Goal: Use online tool/utility: Utilize a website feature to perform a specific function

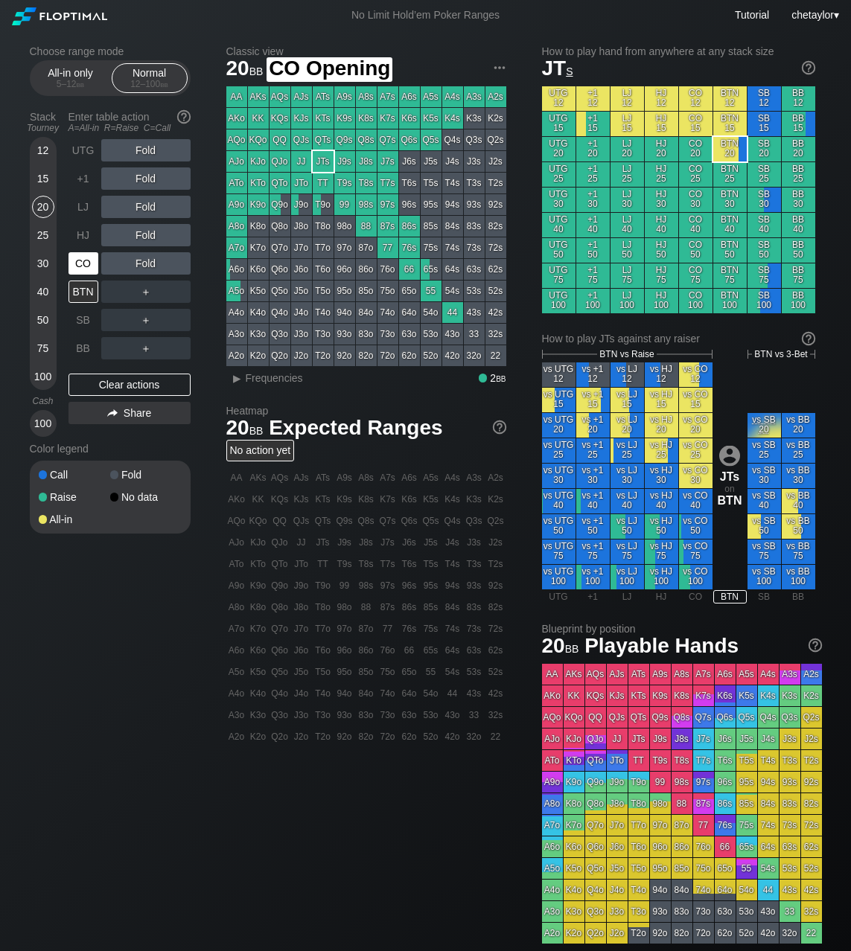
click at [89, 263] on div "CO" at bounding box center [83, 263] width 30 height 22
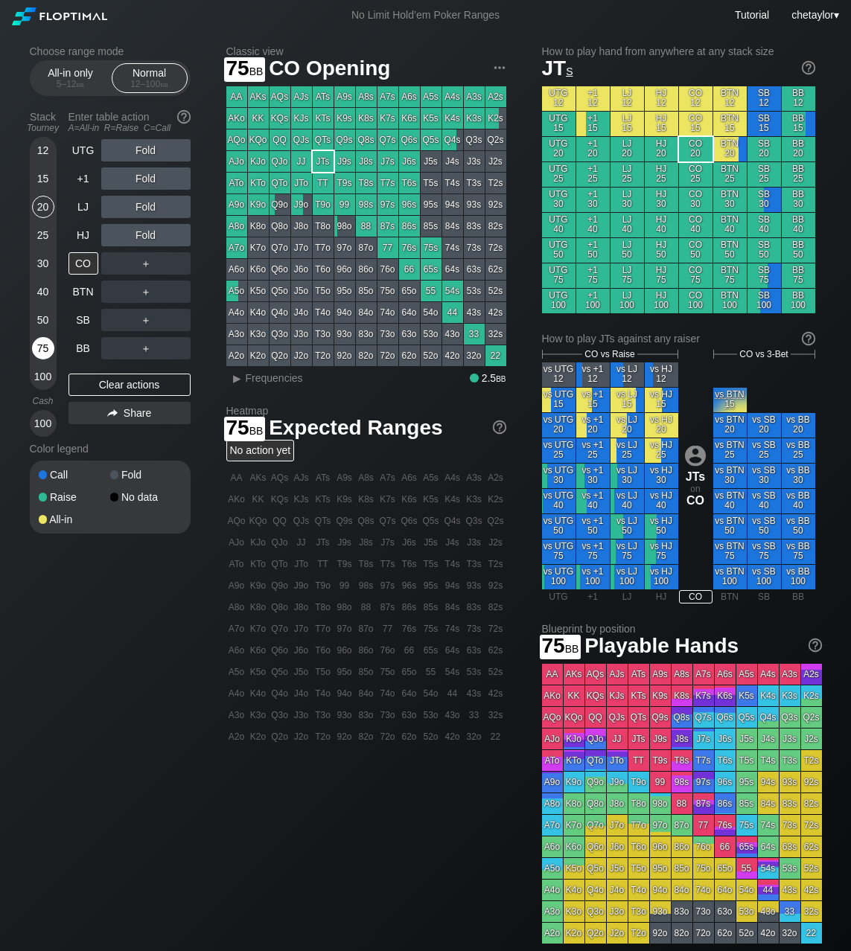
click at [46, 348] on div "75" at bounding box center [43, 348] width 22 height 22
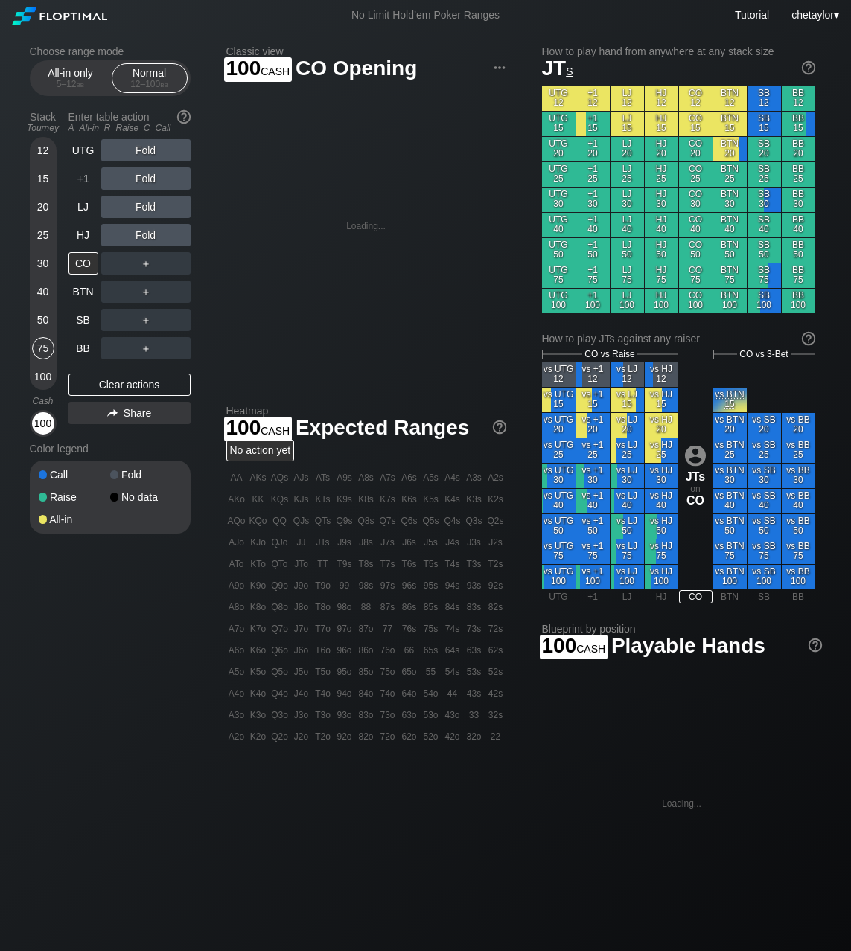
click at [45, 423] on div "100" at bounding box center [43, 423] width 22 height 22
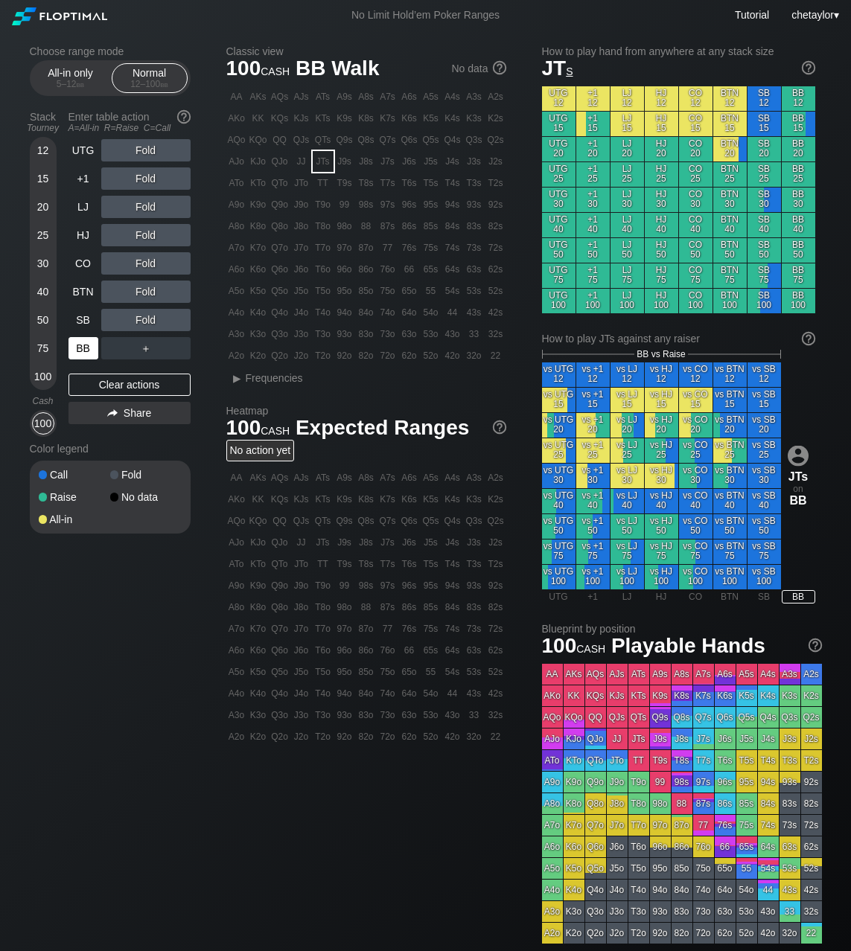
click at [86, 348] on div "BB" at bounding box center [83, 348] width 30 height 22
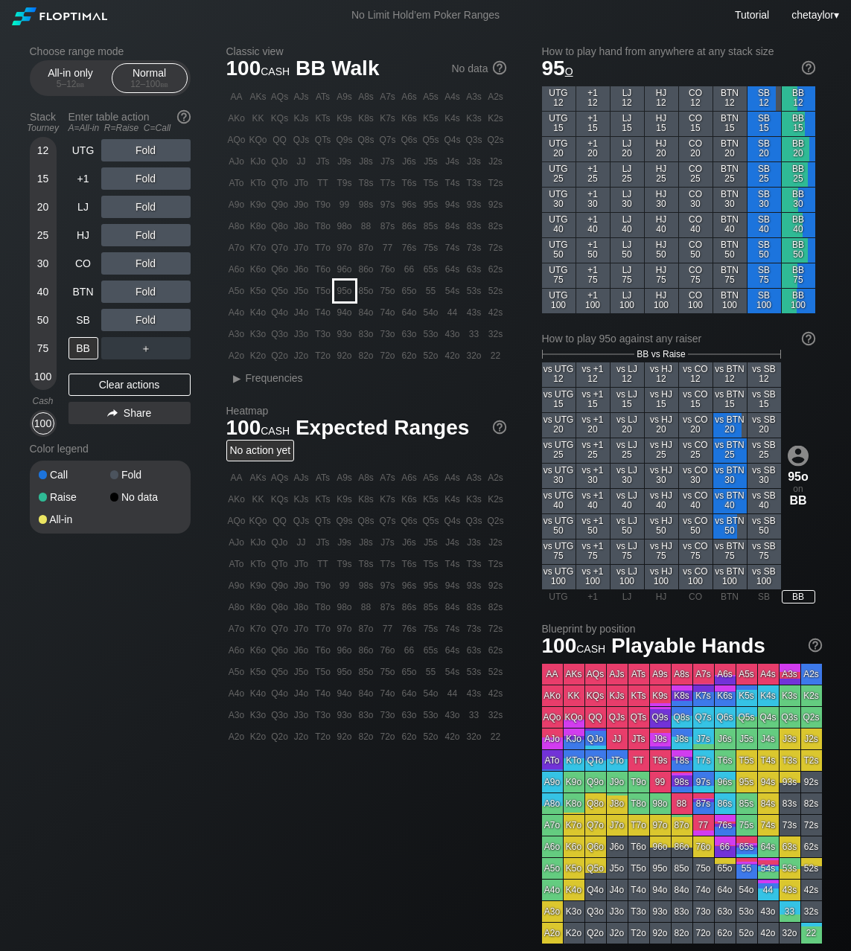
click at [344, 288] on div "95o" at bounding box center [344, 291] width 21 height 21
click at [148, 236] on div "R ✕" at bounding box center [145, 235] width 29 height 22
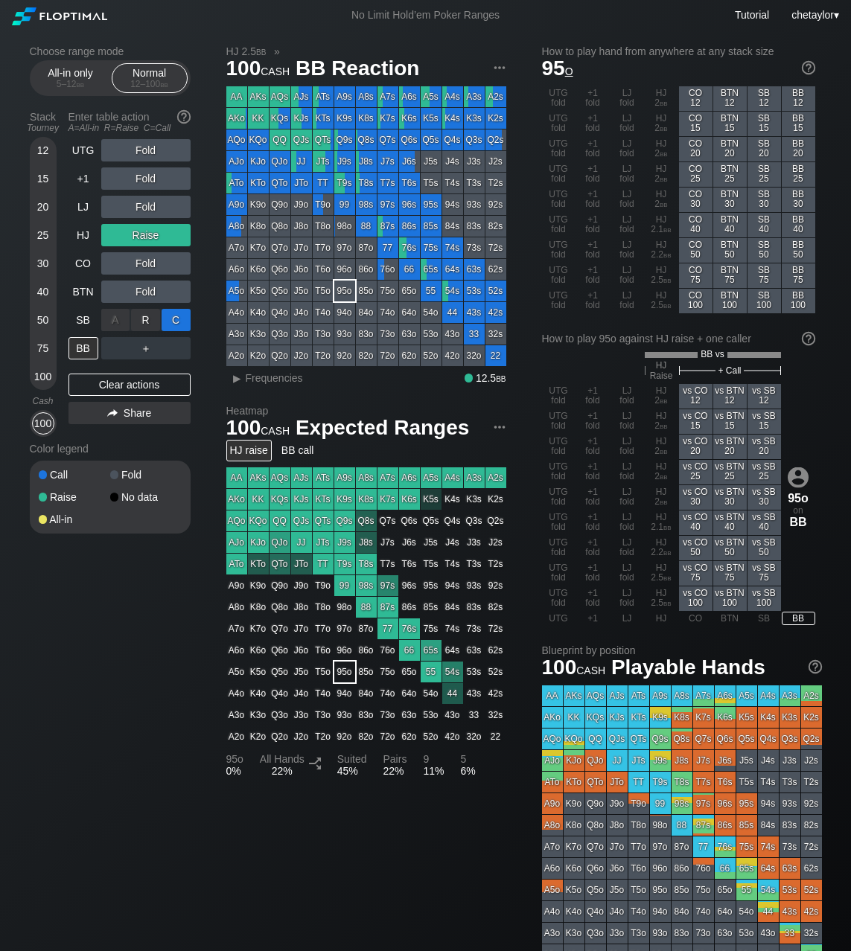
click at [182, 316] on div "C ✕" at bounding box center [175, 320] width 29 height 22
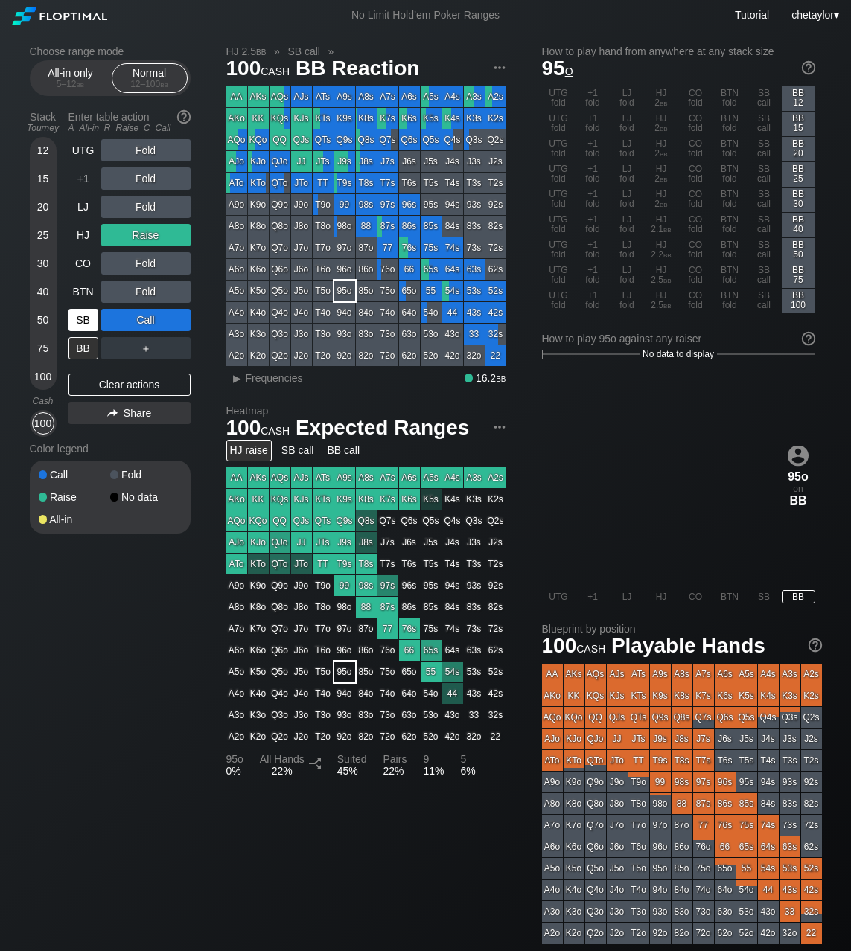
click at [77, 323] on div "SB" at bounding box center [83, 320] width 30 height 22
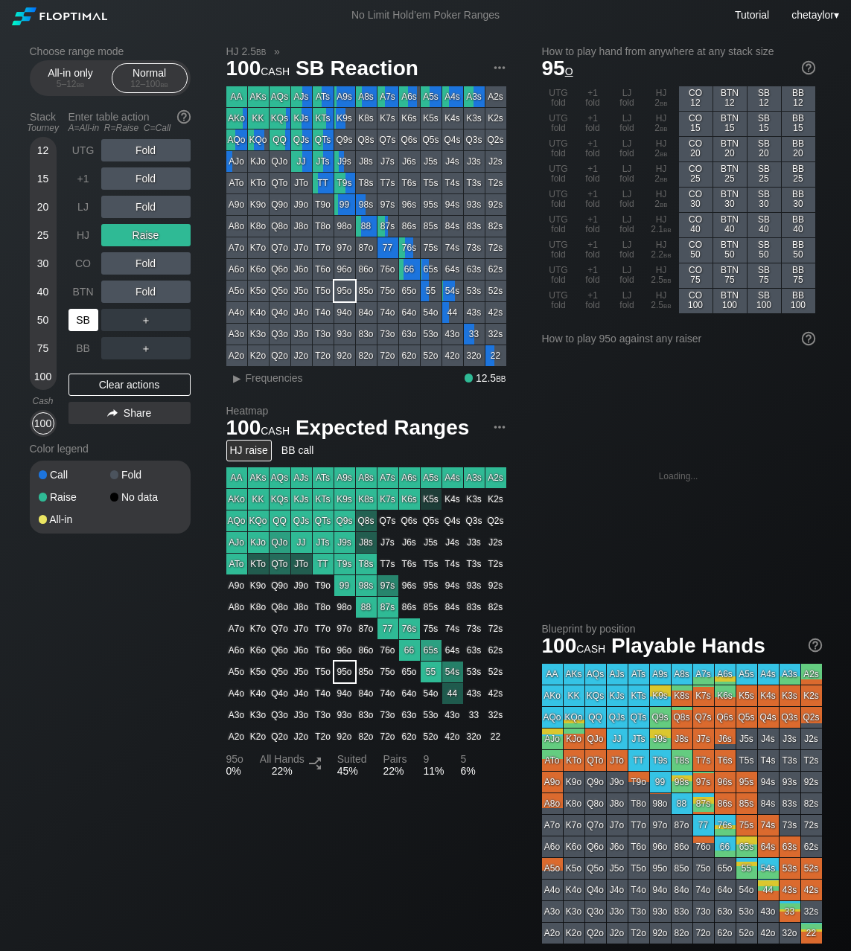
click at [77, 323] on div "SB" at bounding box center [83, 320] width 30 height 22
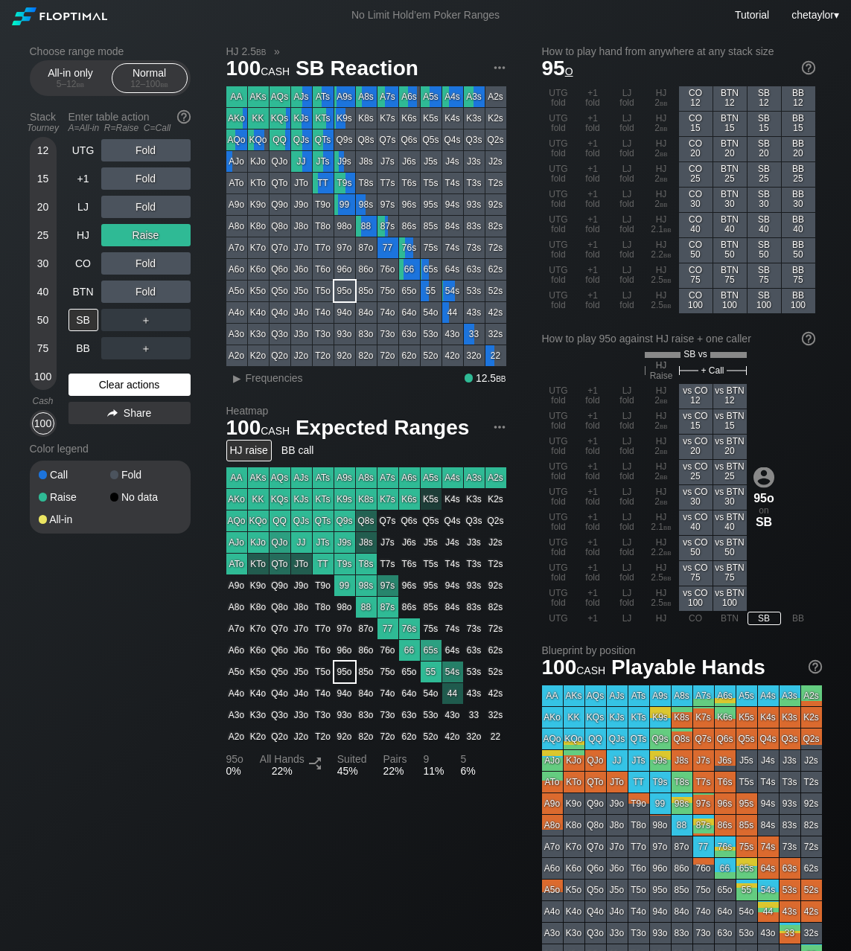
click at [98, 387] on div "Clear actions" at bounding box center [129, 385] width 122 height 22
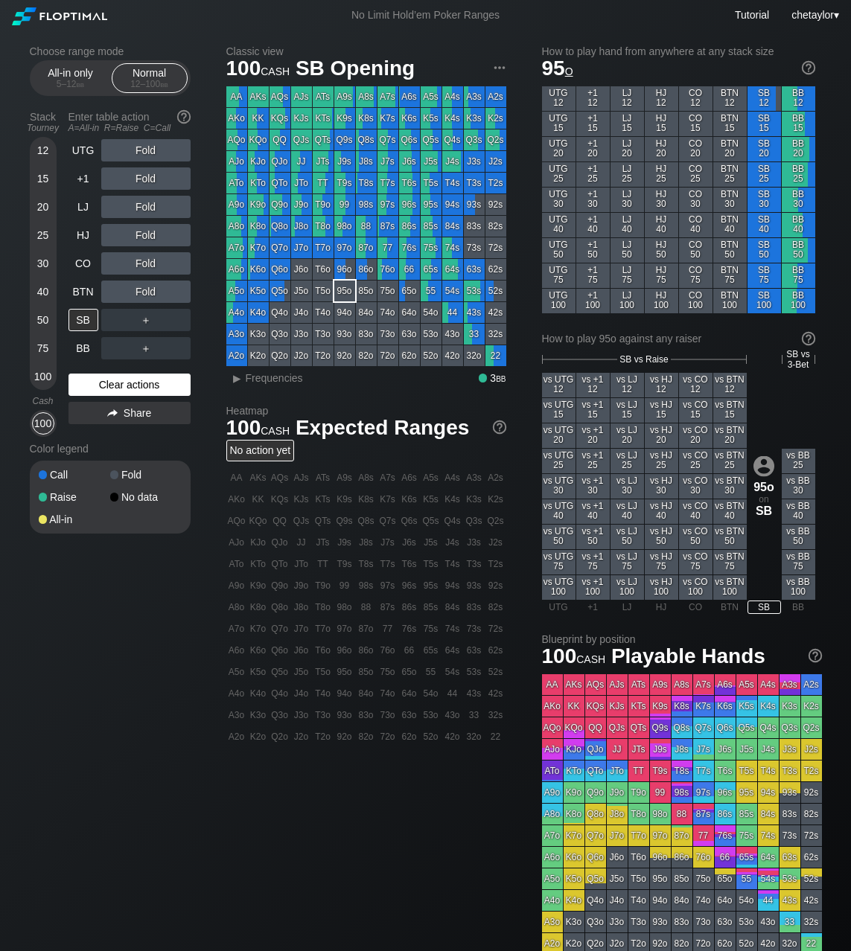
click at [98, 387] on div "Clear actions" at bounding box center [129, 385] width 122 height 22
click at [81, 291] on div "BTN" at bounding box center [83, 292] width 30 height 22
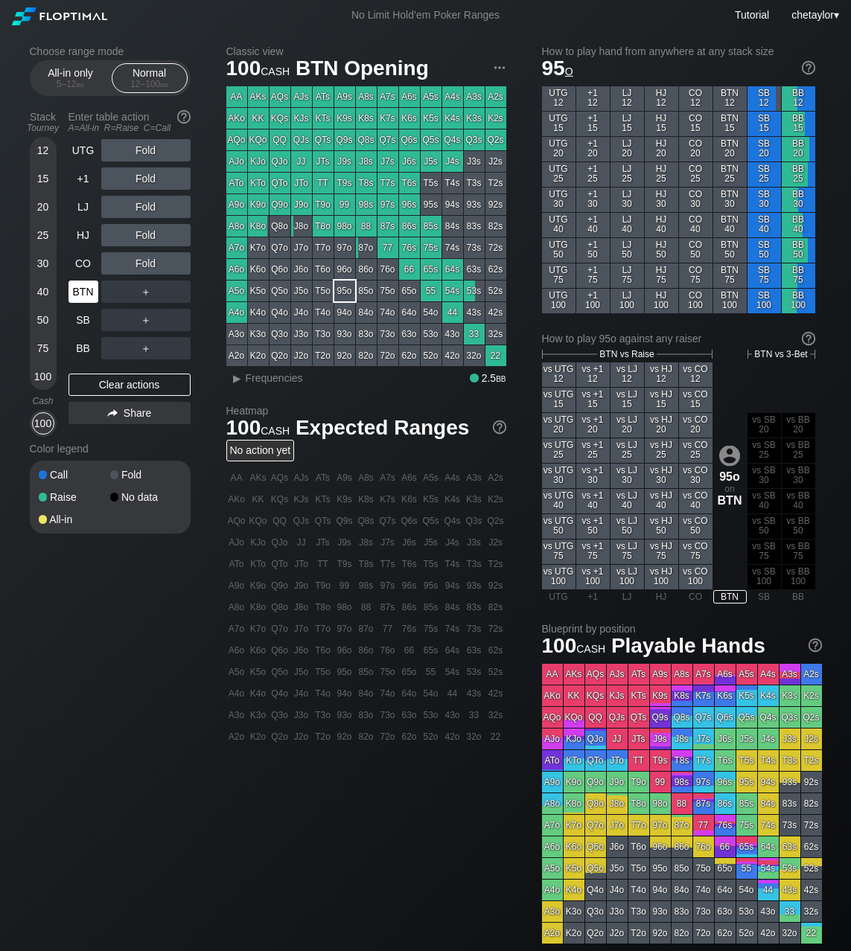
click at [81, 291] on div "BTN" at bounding box center [83, 292] width 30 height 22
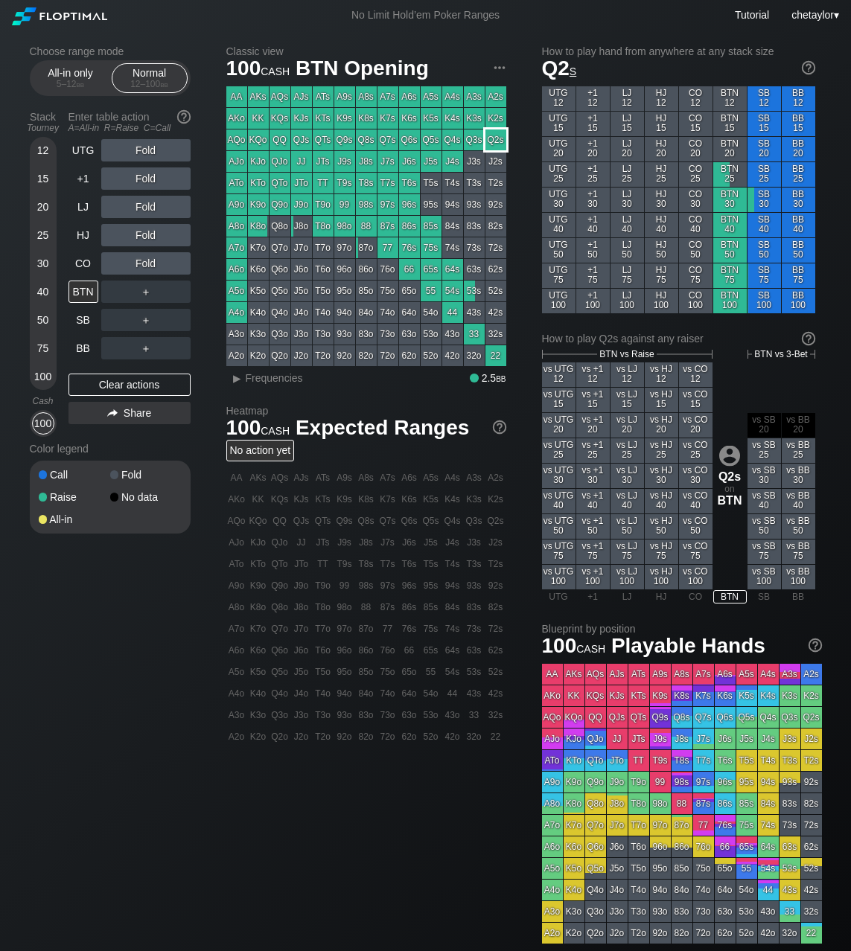
click at [496, 139] on div "Q2s" at bounding box center [495, 139] width 21 height 21
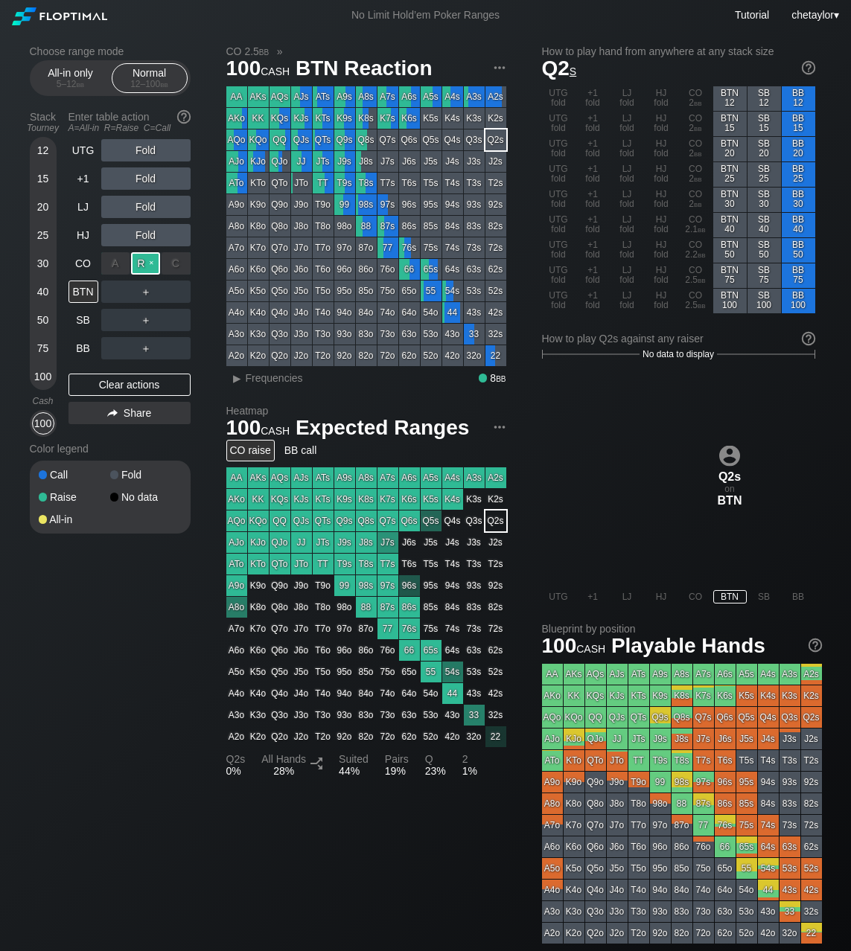
click at [145, 263] on div "R ✕" at bounding box center [145, 263] width 29 height 22
click at [86, 260] on div "CO" at bounding box center [83, 263] width 30 height 22
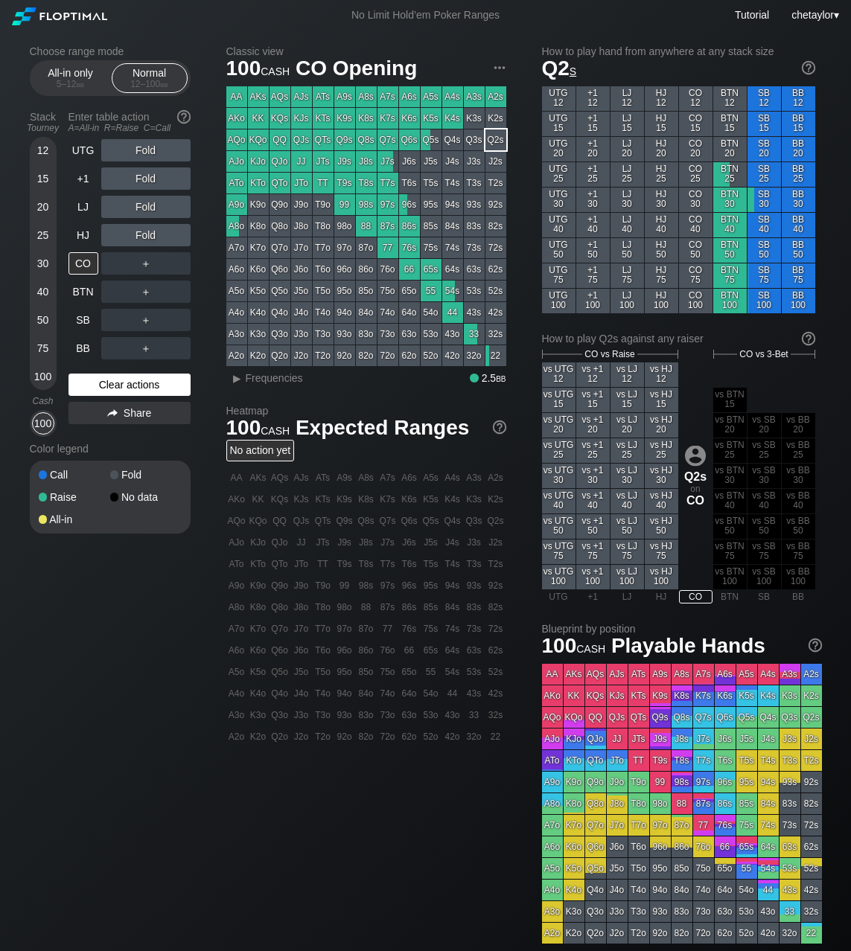
click at [98, 382] on div "Clear actions" at bounding box center [129, 385] width 122 height 22
click at [80, 237] on div "HJ" at bounding box center [83, 235] width 30 height 22
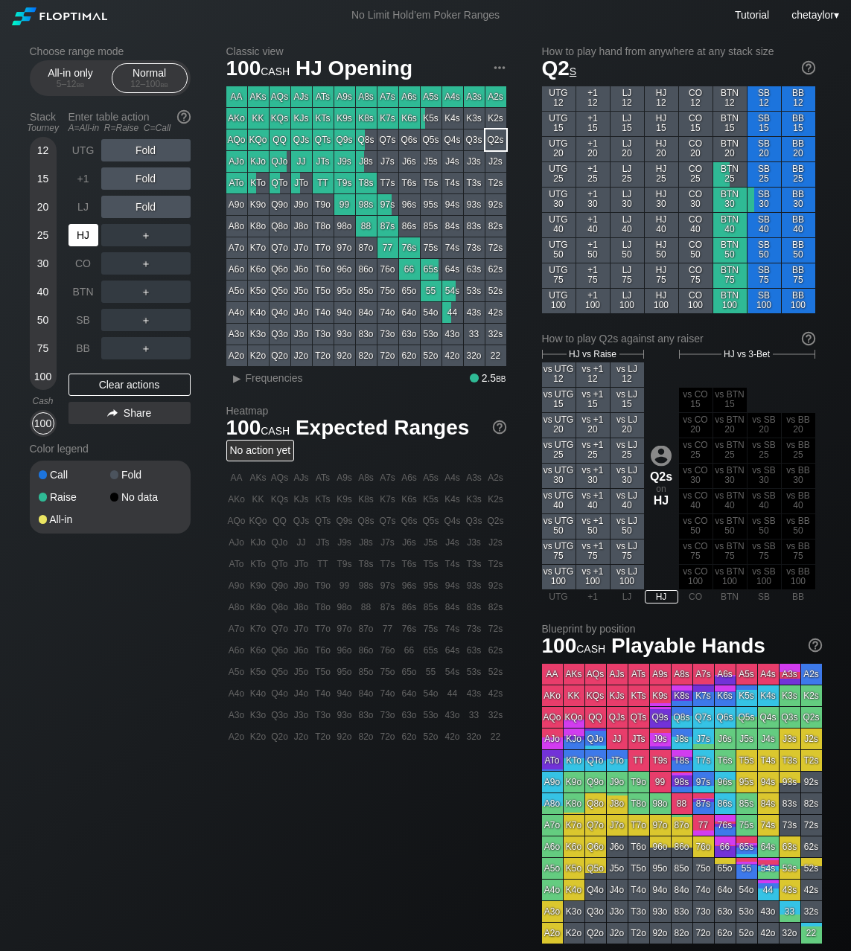
click at [80, 237] on div "HJ" at bounding box center [83, 235] width 30 height 22
click at [248, 372] on span "Frequencies" at bounding box center [274, 378] width 57 height 12
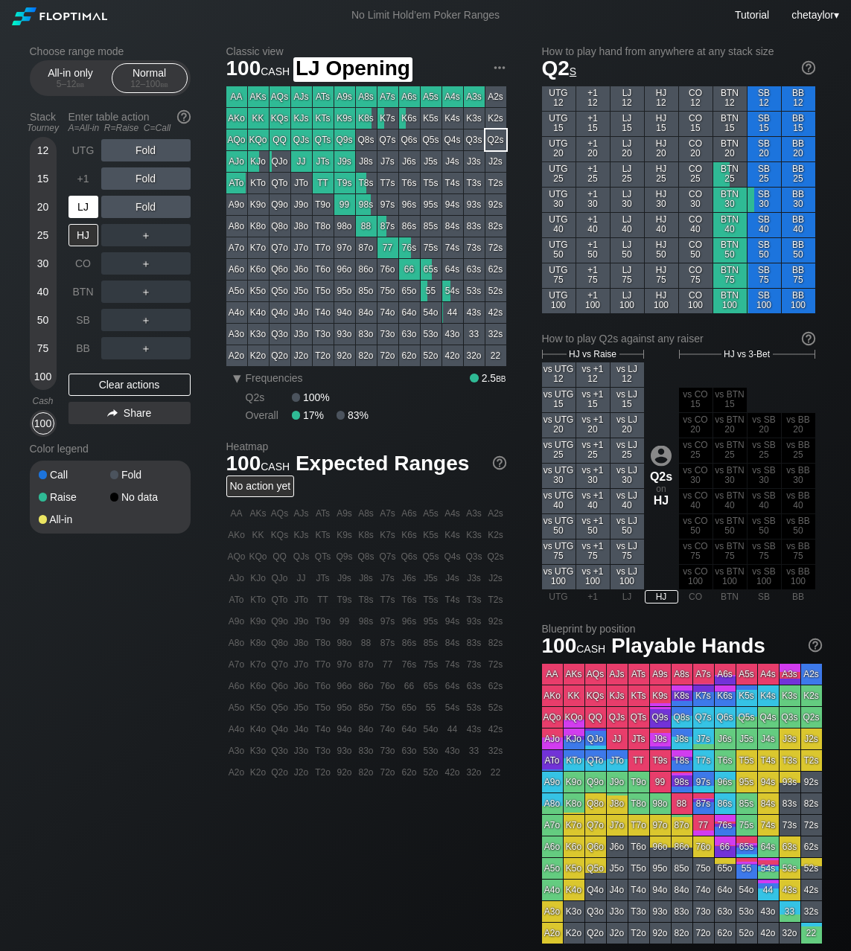
click at [85, 208] on div "LJ" at bounding box center [83, 207] width 30 height 22
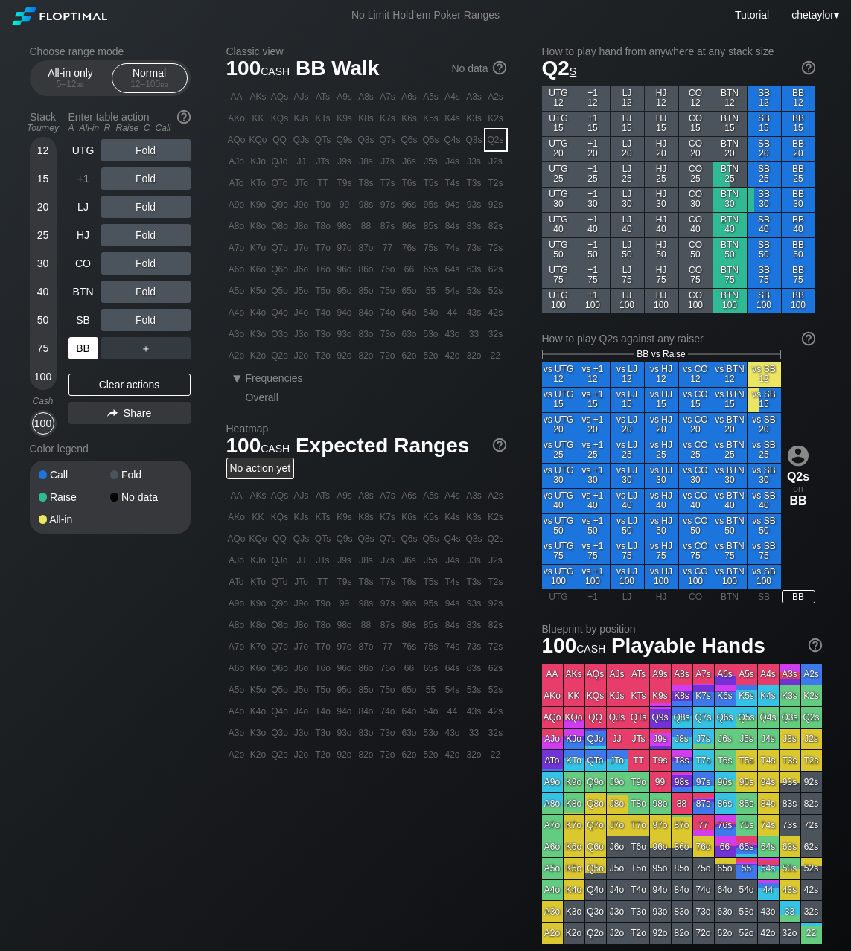
click at [84, 343] on div "BB" at bounding box center [83, 348] width 30 height 22
click at [97, 375] on div "Clear actions" at bounding box center [129, 385] width 122 height 22
click at [104, 386] on div "Clear actions" at bounding box center [129, 385] width 122 height 22
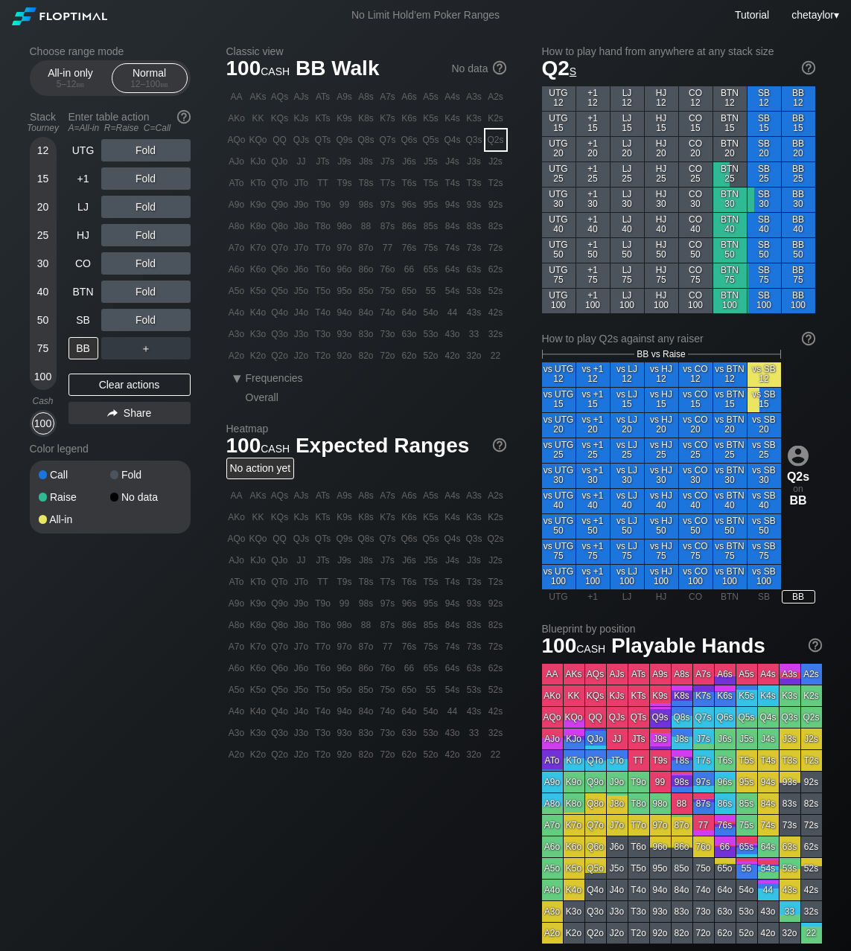
click at [260, 318] on div "K4o" at bounding box center [258, 312] width 21 height 21
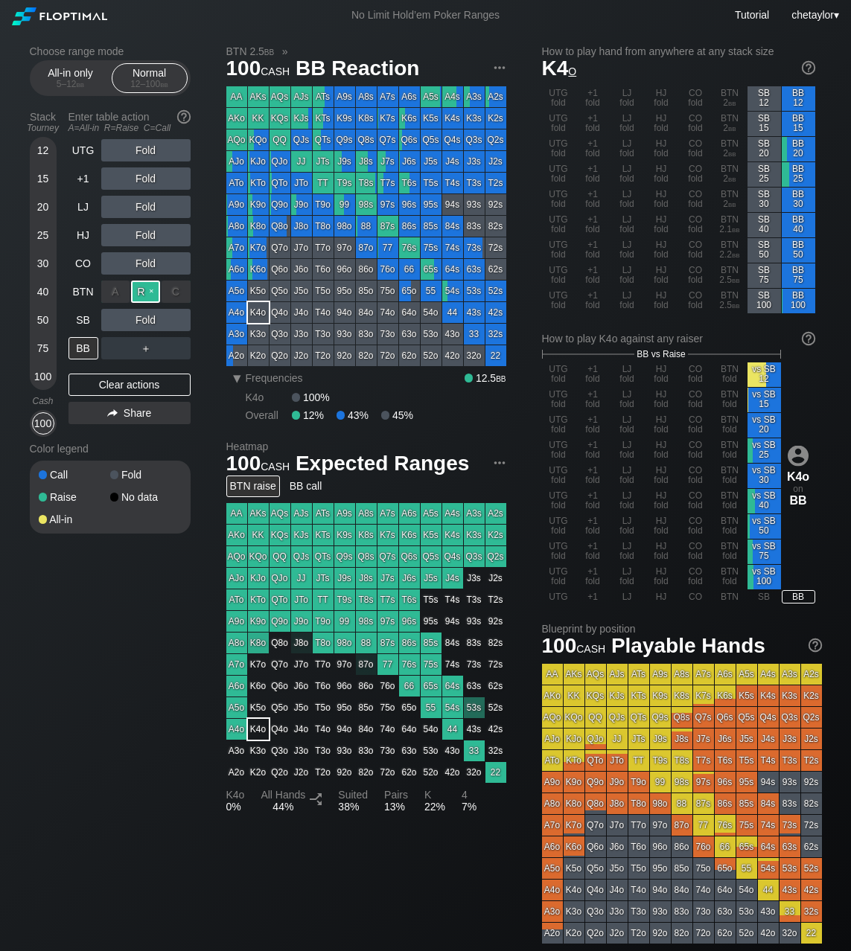
click at [149, 294] on div "R ✕" at bounding box center [145, 292] width 29 height 22
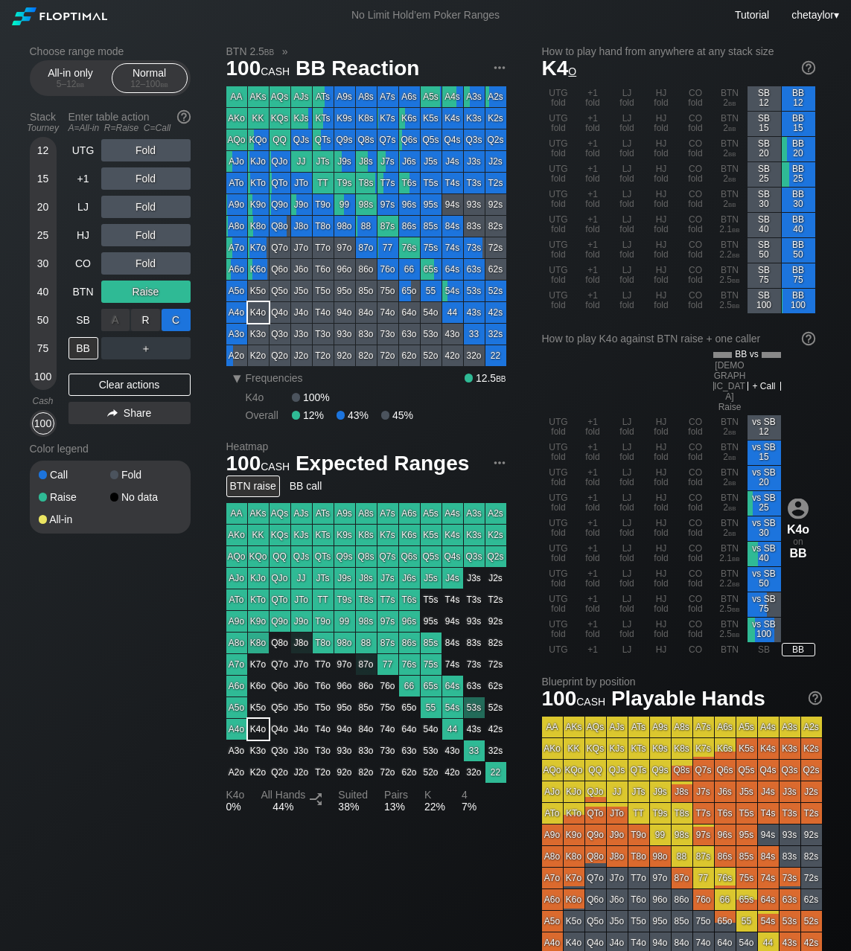
click at [180, 323] on div "C ✕" at bounding box center [175, 320] width 29 height 22
click at [180, 324] on div "C ✕" at bounding box center [175, 320] width 29 height 22
click at [81, 318] on div "SB" at bounding box center [83, 320] width 30 height 22
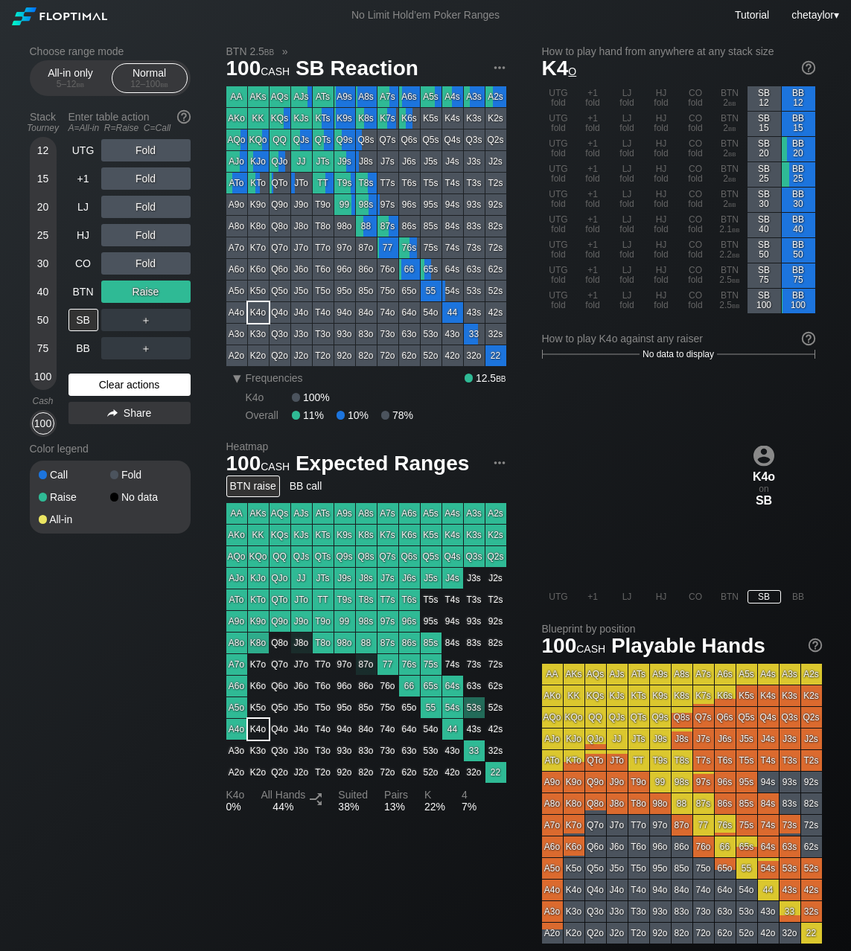
click at [112, 385] on div "Clear actions" at bounding box center [129, 385] width 122 height 22
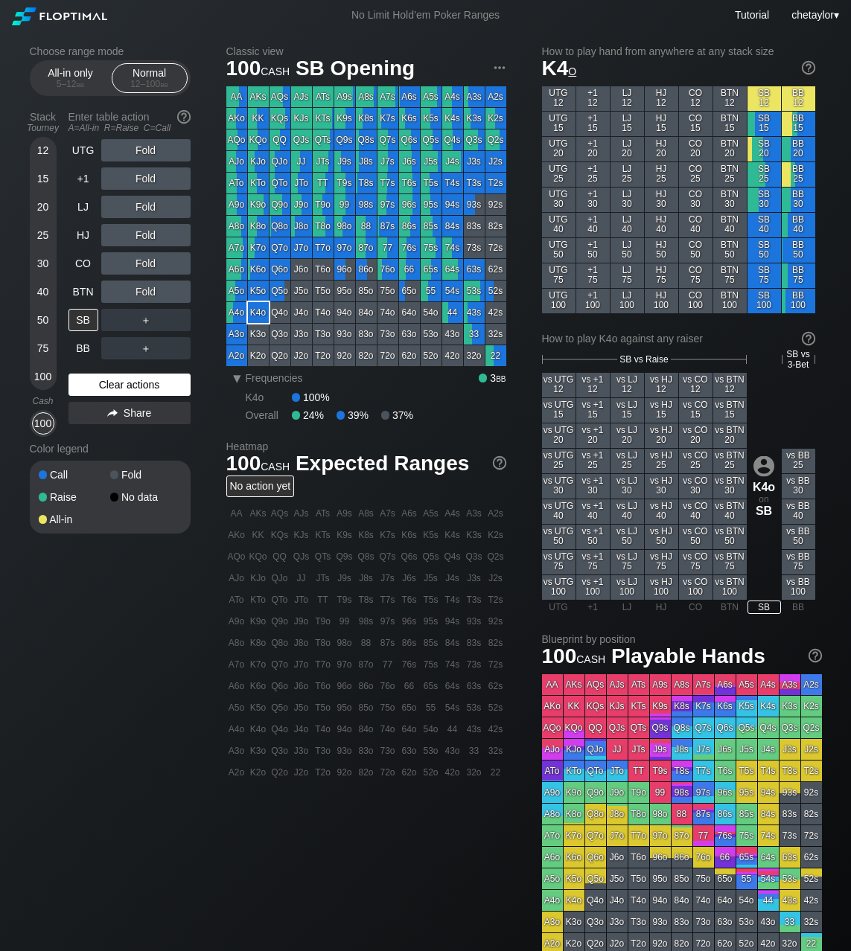
click at [112, 385] on div "Clear actions" at bounding box center [129, 385] width 122 height 22
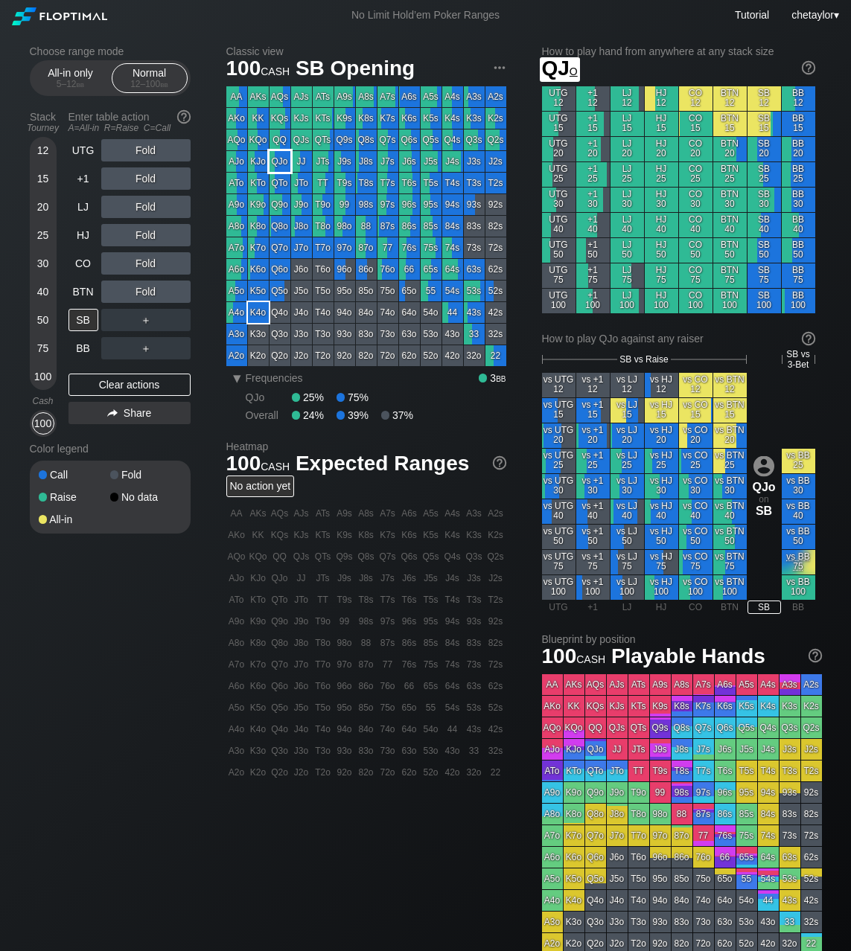
click at [282, 161] on div "QJo" at bounding box center [279, 161] width 21 height 21
click at [81, 290] on div "BTN" at bounding box center [83, 292] width 30 height 22
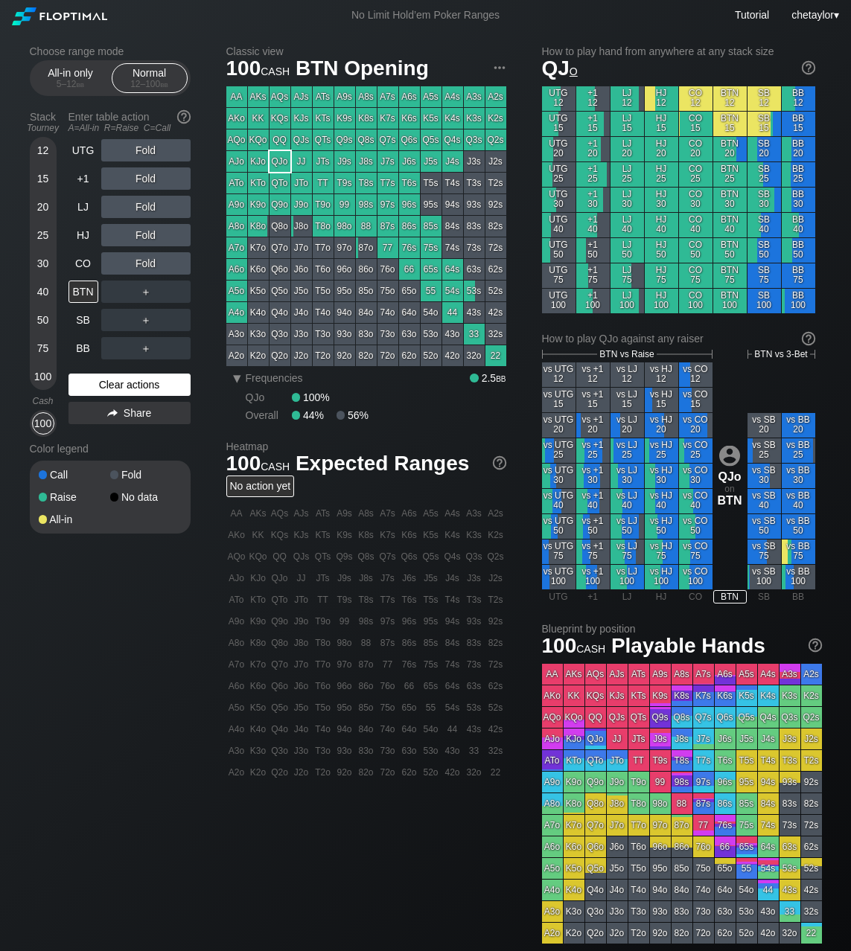
click at [105, 382] on div "Clear actions" at bounding box center [129, 385] width 122 height 22
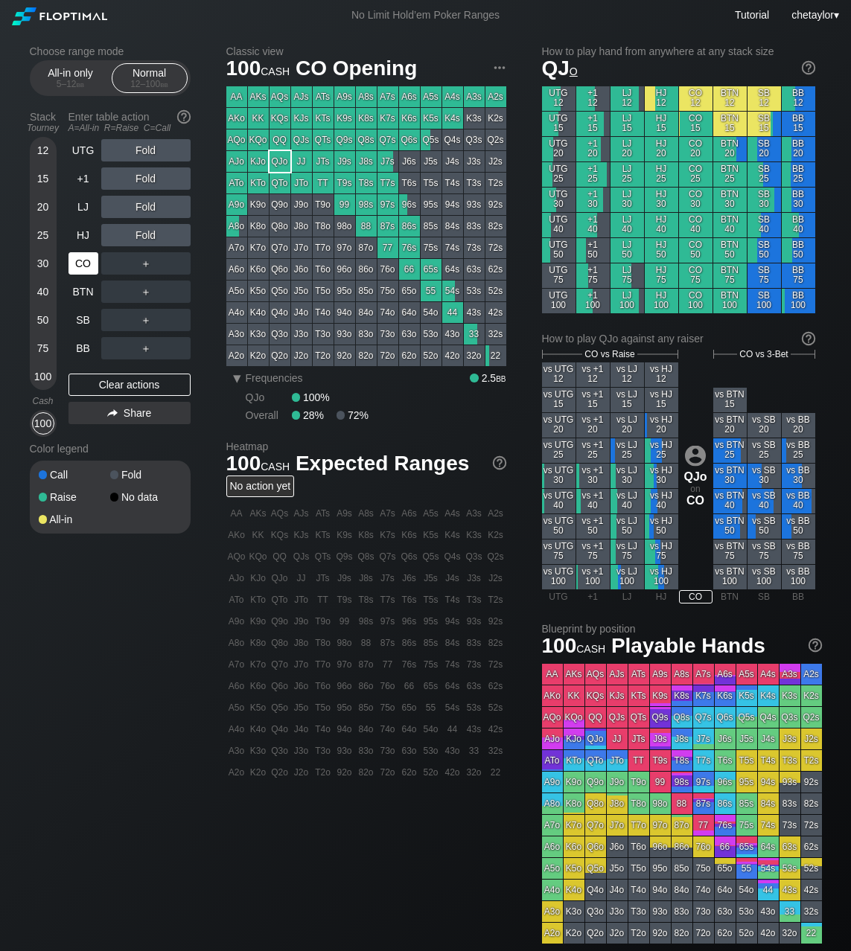
click at [90, 259] on div "CO" at bounding box center [83, 263] width 30 height 22
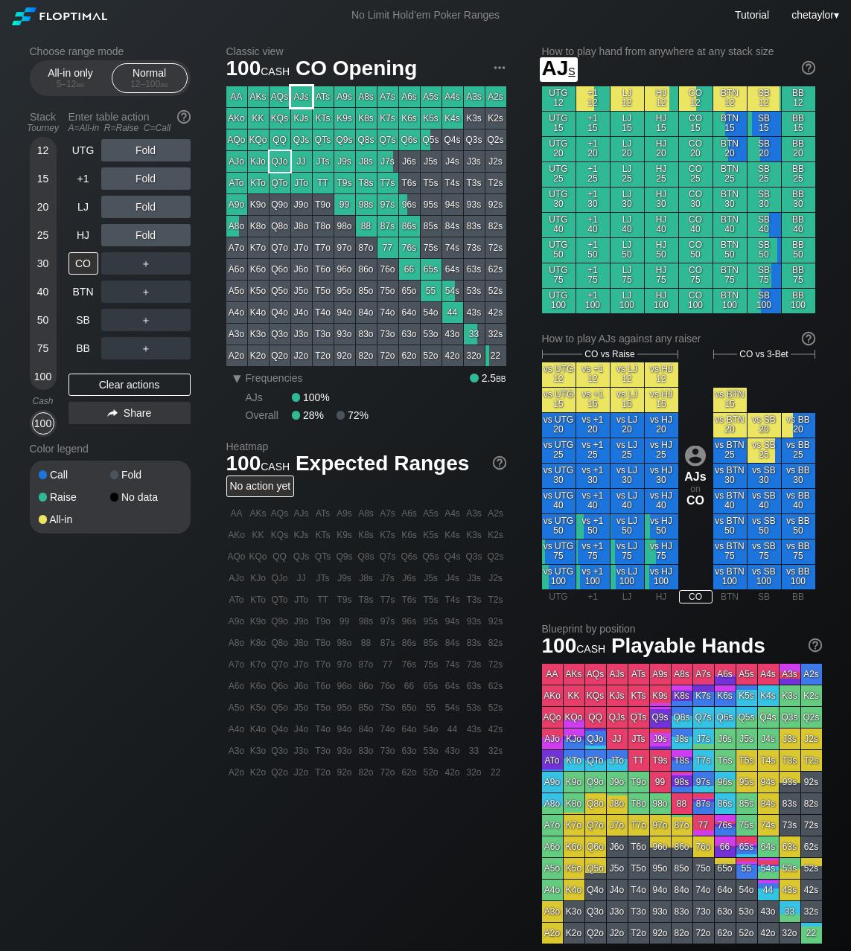
click at [302, 95] on div "AJs" at bounding box center [301, 96] width 21 height 21
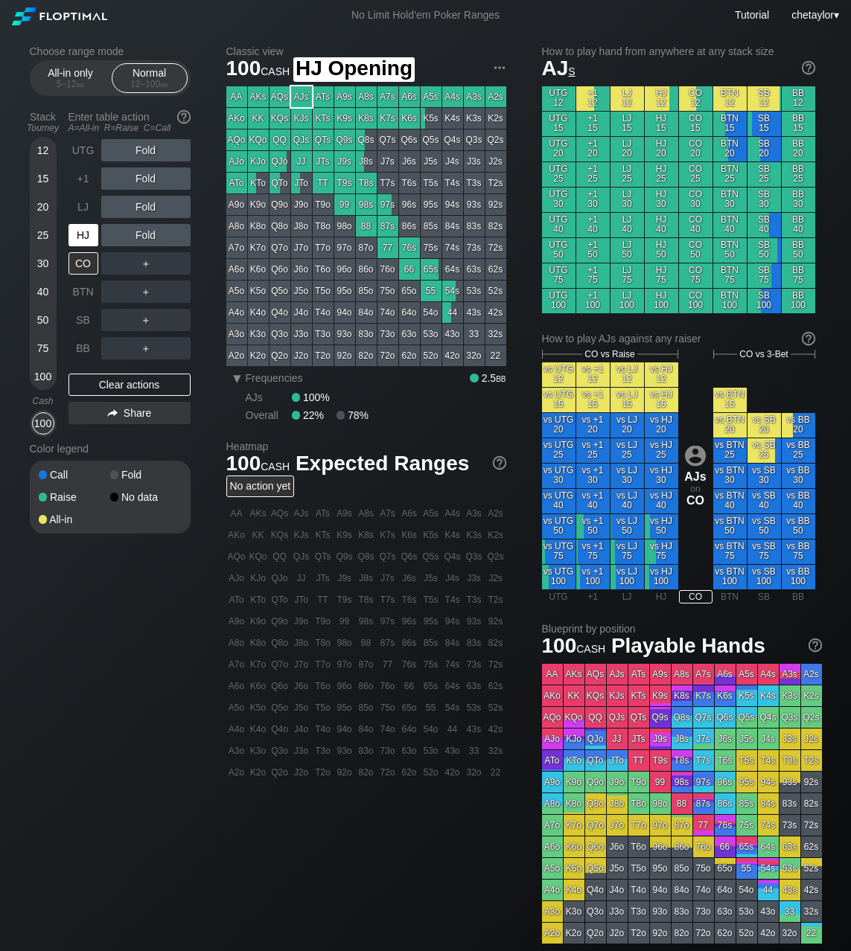
click at [86, 234] on div "HJ" at bounding box center [83, 235] width 30 height 22
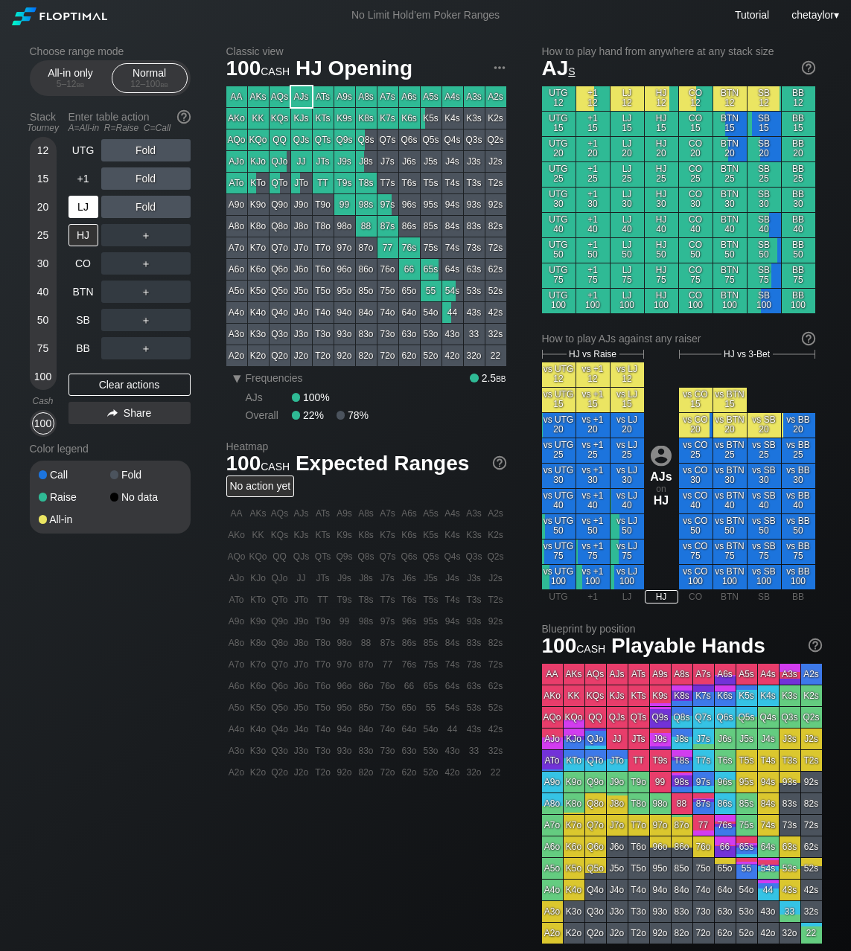
click at [86, 201] on div "LJ" at bounding box center [83, 207] width 30 height 22
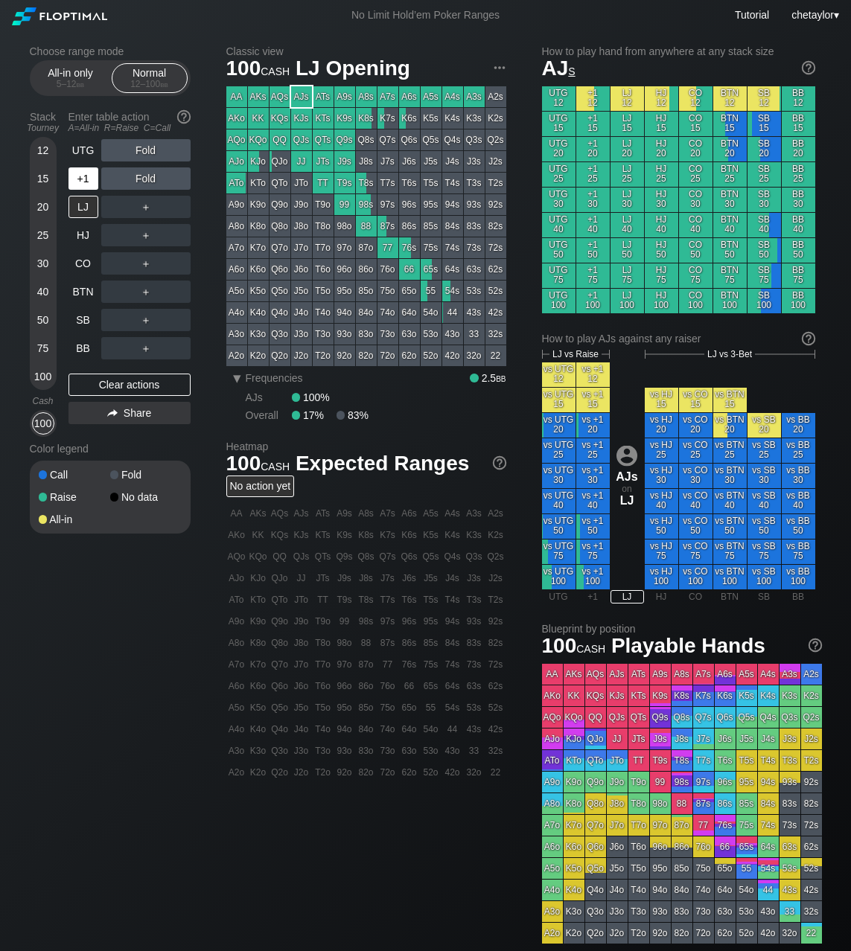
click at [83, 174] on div "+1" at bounding box center [83, 178] width 30 height 22
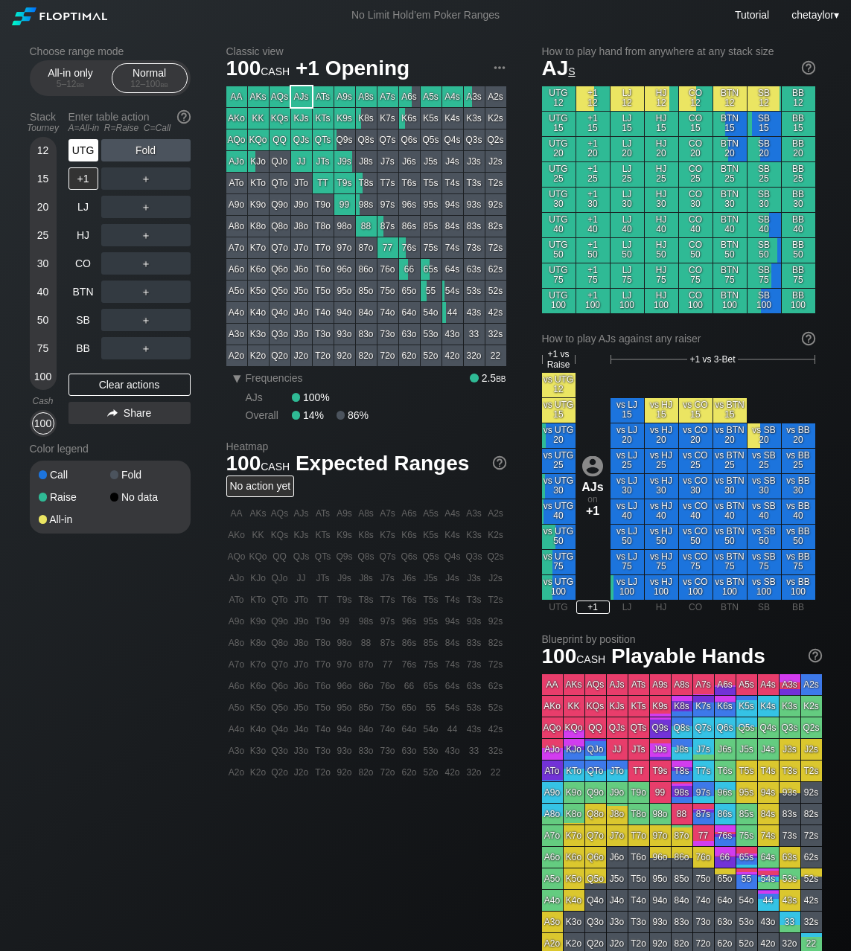
click at [83, 147] on div "UTG" at bounding box center [83, 150] width 30 height 22
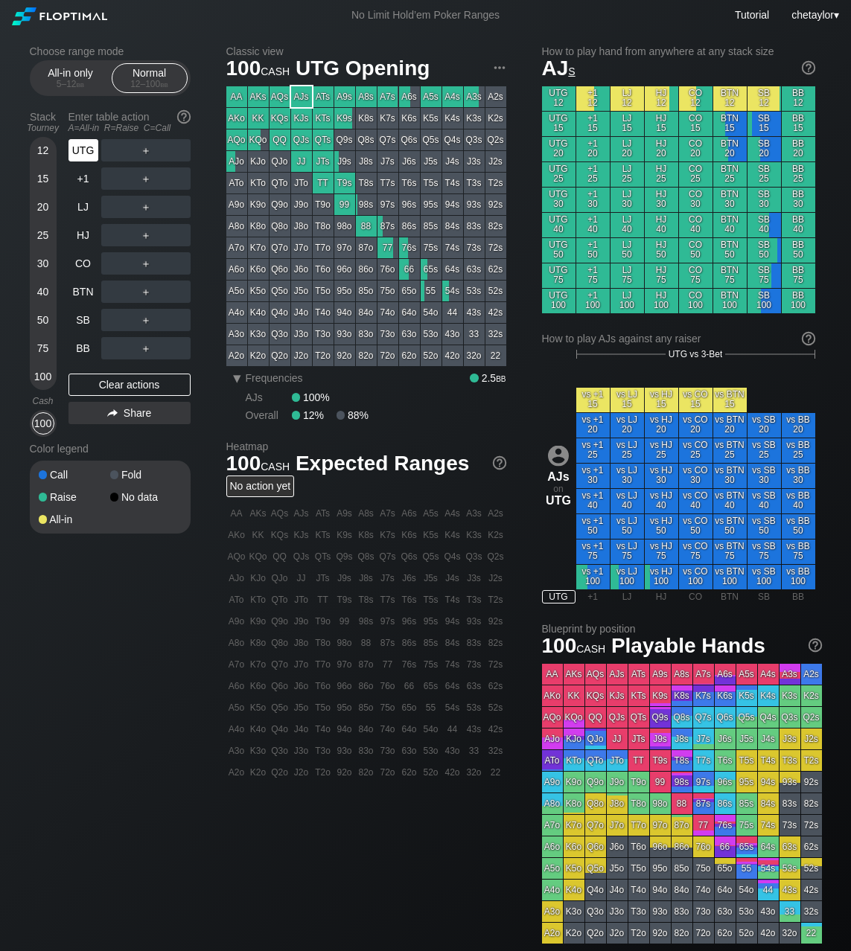
click at [83, 147] on div "UTG" at bounding box center [83, 150] width 30 height 22
click at [77, 350] on div "BB" at bounding box center [83, 348] width 30 height 22
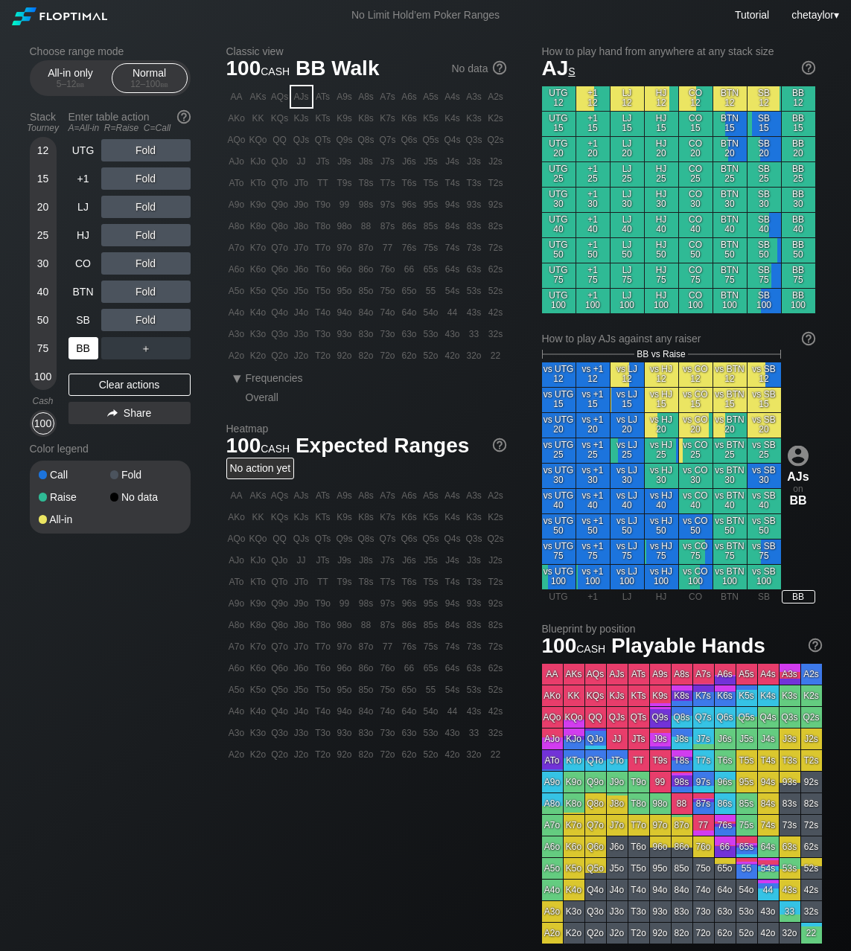
click at [77, 350] on div "BB" at bounding box center [83, 348] width 30 height 22
click at [281, 243] on div "Q7o" at bounding box center [279, 247] width 21 height 21
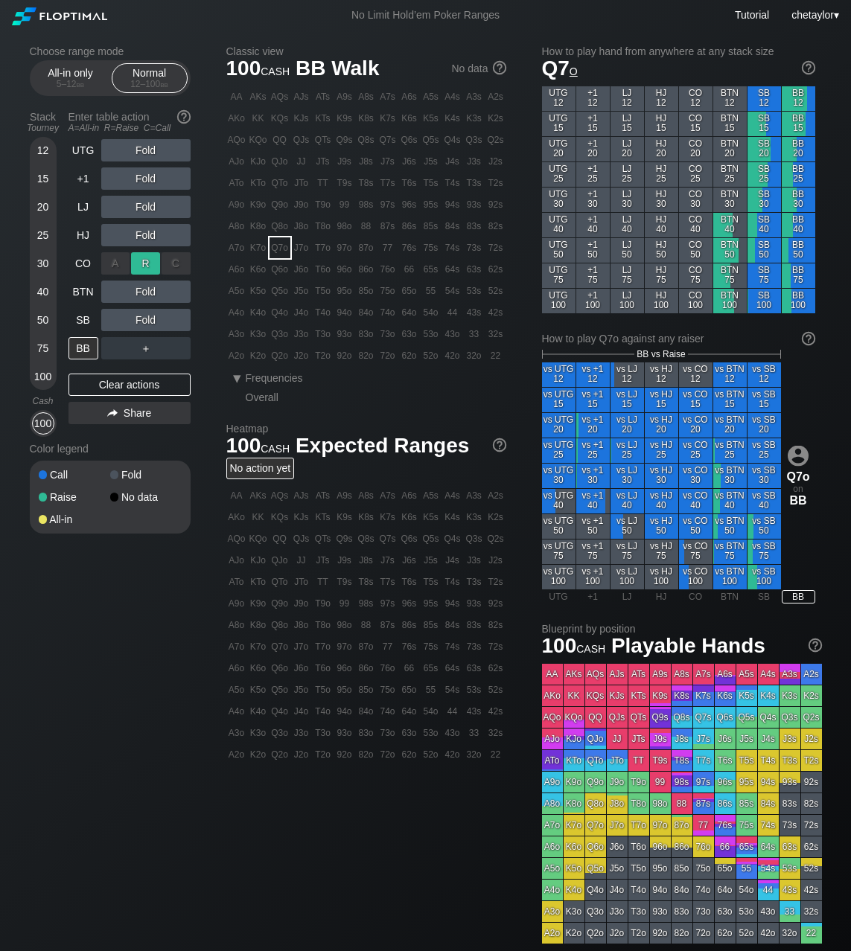
click at [147, 262] on div "R ✕" at bounding box center [145, 263] width 29 height 22
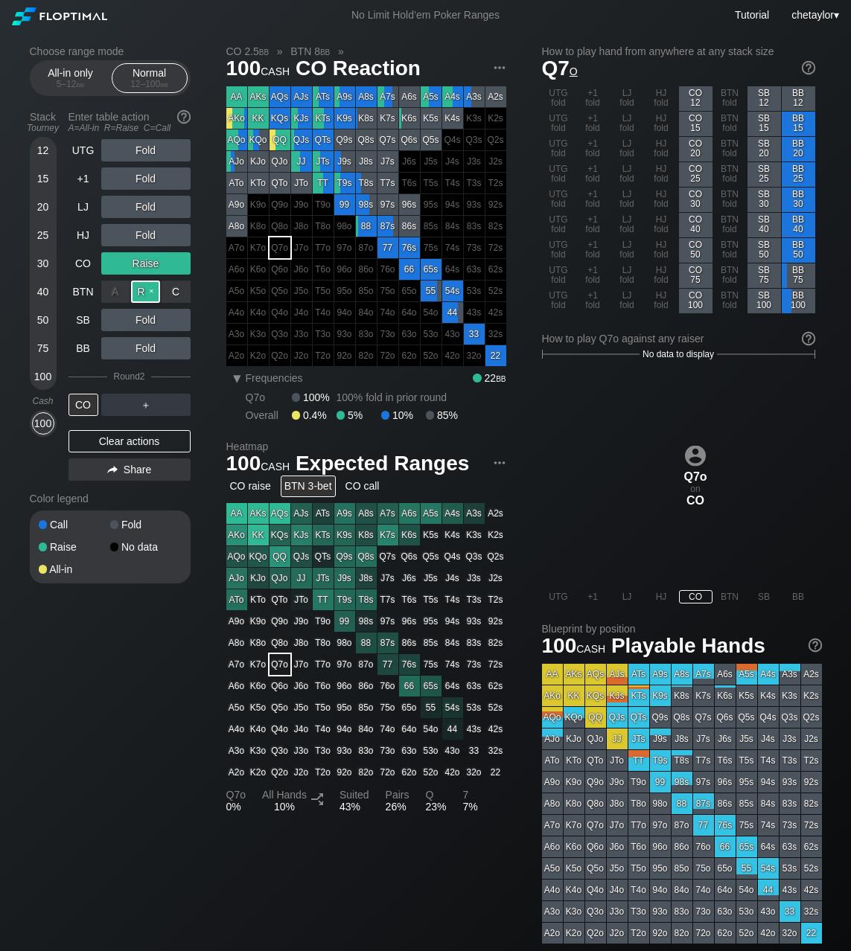
click at [154, 292] on div "R ✕" at bounding box center [145, 292] width 29 height 22
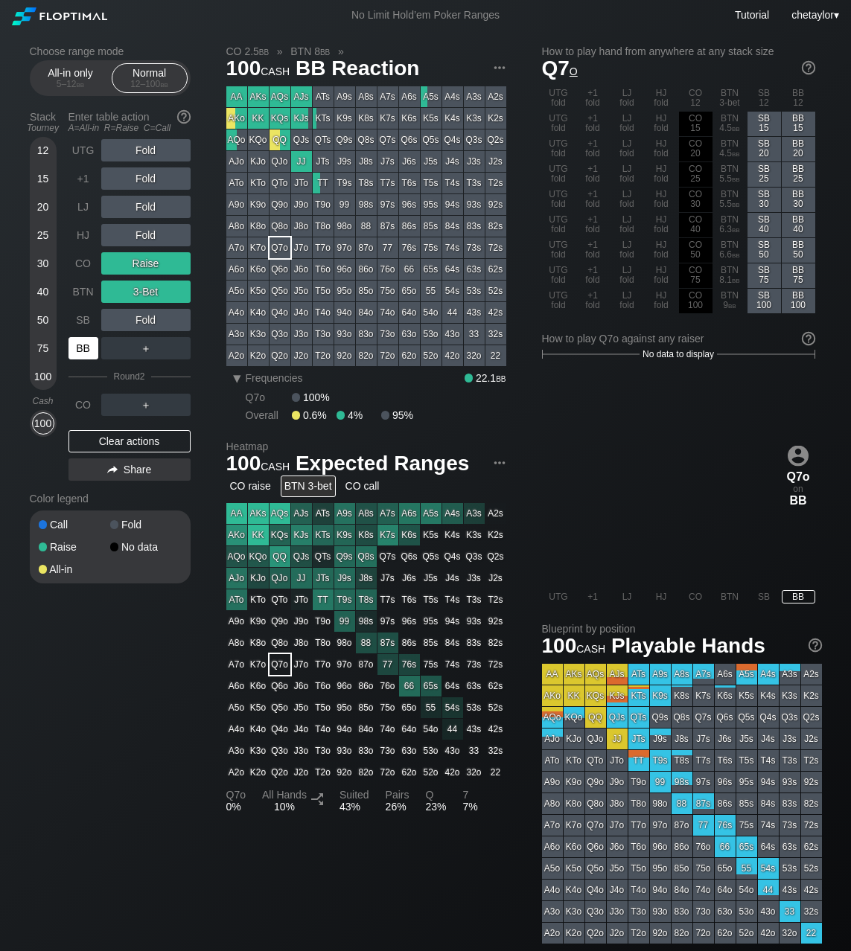
click at [83, 350] on div "BB" at bounding box center [83, 348] width 30 height 22
click at [83, 318] on div "SB" at bounding box center [83, 320] width 30 height 22
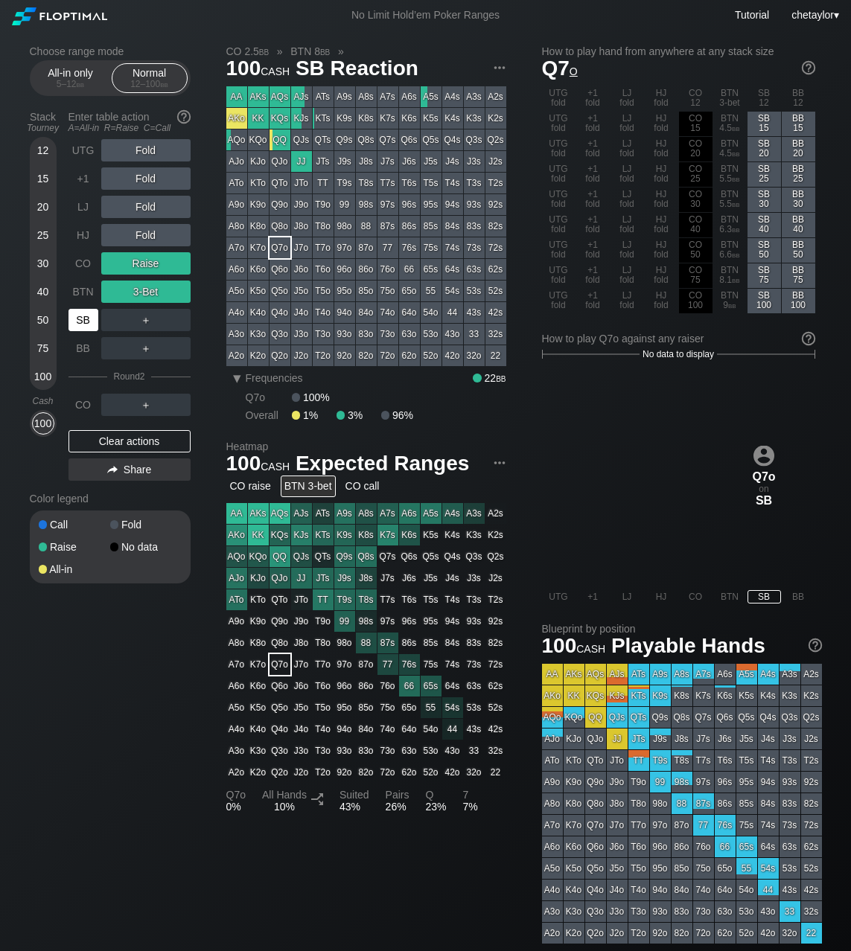
click at [83, 318] on div "SB" at bounding box center [83, 320] width 30 height 22
click at [106, 441] on div "Clear actions" at bounding box center [129, 441] width 122 height 22
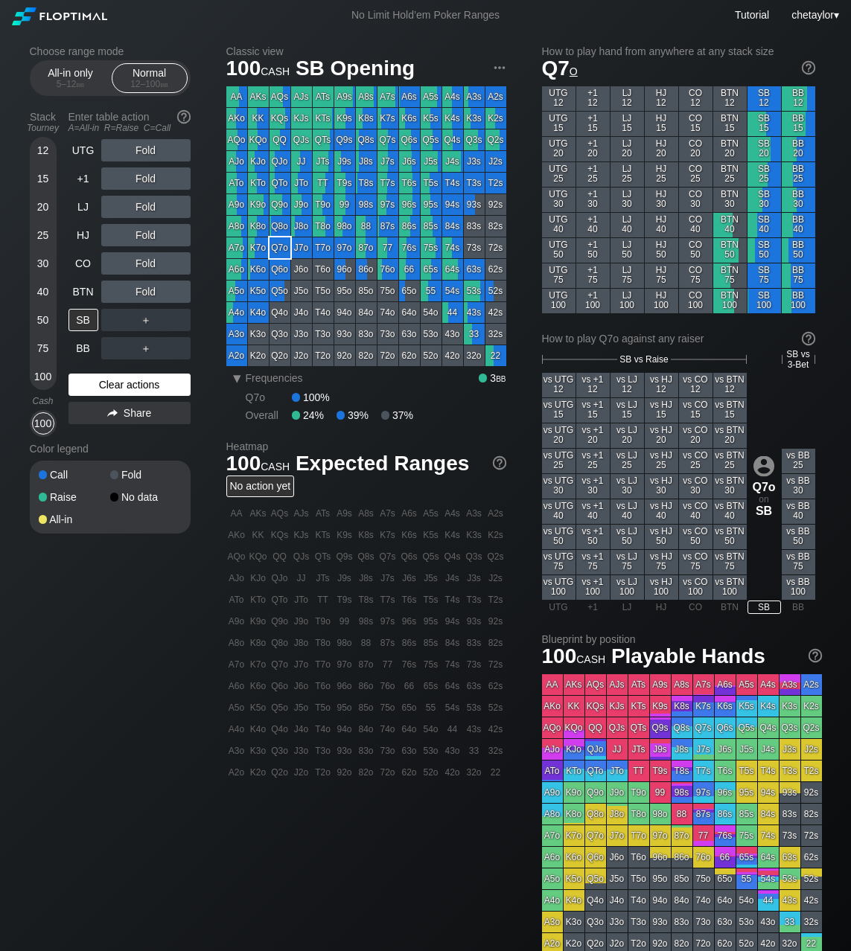
click at [106, 441] on div "Color legend" at bounding box center [110, 449] width 161 height 24
click at [112, 385] on div "Clear actions" at bounding box center [129, 385] width 122 height 22
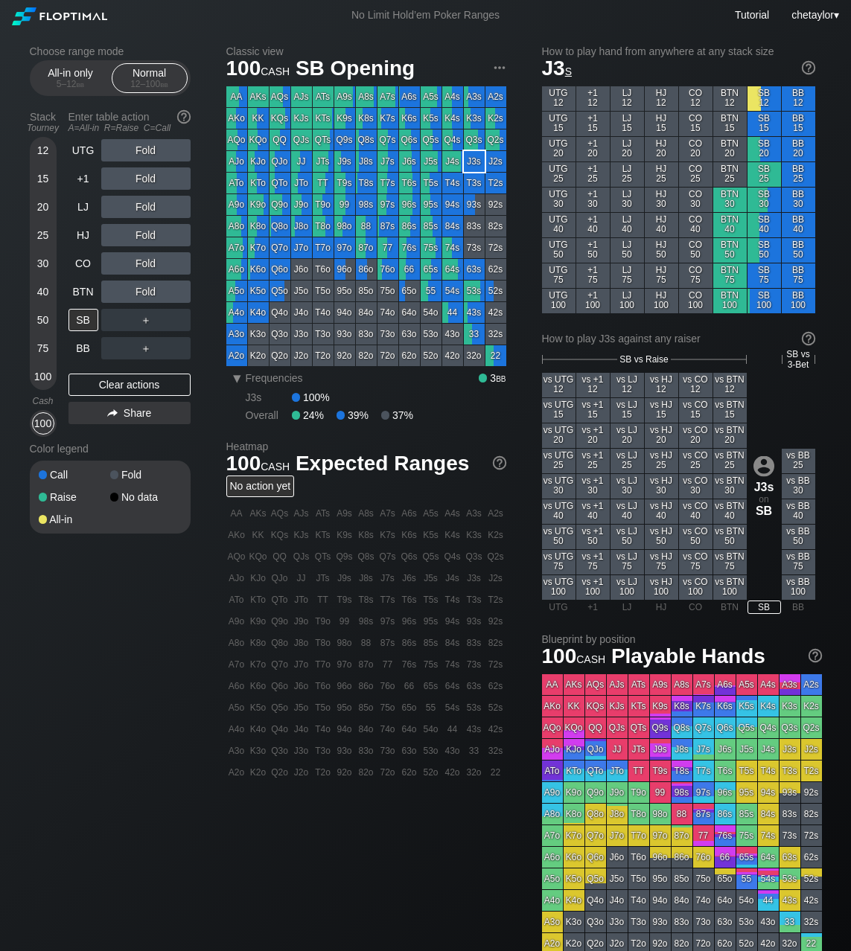
click at [473, 161] on div "J3s" at bounding box center [474, 161] width 21 height 21
click at [147, 234] on div "R ✕" at bounding box center [145, 235] width 29 height 22
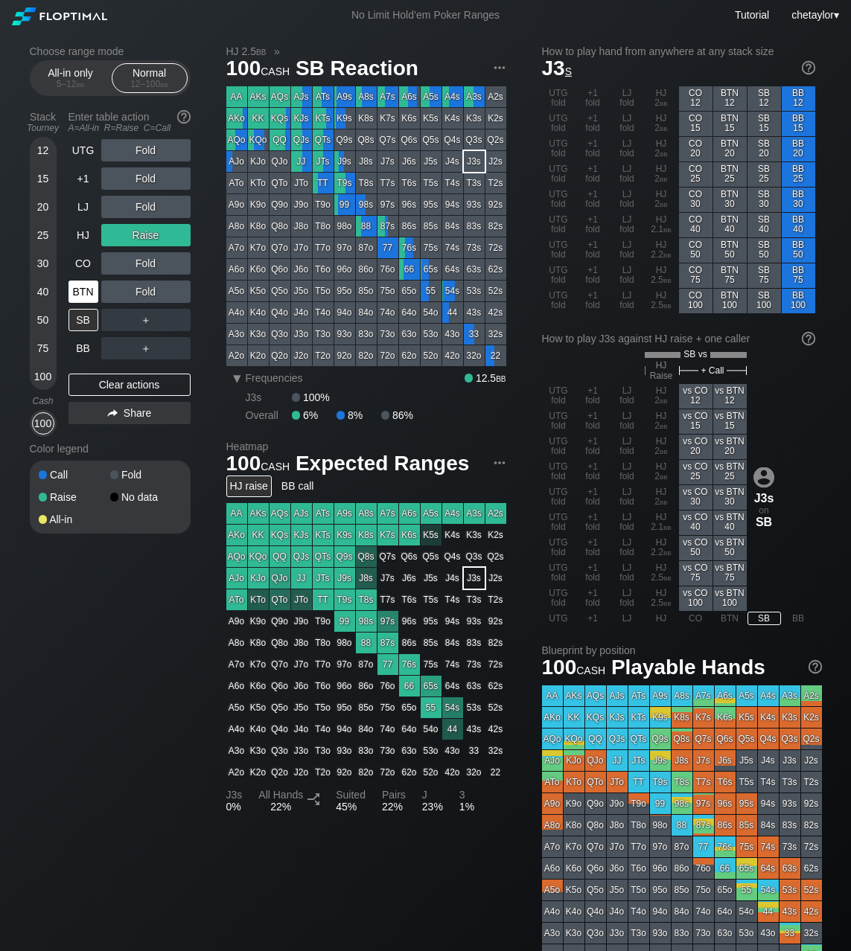
click at [76, 295] on div "BTN" at bounding box center [83, 292] width 30 height 22
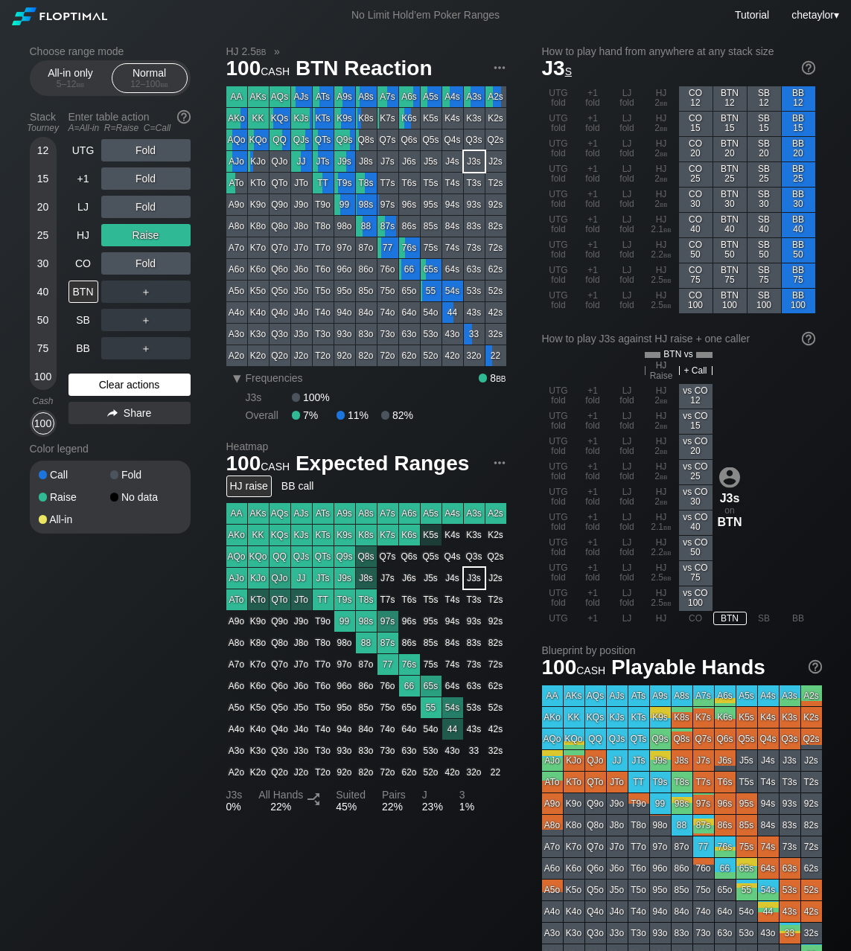
click at [100, 387] on div "Clear actions" at bounding box center [129, 385] width 122 height 22
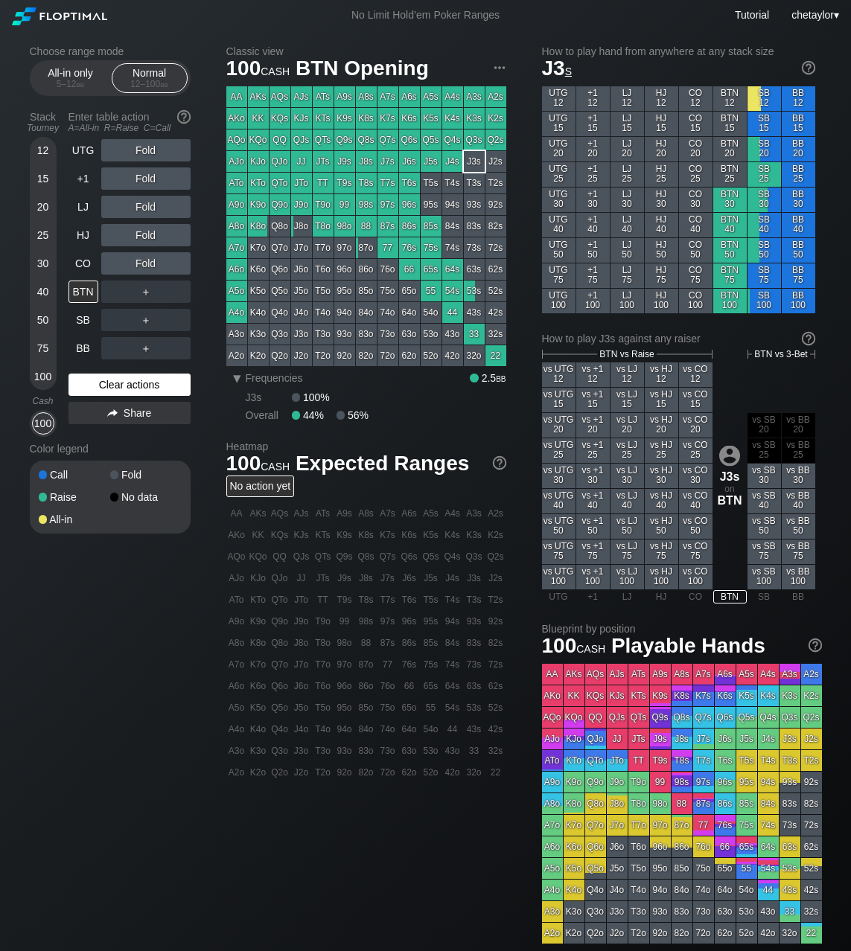
click at [100, 387] on div "Clear actions" at bounding box center [129, 385] width 122 height 22
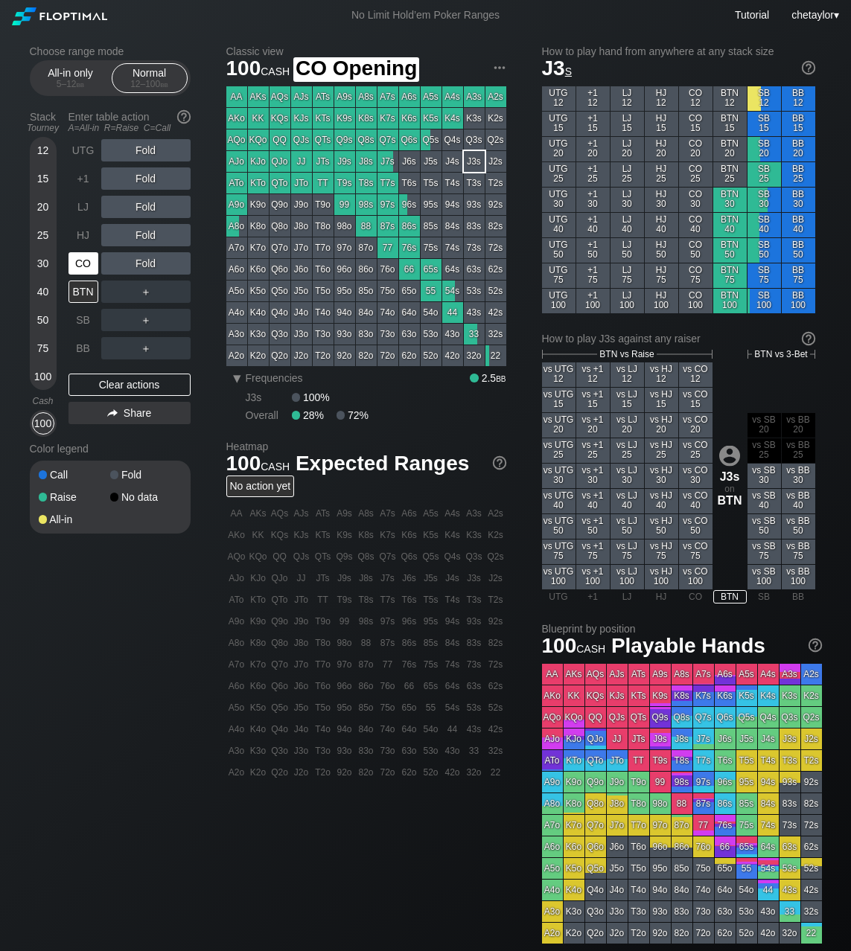
click at [84, 261] on div "CO" at bounding box center [83, 263] width 30 height 22
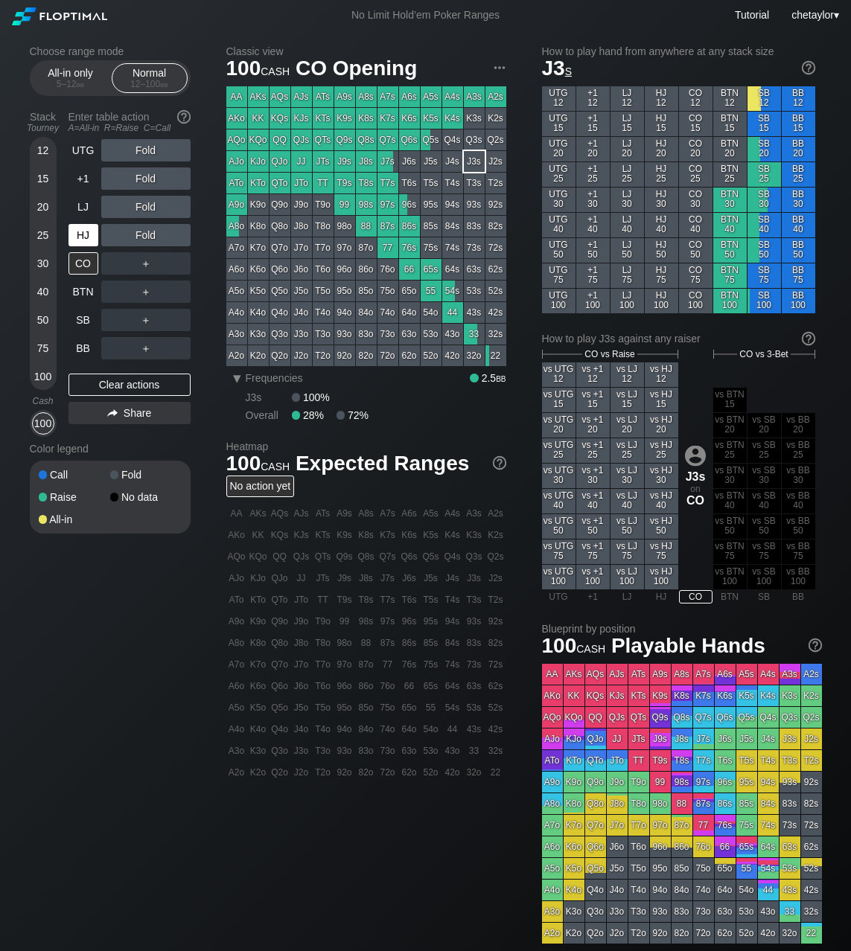
click at [76, 231] on div "HJ" at bounding box center [83, 235] width 30 height 22
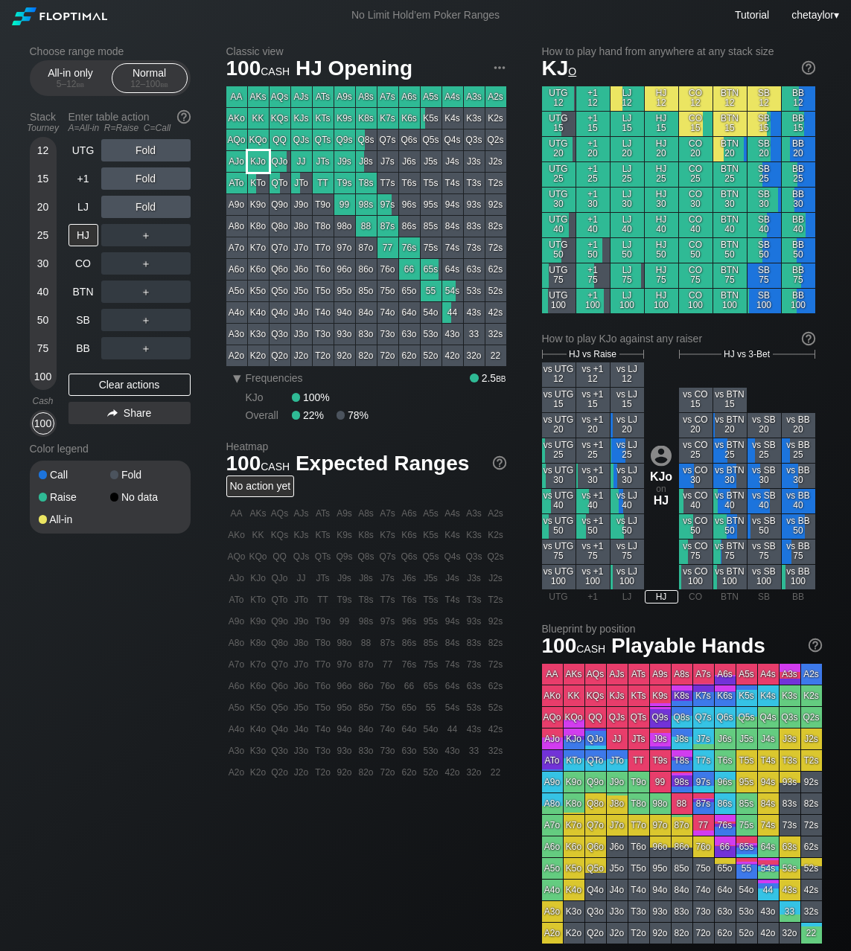
click at [260, 161] on div "KJo" at bounding box center [258, 161] width 21 height 21
click at [88, 199] on div "LJ" at bounding box center [83, 207] width 30 height 22
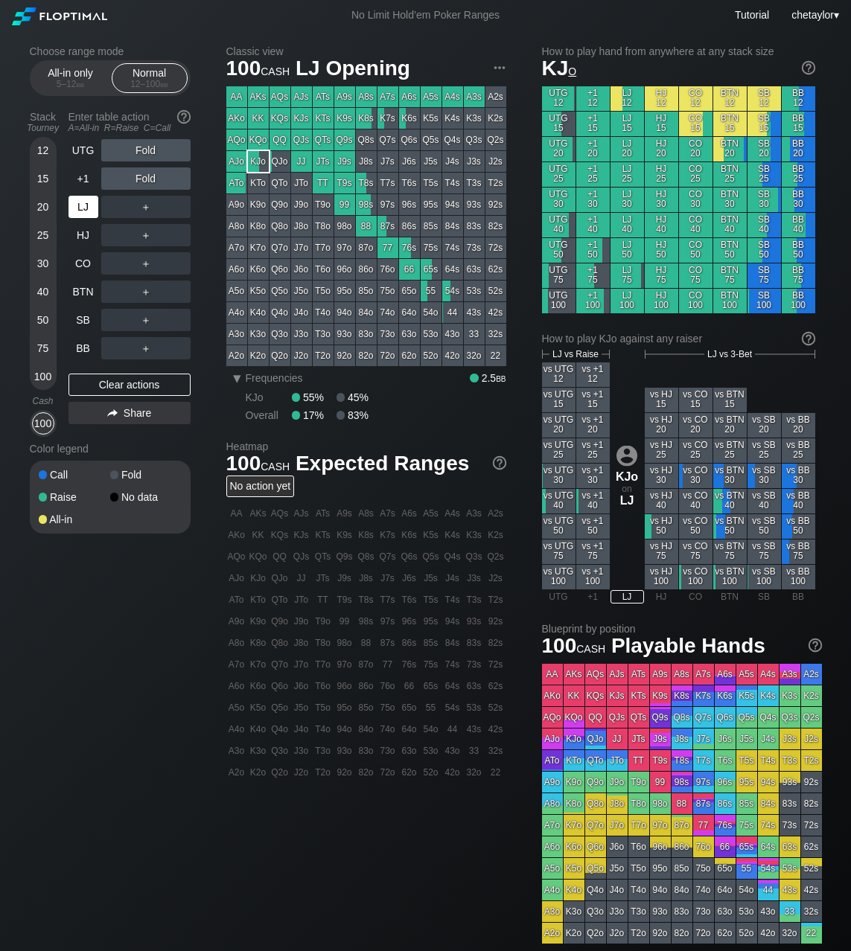
click at [88, 199] on div "LJ" at bounding box center [83, 207] width 30 height 22
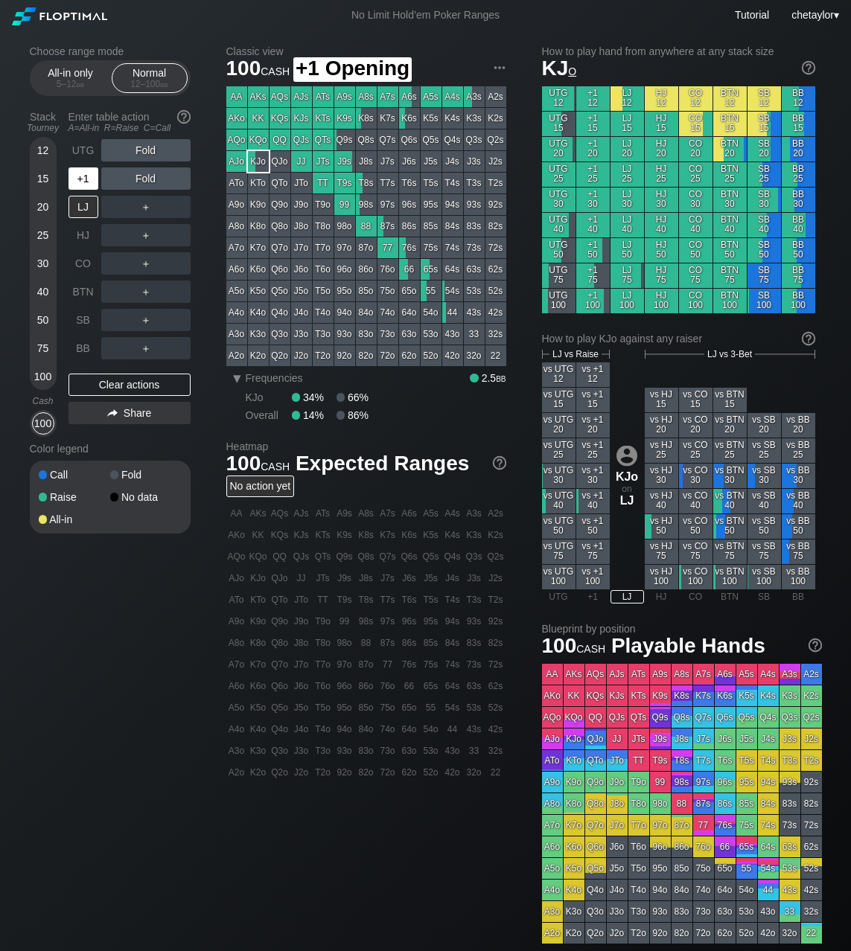
click at [84, 175] on div "+1" at bounding box center [83, 178] width 30 height 22
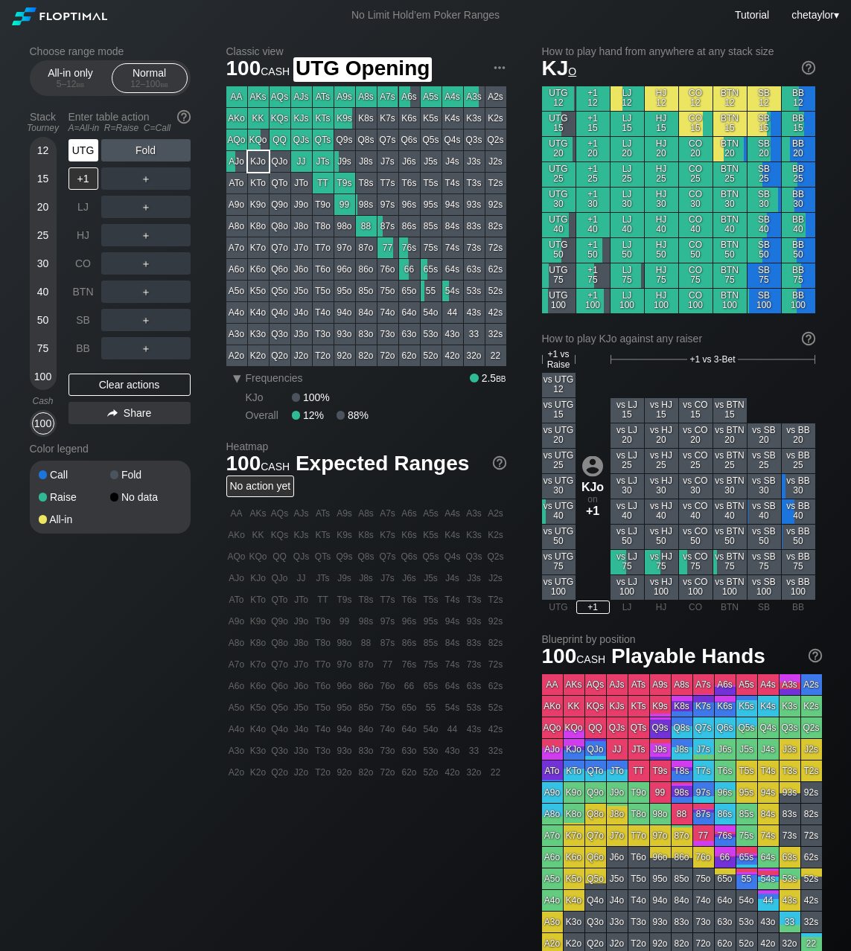
click at [85, 146] on div "UTG" at bounding box center [83, 150] width 30 height 22
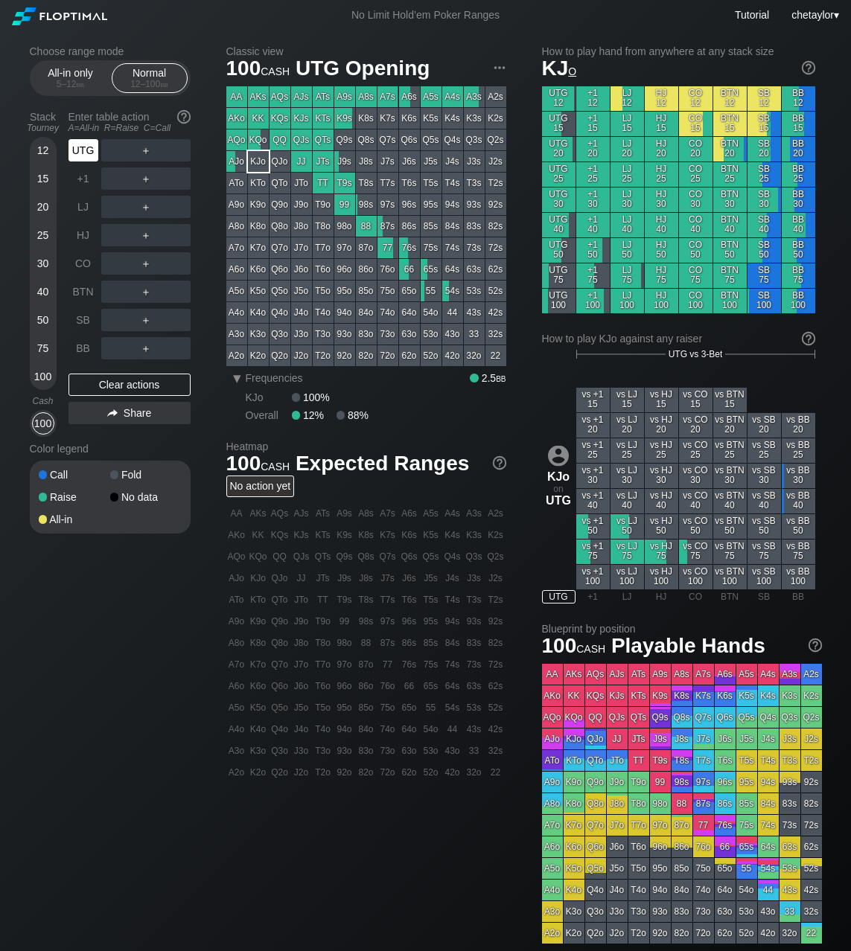
click at [85, 146] on div "UTG" at bounding box center [83, 150] width 30 height 22
click at [83, 356] on div "BB" at bounding box center [83, 348] width 30 height 22
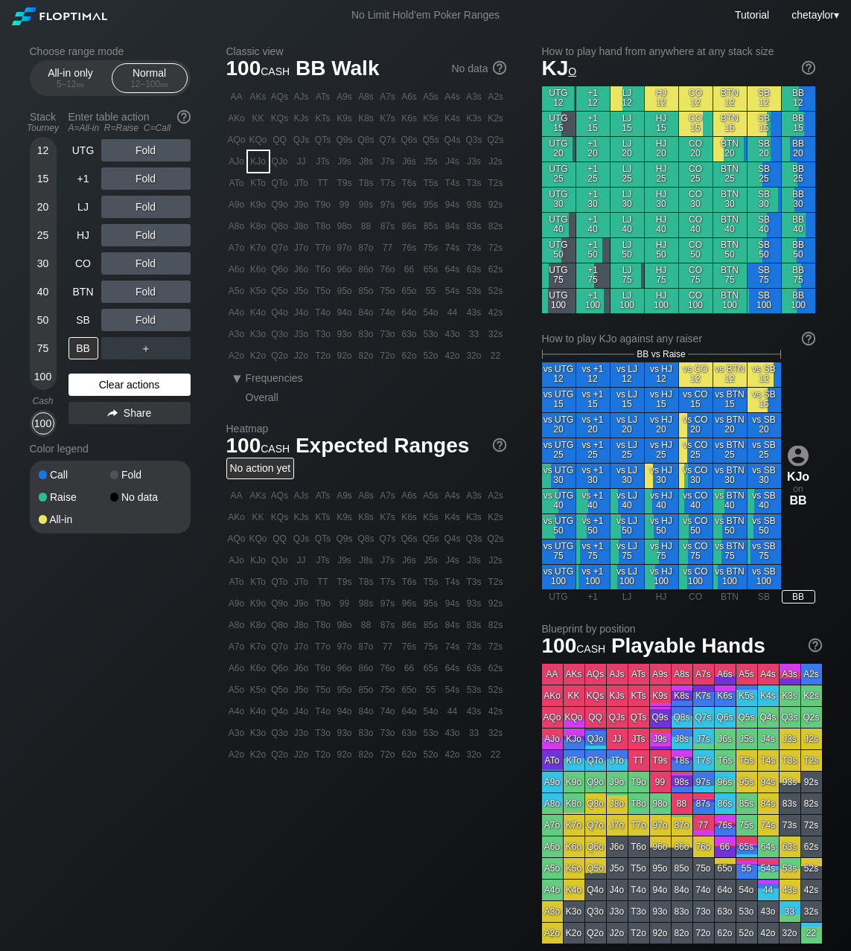
click at [118, 383] on div "Clear actions" at bounding box center [129, 385] width 122 height 22
click at [86, 348] on div "BB" at bounding box center [83, 348] width 30 height 22
click at [120, 386] on div "Clear actions" at bounding box center [129, 385] width 122 height 22
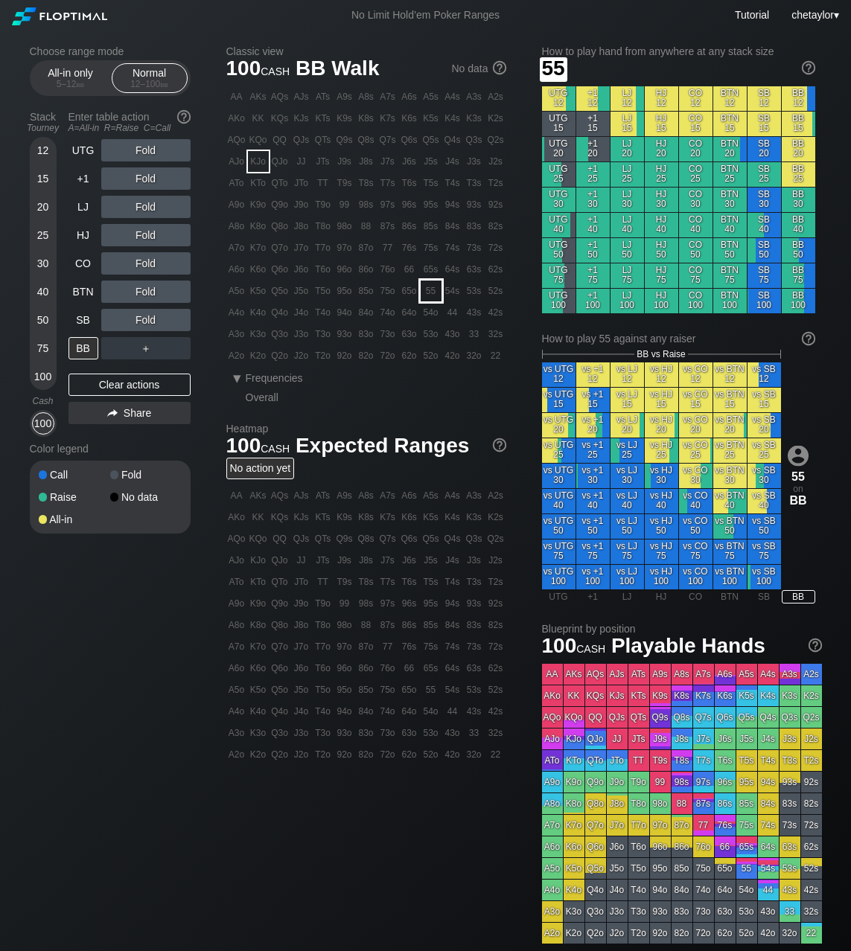
click at [431, 294] on div "55" at bounding box center [430, 291] width 21 height 21
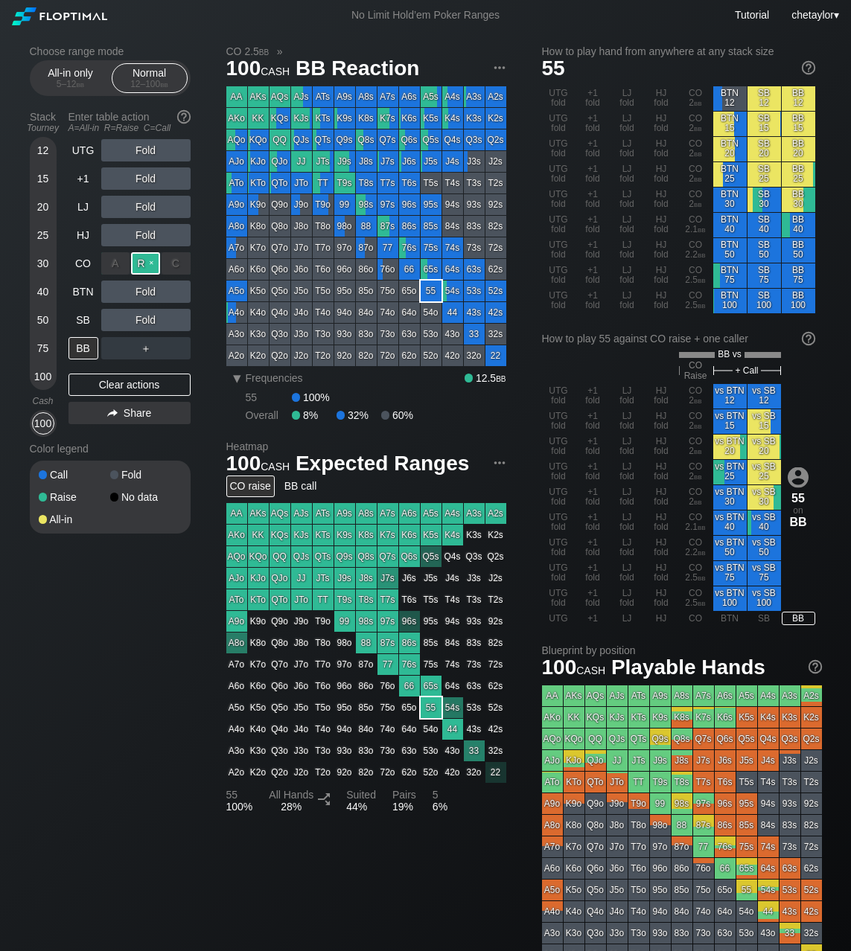
click at [138, 263] on div "R ✕" at bounding box center [145, 263] width 29 height 22
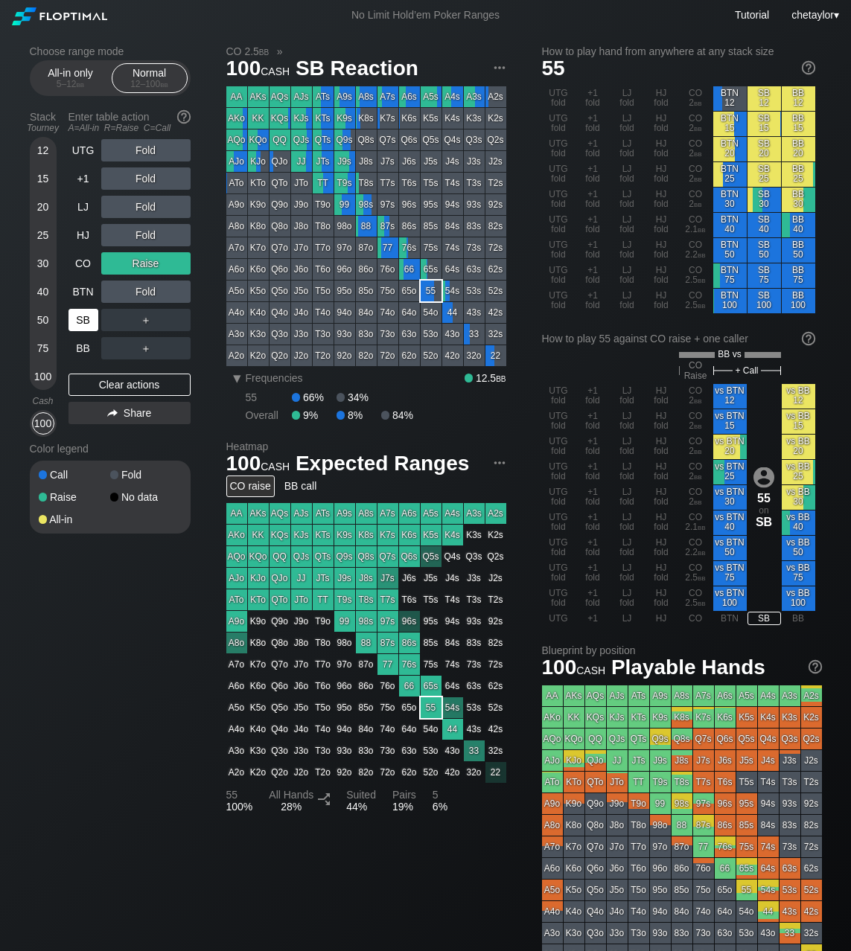
click at [75, 320] on div "SB" at bounding box center [83, 320] width 30 height 22
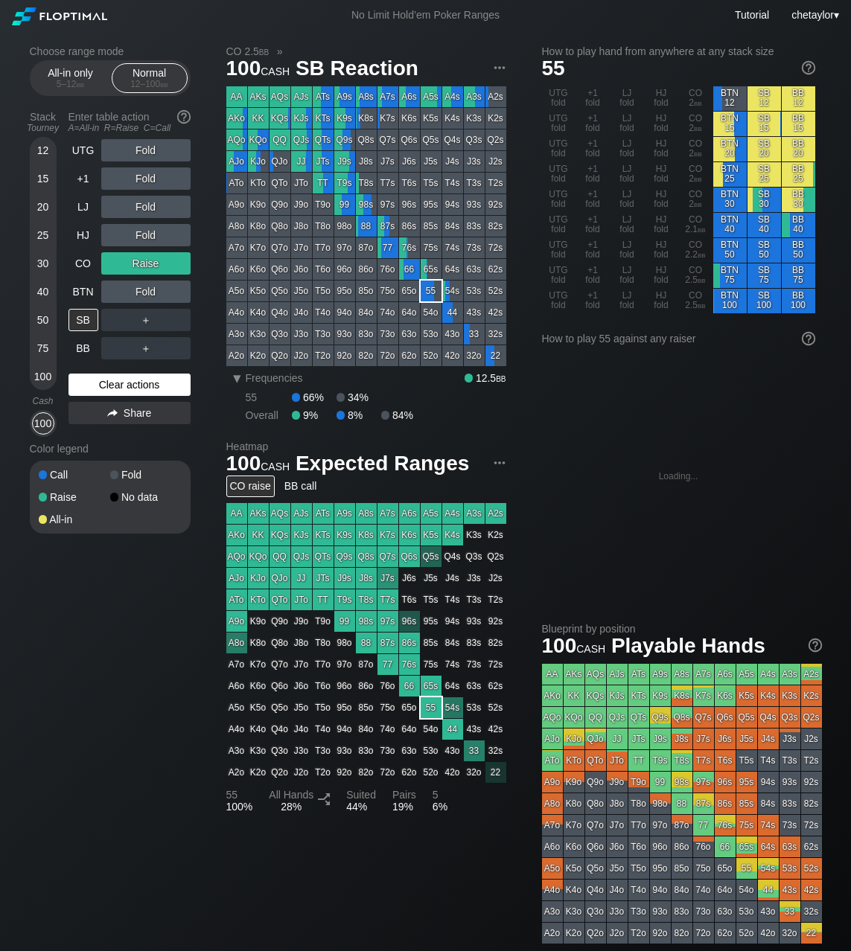
click at [134, 385] on div "Clear actions" at bounding box center [129, 385] width 122 height 22
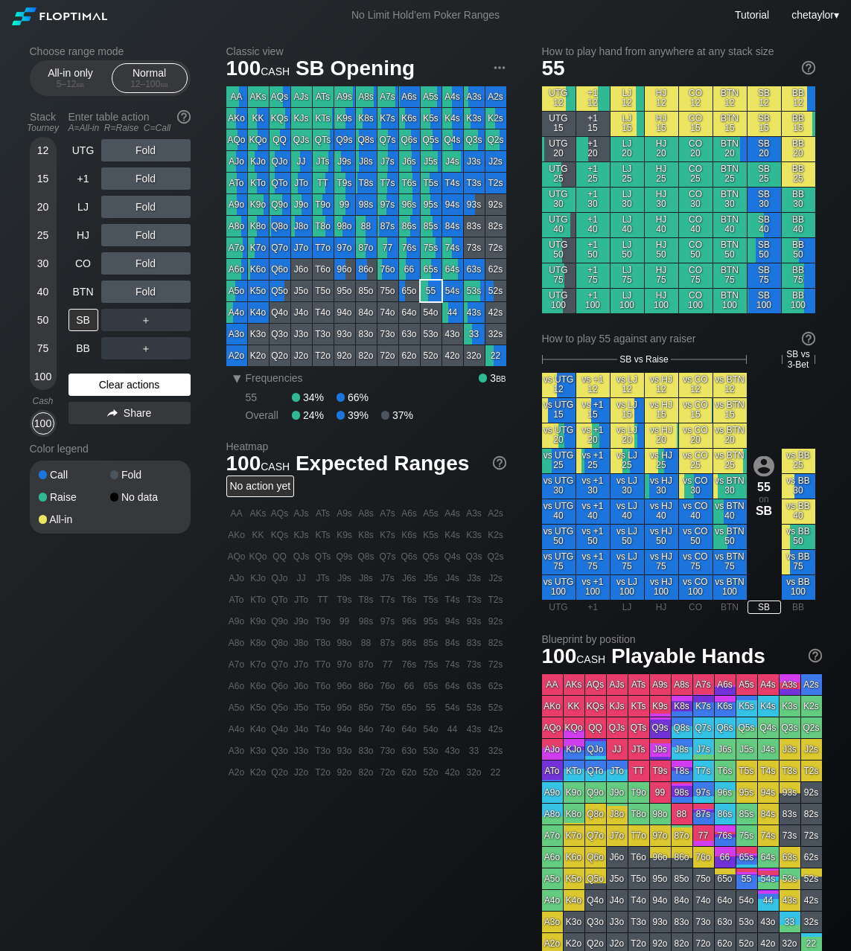
click at [134, 385] on div "Clear actions" at bounding box center [129, 385] width 122 height 22
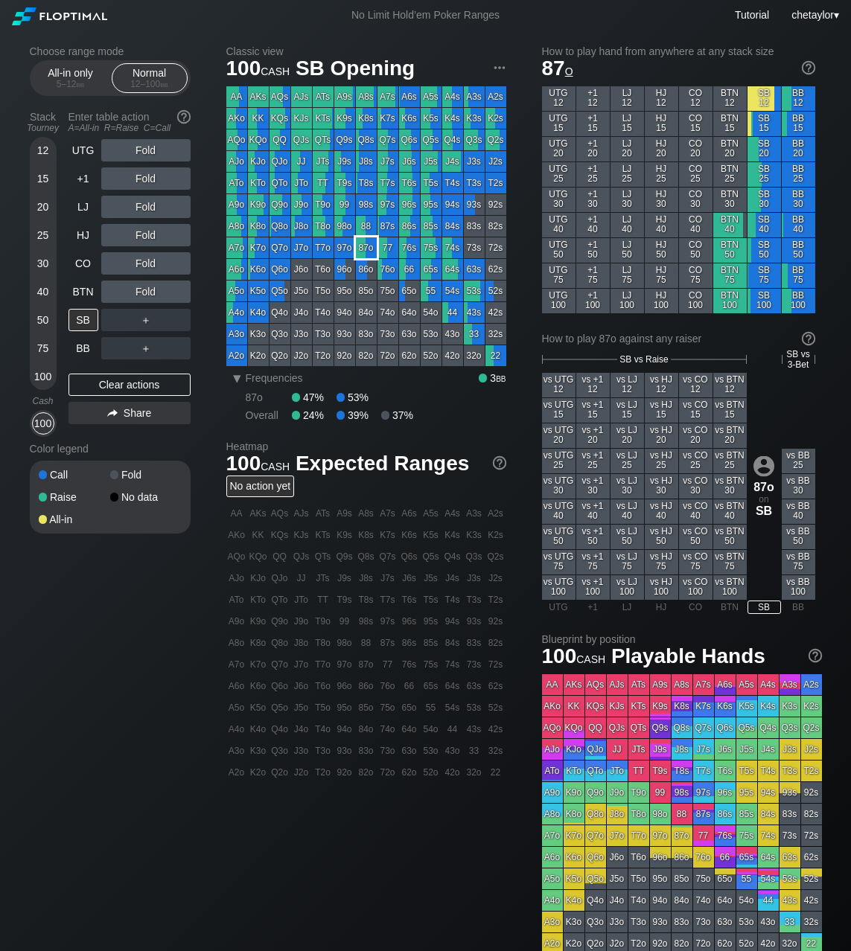
click at [367, 246] on div "87o" at bounding box center [366, 247] width 21 height 21
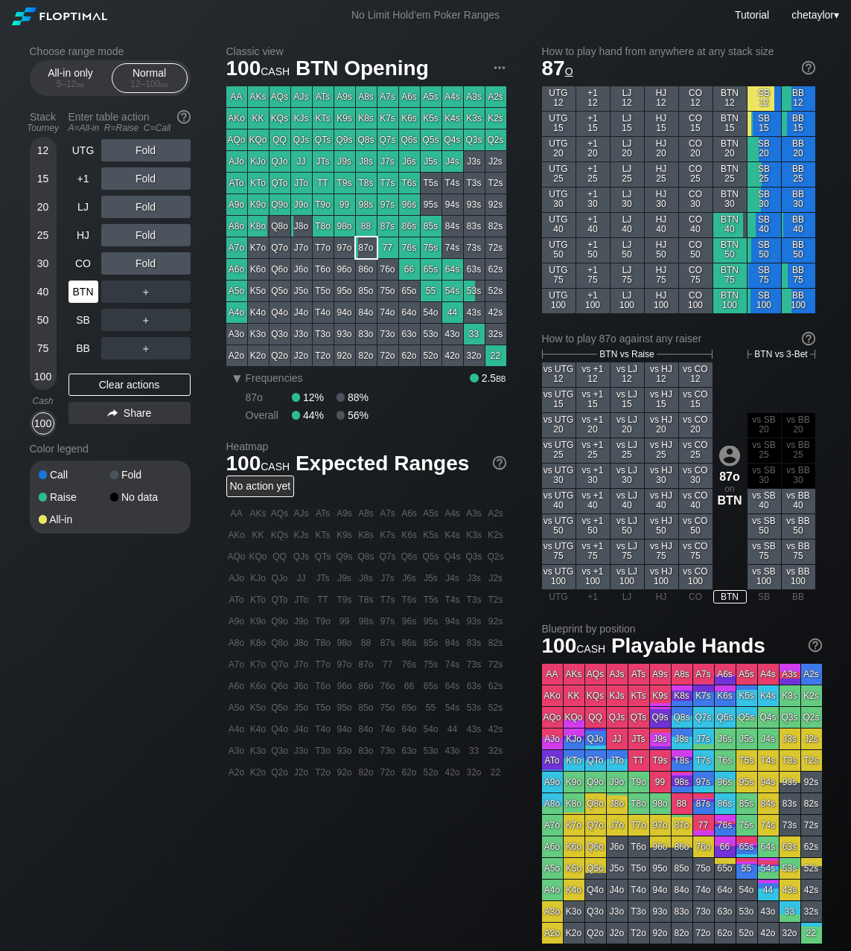
click at [92, 288] on div "BTN" at bounding box center [83, 292] width 30 height 22
click at [94, 385] on div "Clear actions" at bounding box center [129, 385] width 122 height 22
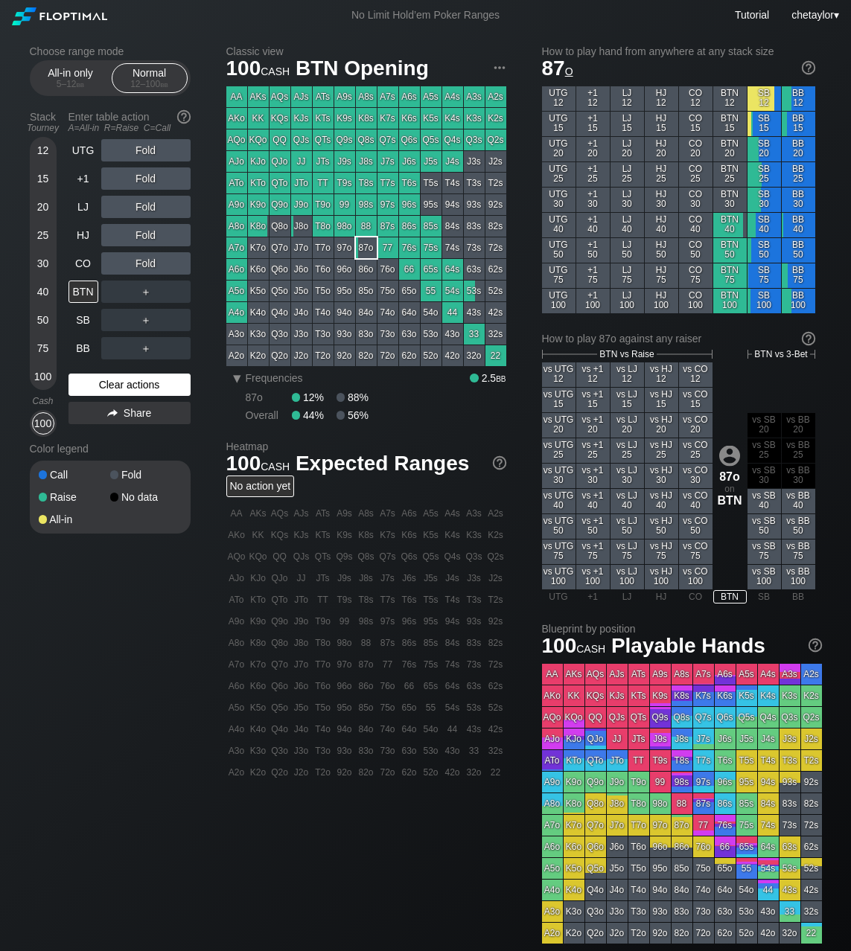
click at [94, 385] on div "Clear actions" at bounding box center [129, 385] width 122 height 22
click at [83, 263] on div "CO" at bounding box center [83, 263] width 30 height 22
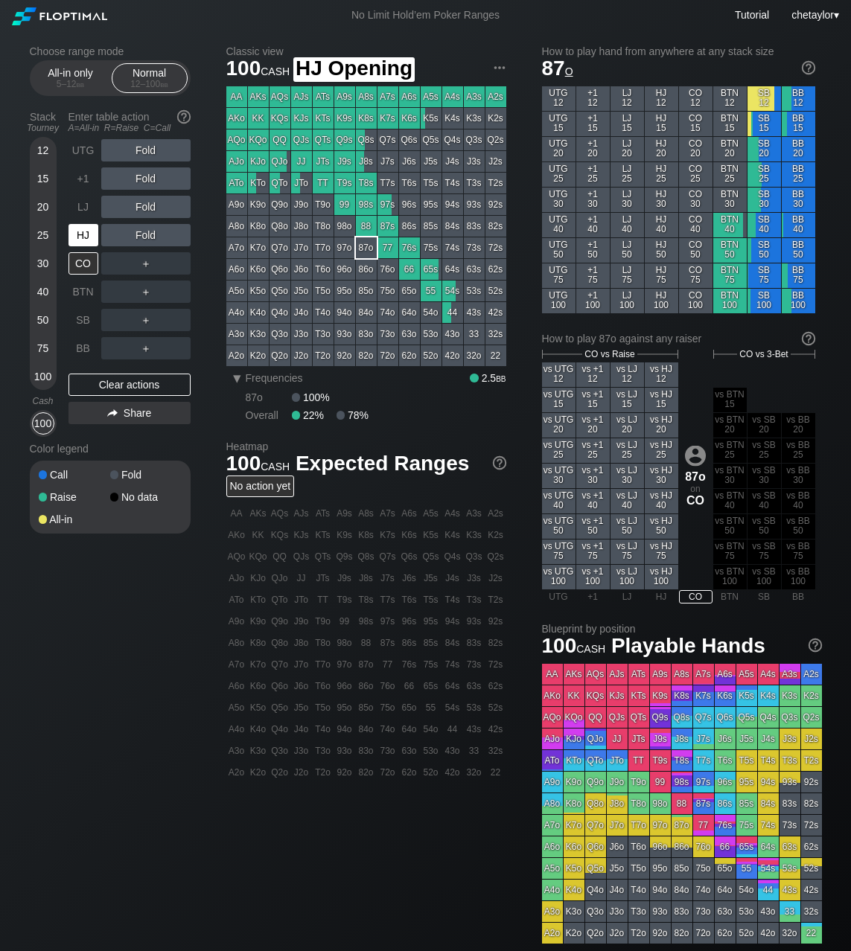
click at [83, 233] on div "HJ" at bounding box center [83, 235] width 30 height 22
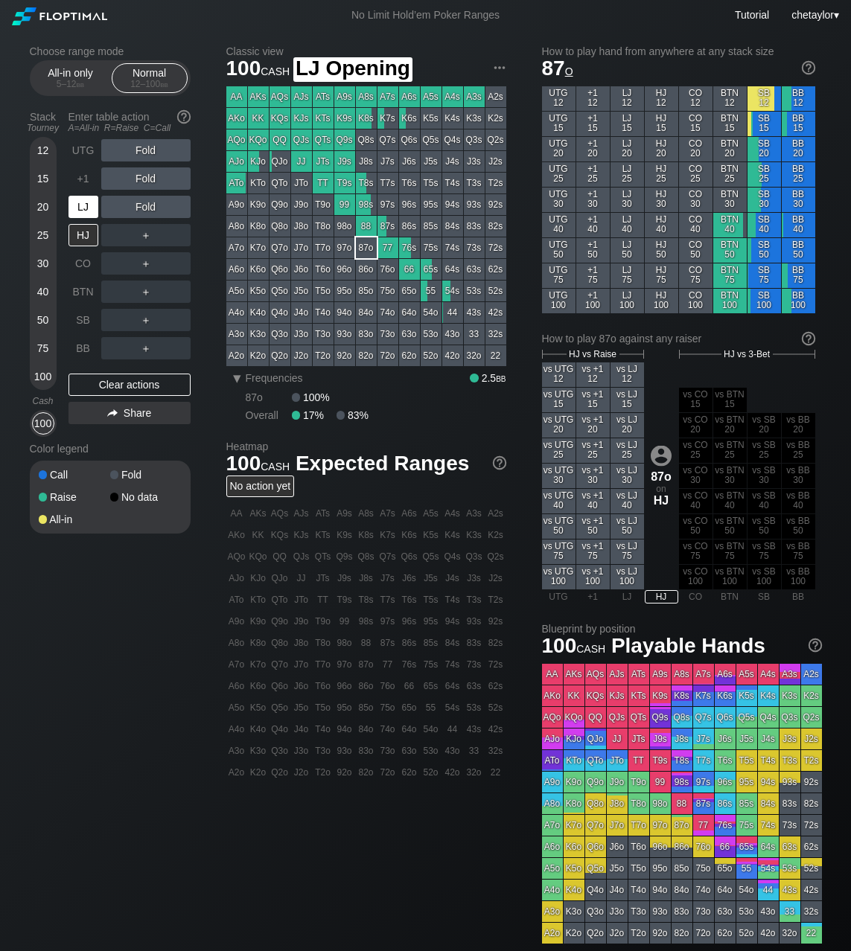
click at [83, 205] on div "LJ" at bounding box center [83, 207] width 30 height 22
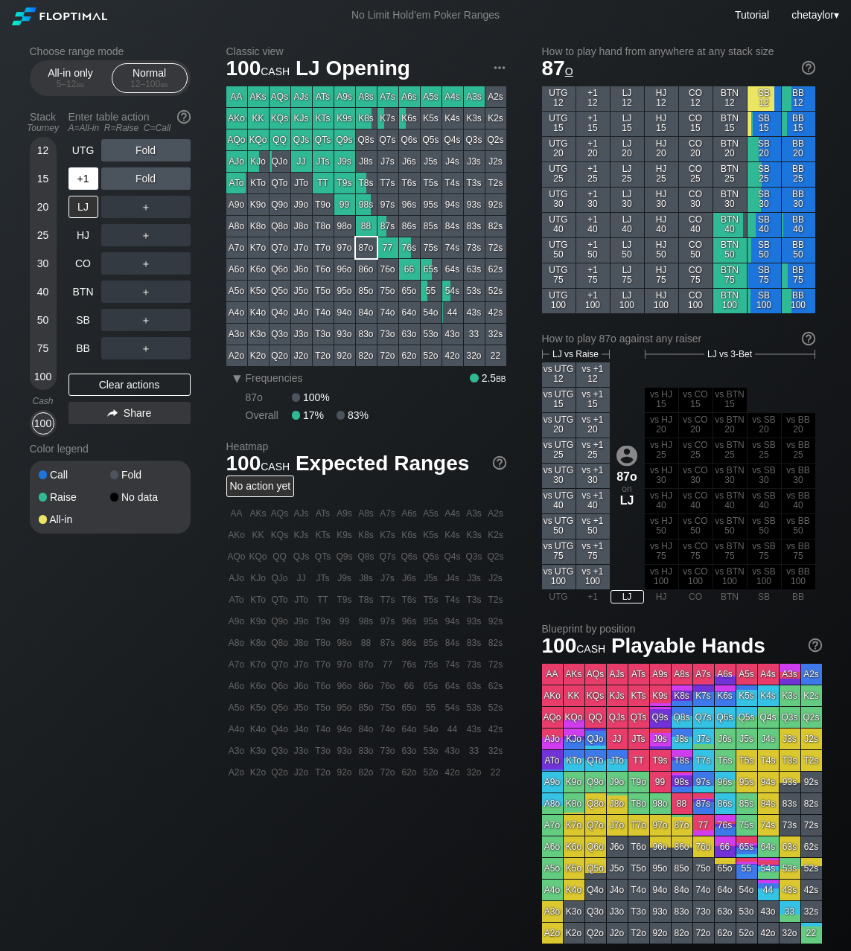
click at [86, 176] on div "+1" at bounding box center [83, 178] width 30 height 22
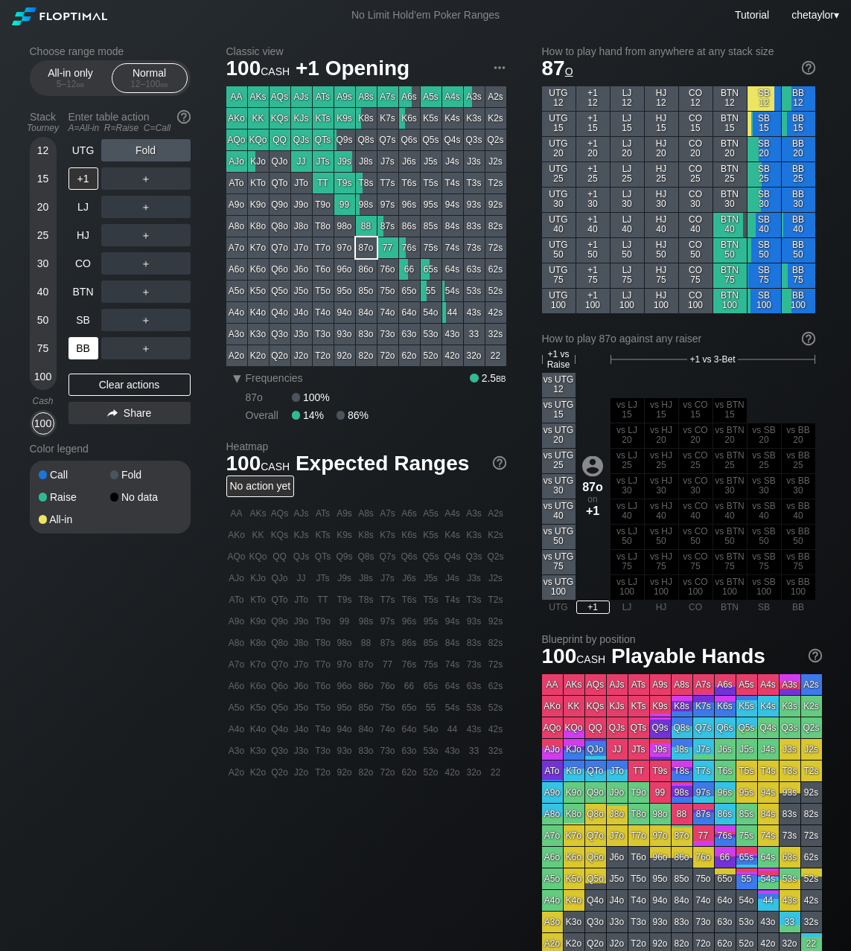
click at [82, 342] on div "BB" at bounding box center [83, 348] width 30 height 22
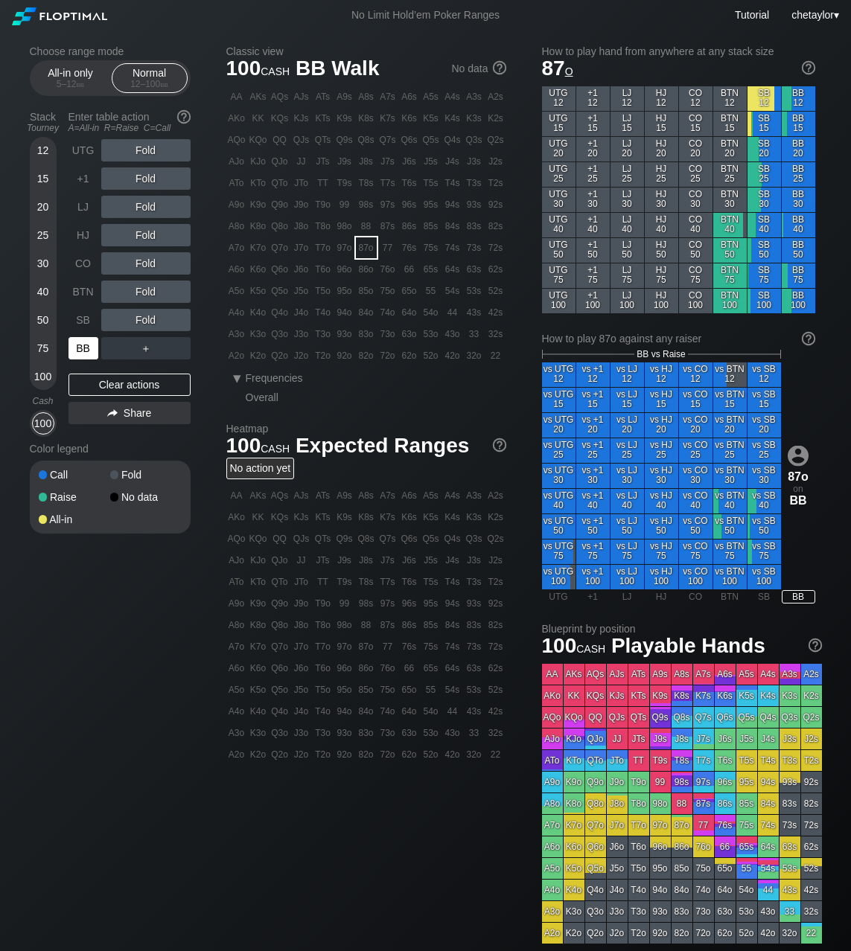
click at [82, 342] on div "BB" at bounding box center [83, 348] width 30 height 22
click at [101, 384] on div "Clear actions" at bounding box center [129, 385] width 122 height 22
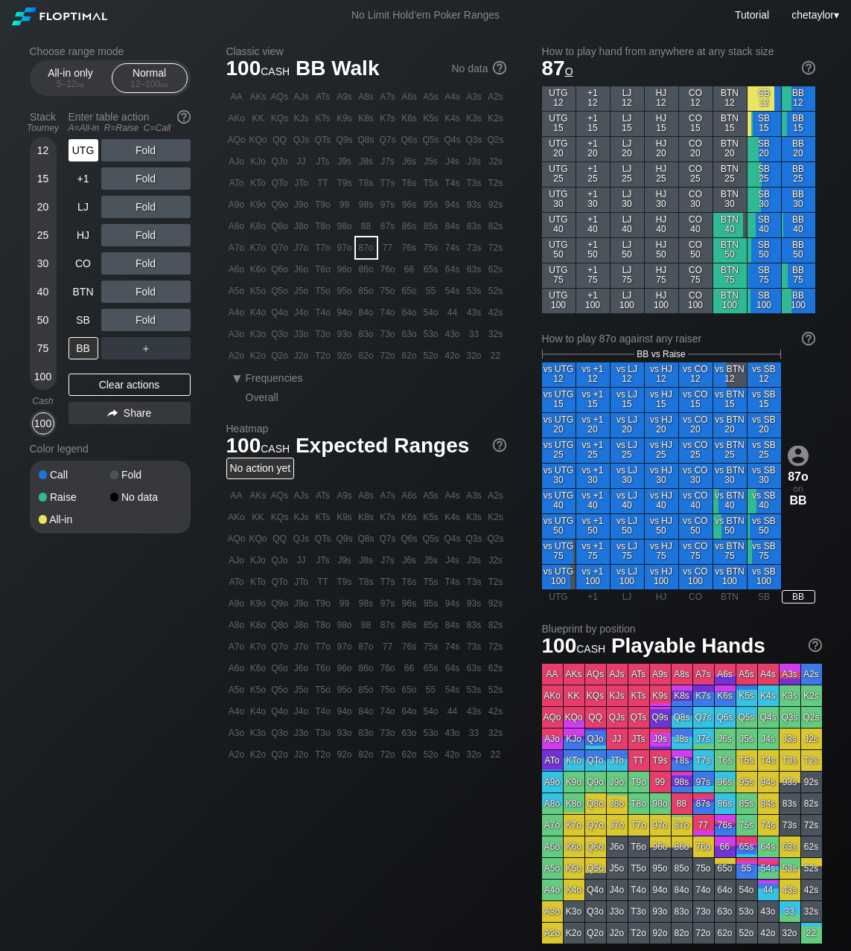
click at [78, 151] on div "UTG" at bounding box center [83, 150] width 30 height 22
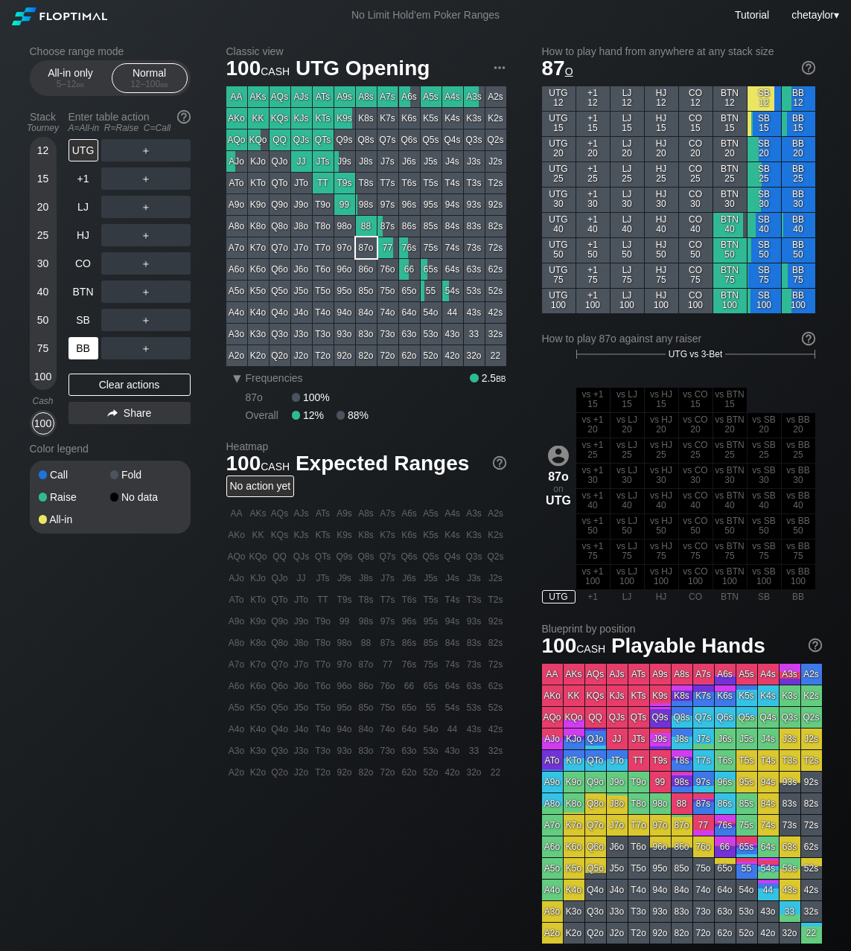
click at [75, 351] on div "BB" at bounding box center [83, 348] width 30 height 22
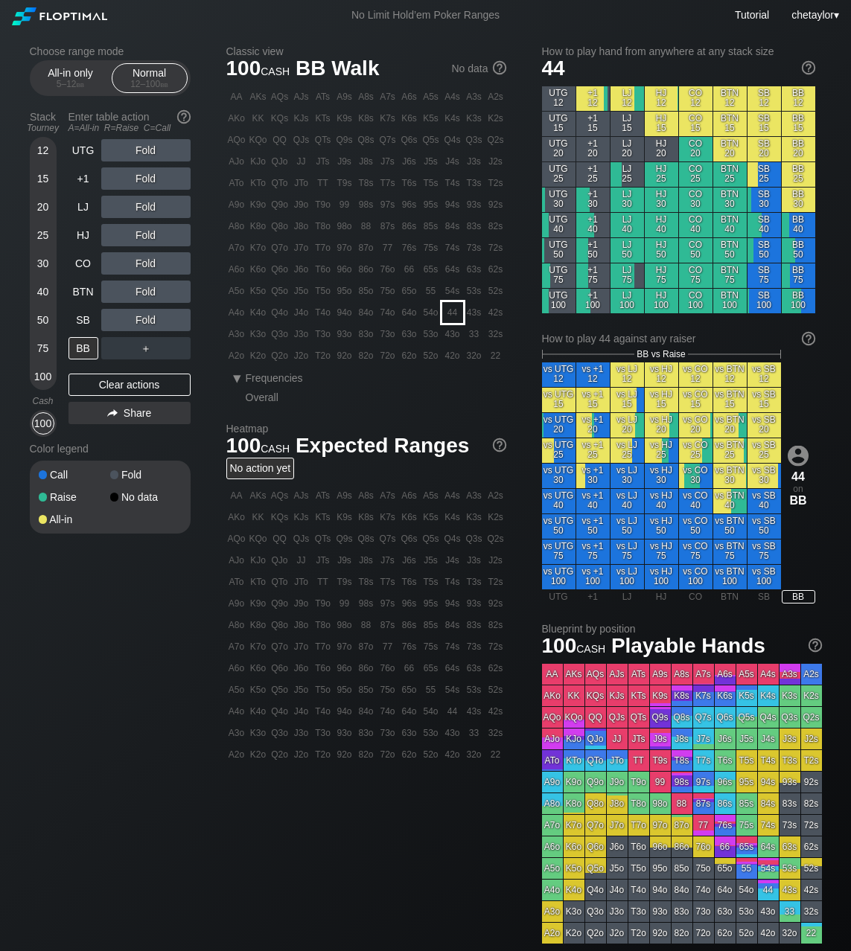
click at [458, 310] on div "44" at bounding box center [452, 312] width 21 height 21
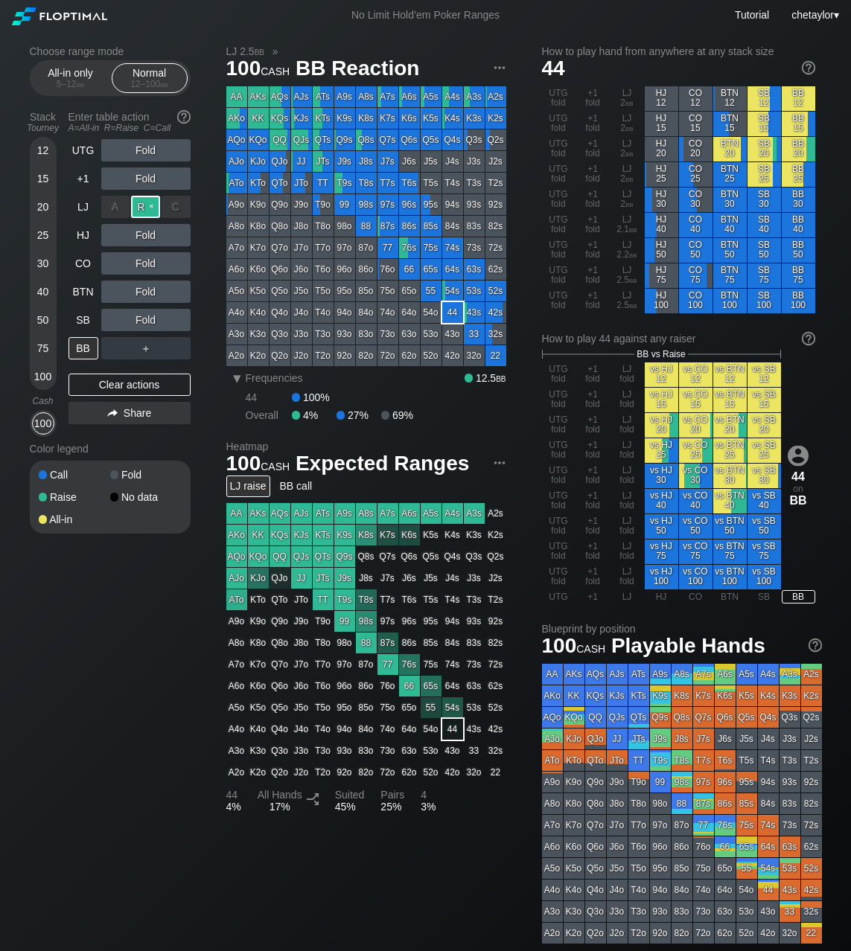
click at [153, 207] on div "R ✕" at bounding box center [145, 207] width 29 height 22
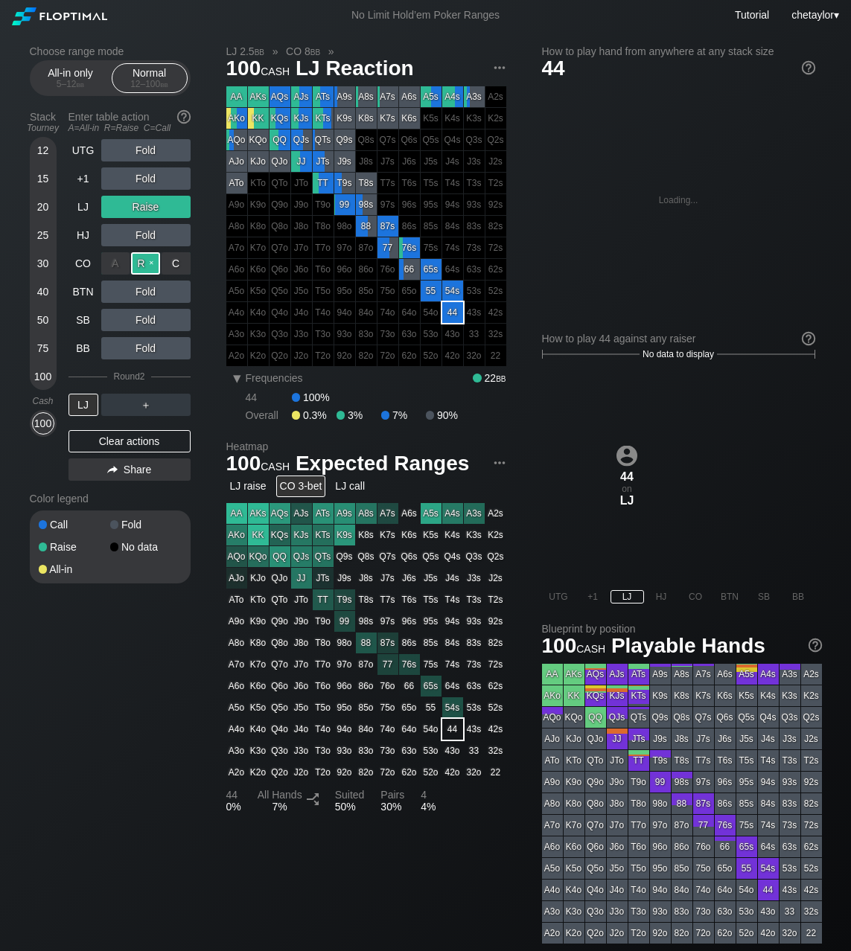
click at [147, 265] on div "R ✕" at bounding box center [145, 263] width 29 height 22
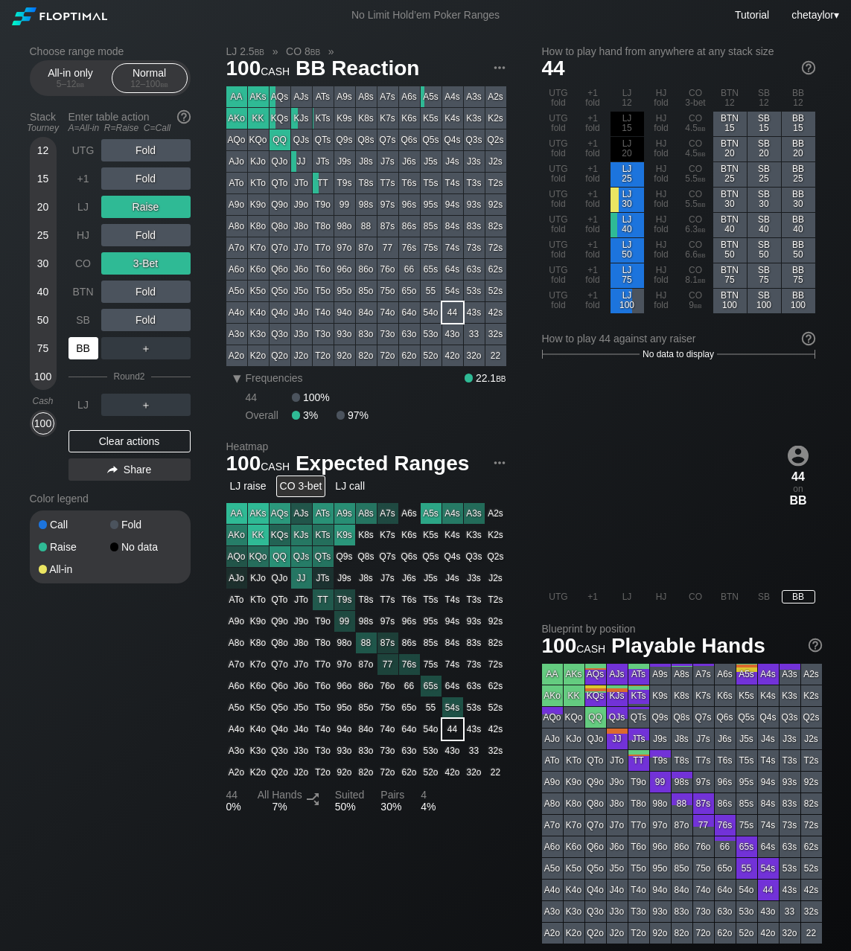
click at [81, 347] on div "BB" at bounding box center [83, 348] width 30 height 22
click at [82, 316] on div "SB" at bounding box center [83, 320] width 30 height 22
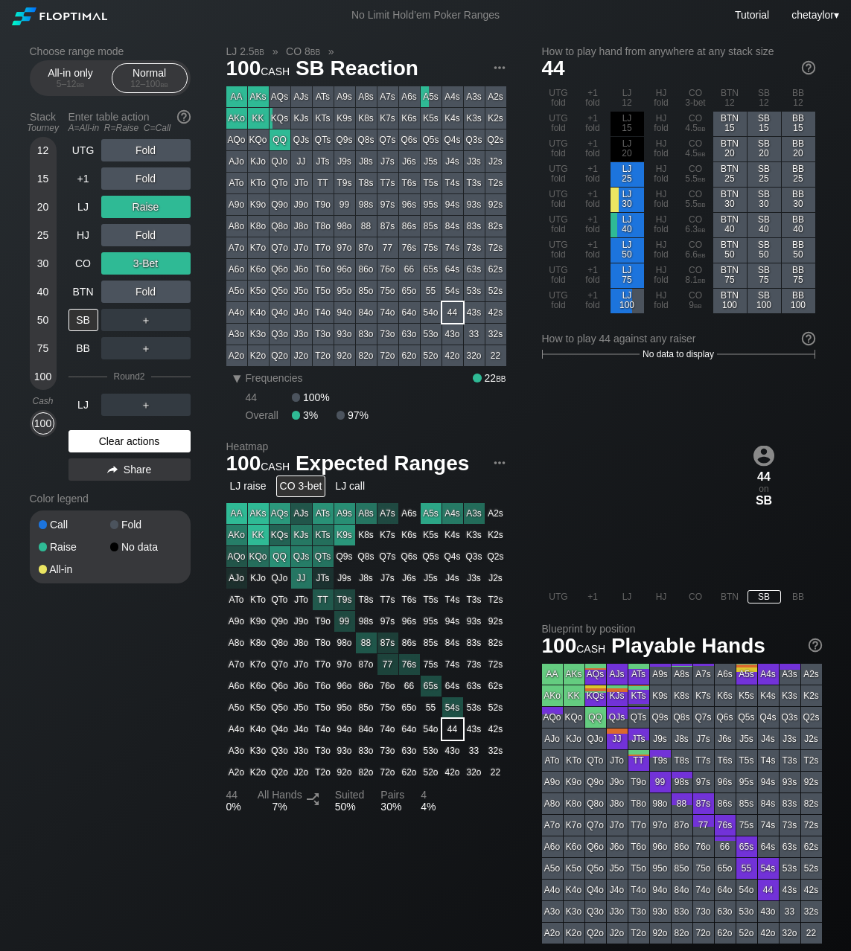
click at [115, 440] on div "Clear actions" at bounding box center [129, 441] width 122 height 22
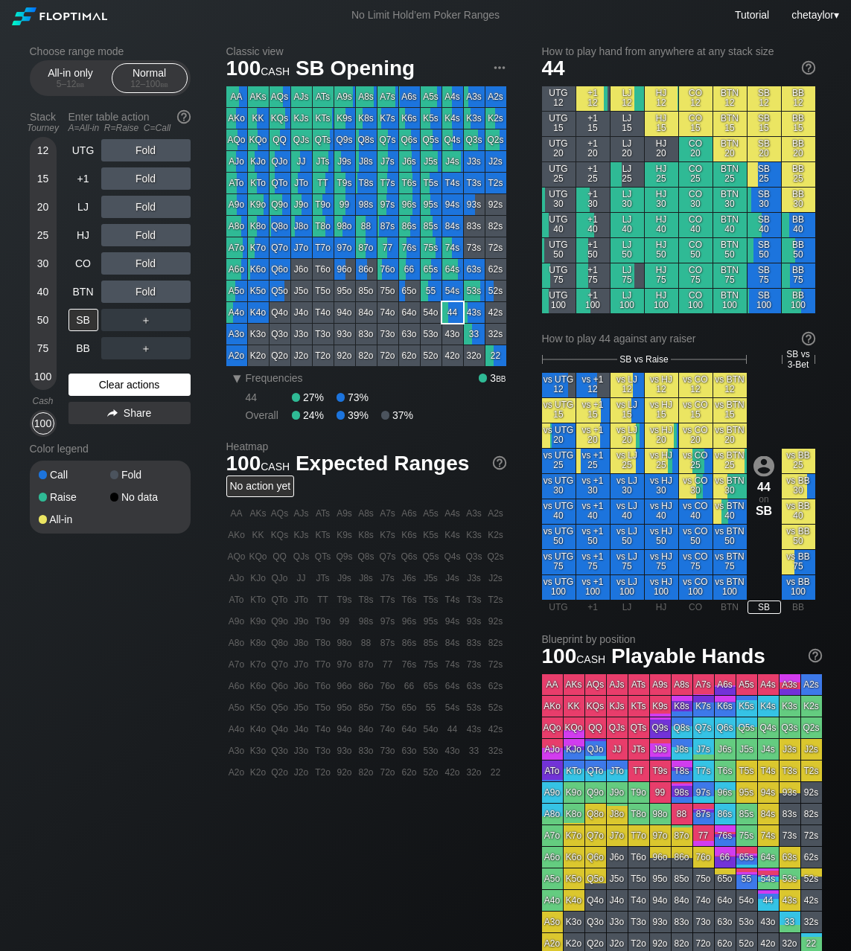
click at [115, 440] on div "Color legend" at bounding box center [110, 449] width 161 height 24
click at [135, 380] on div "Clear actions" at bounding box center [129, 385] width 122 height 22
click at [130, 384] on div "Clear actions" at bounding box center [129, 385] width 122 height 22
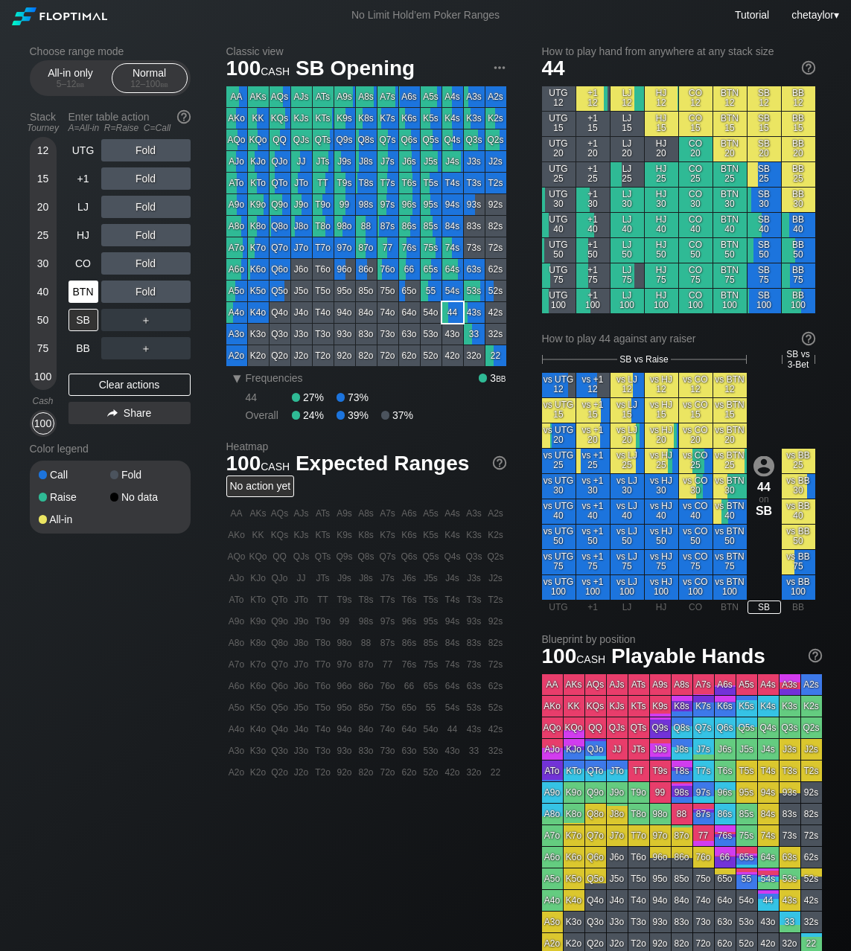
click at [85, 290] on div "BTN" at bounding box center [83, 292] width 30 height 22
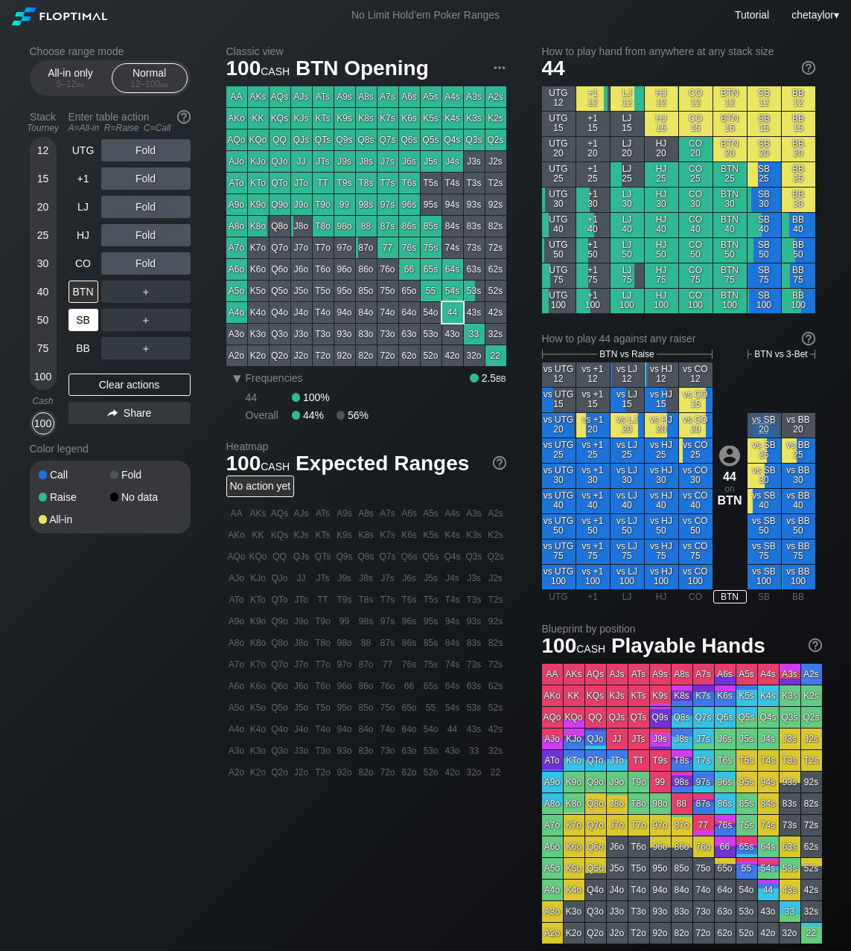
click at [82, 318] on div "SB" at bounding box center [83, 320] width 30 height 22
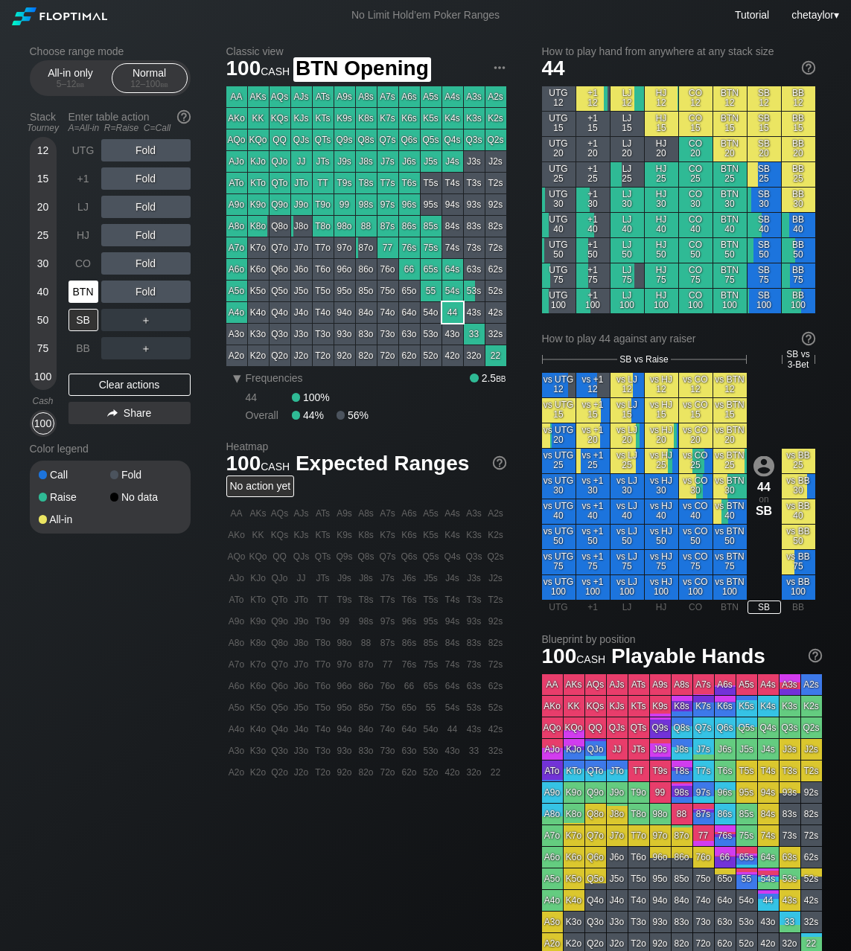
click at [86, 297] on div "BTN" at bounding box center [83, 292] width 30 height 22
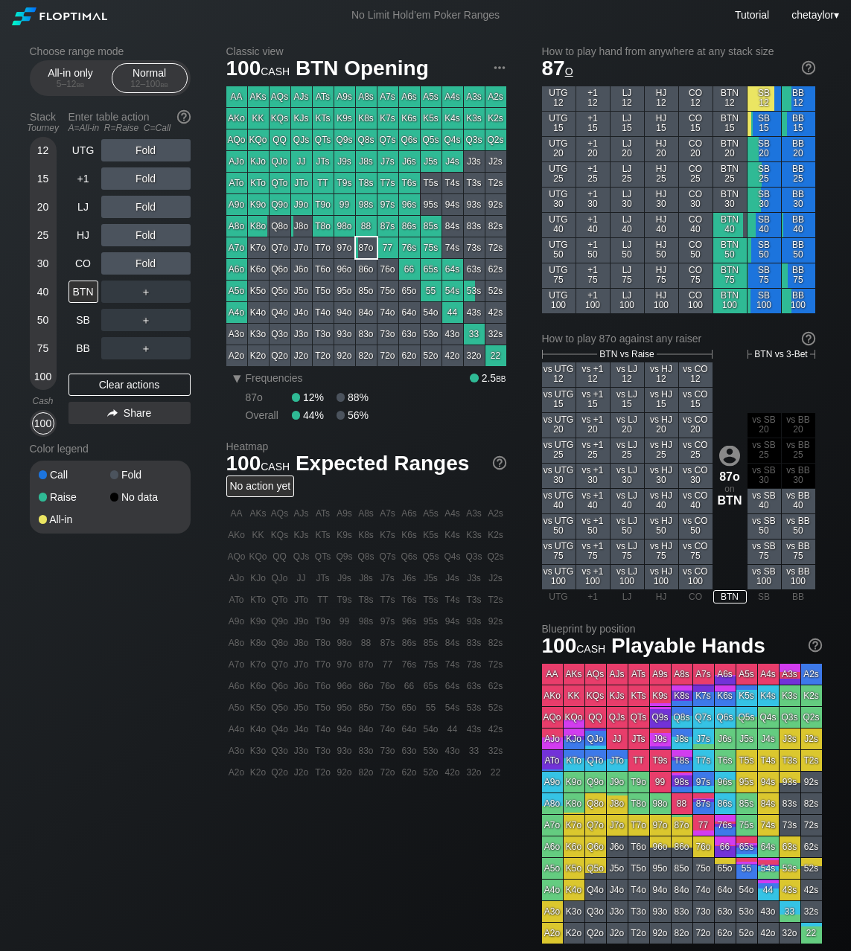
click at [364, 246] on div "87o" at bounding box center [366, 247] width 21 height 21
click at [146, 228] on div "R ✕" at bounding box center [145, 235] width 29 height 22
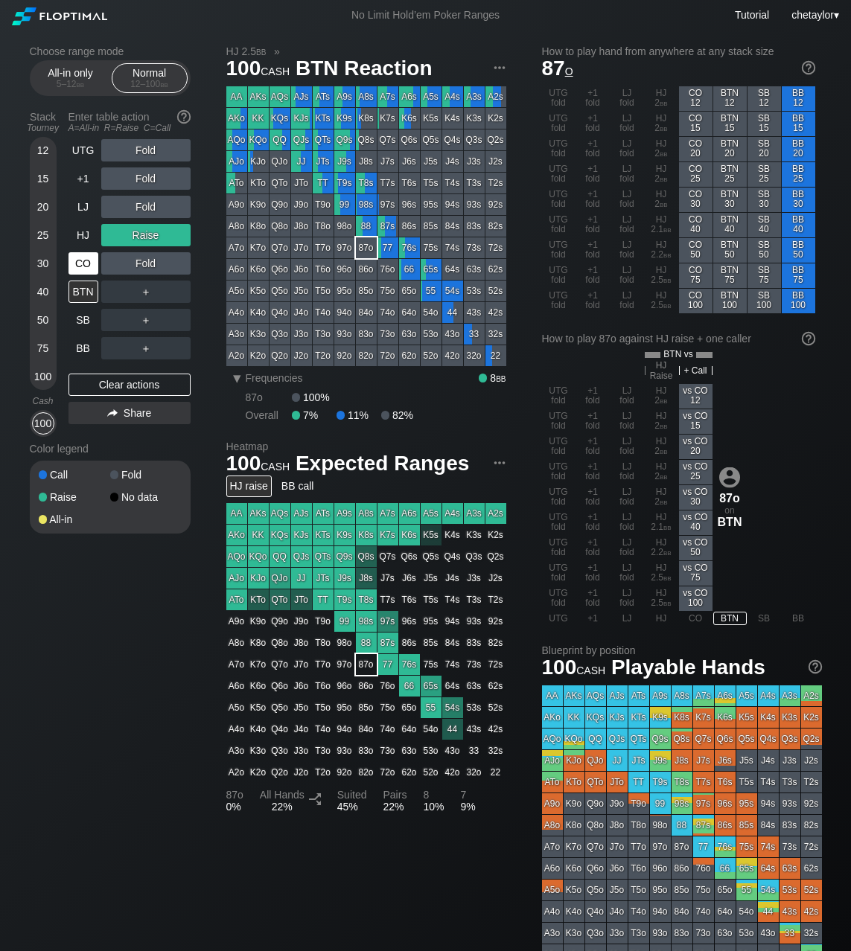
click at [89, 268] on div "CO" at bounding box center [83, 263] width 30 height 22
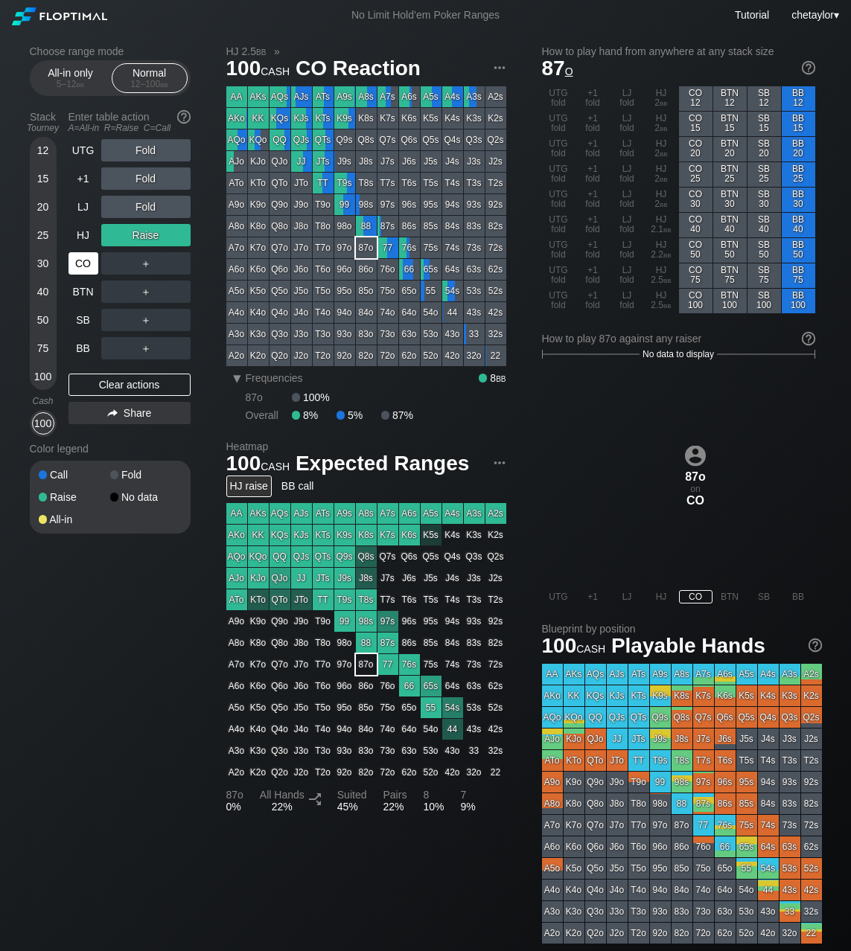
click at [89, 268] on div "CO" at bounding box center [83, 263] width 30 height 22
click at [100, 388] on div "Clear actions" at bounding box center [129, 385] width 122 height 22
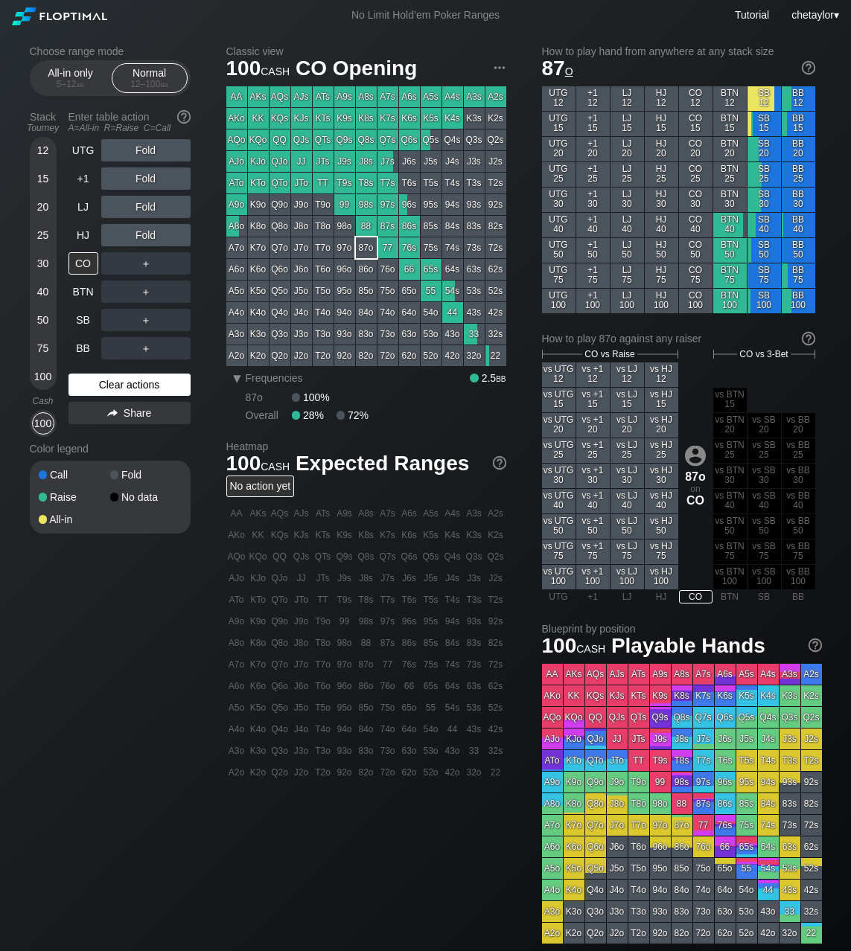
click at [100, 388] on div "Clear actions" at bounding box center [129, 385] width 122 height 22
click at [116, 385] on div "Clear actions" at bounding box center [129, 385] width 122 height 22
click at [87, 230] on div "HJ" at bounding box center [83, 235] width 30 height 22
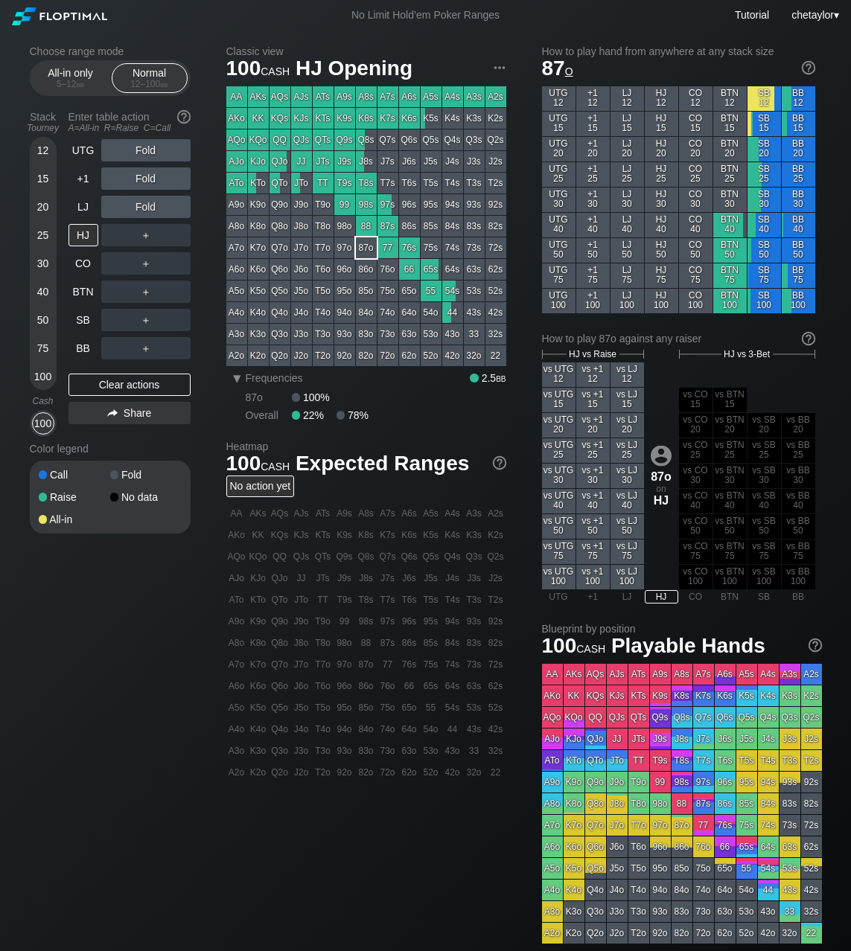
click at [259, 189] on div "KTo" at bounding box center [258, 183] width 21 height 21
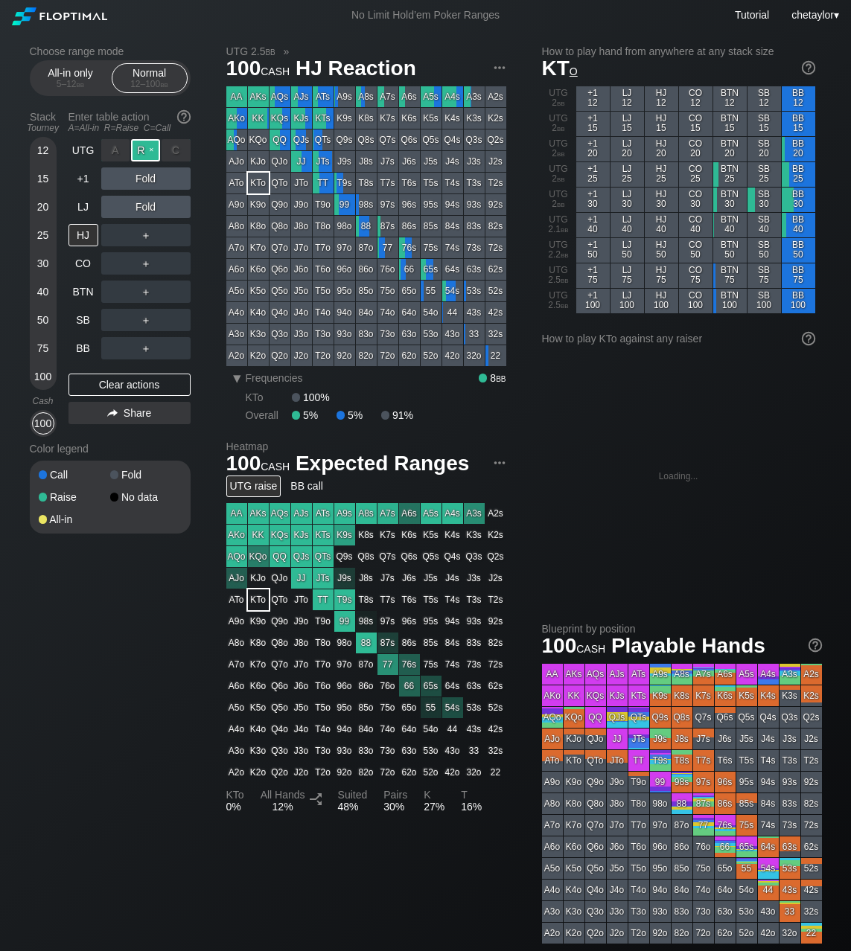
click at [153, 150] on div "R ✕" at bounding box center [145, 150] width 29 height 22
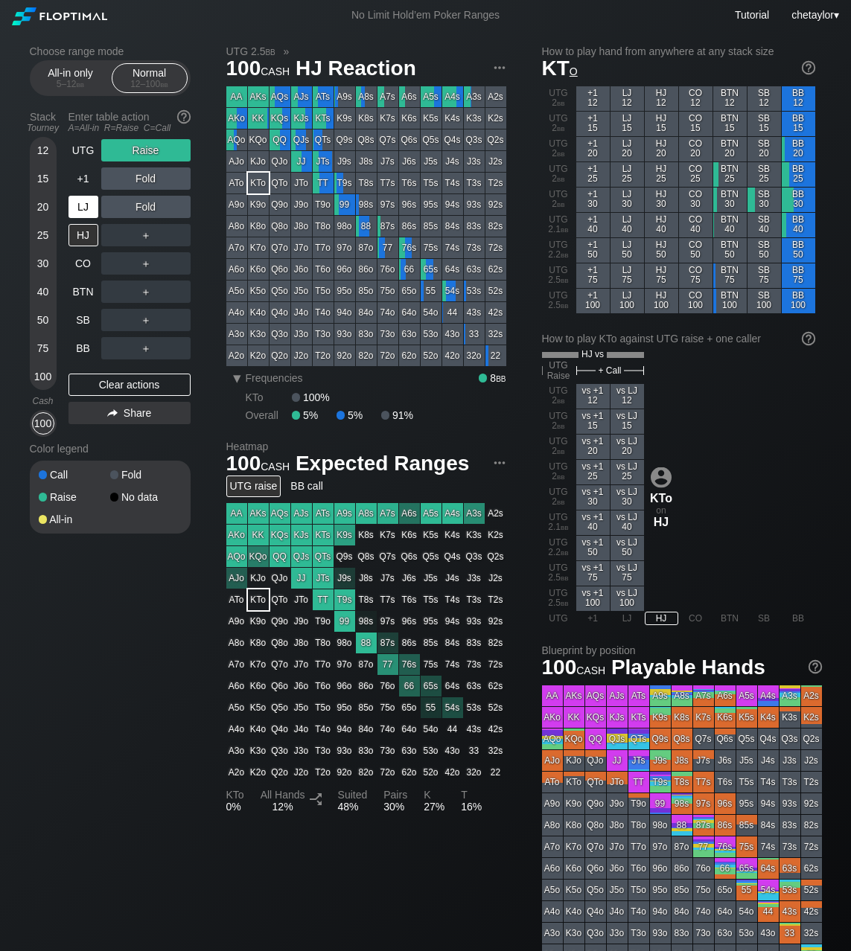
click at [83, 214] on div "LJ" at bounding box center [83, 207] width 30 height 22
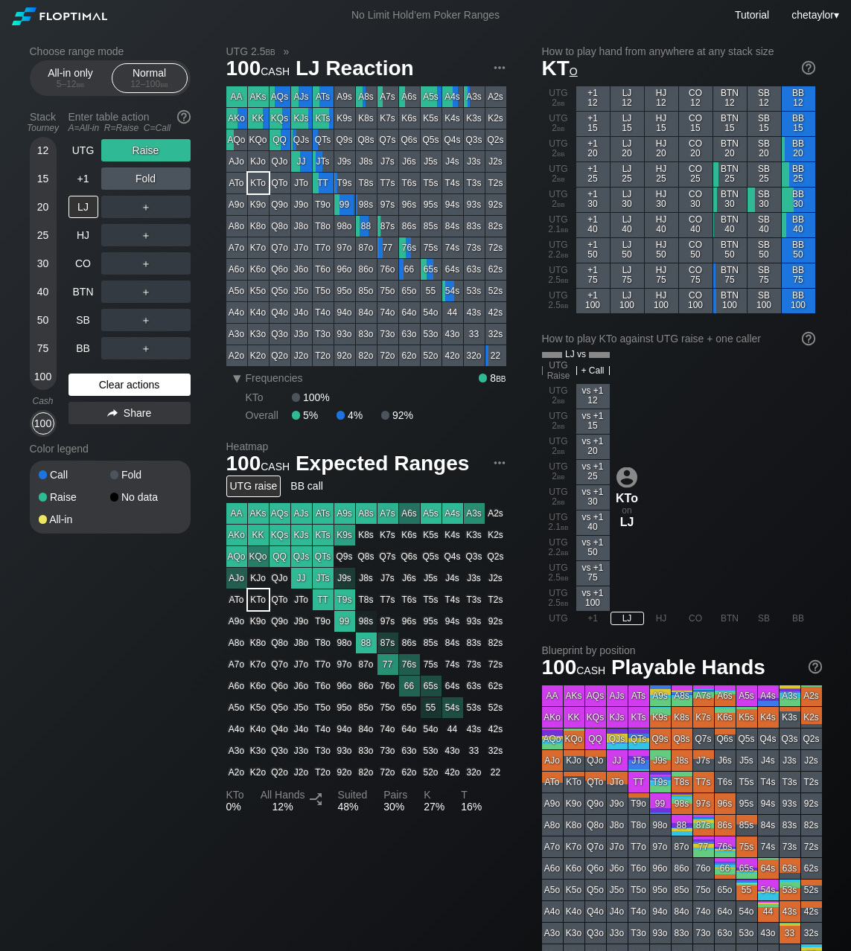
click at [112, 385] on div "Clear actions" at bounding box center [129, 385] width 122 height 22
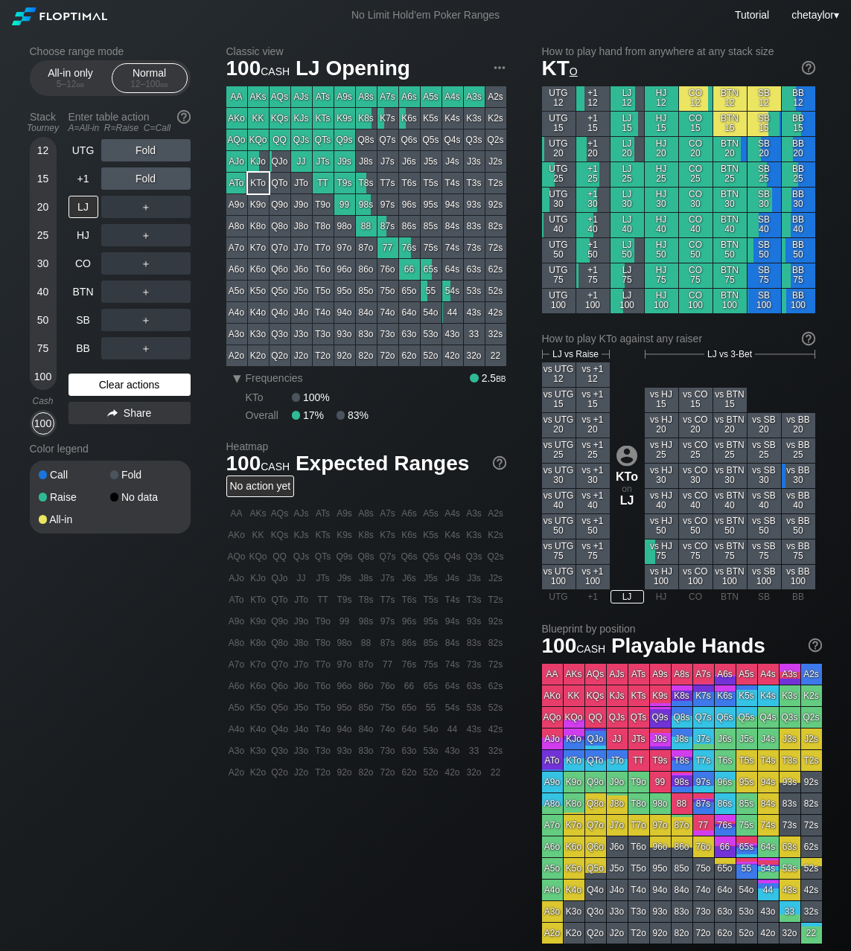
click at [112, 385] on div "Clear actions" at bounding box center [129, 385] width 122 height 22
click at [124, 380] on div "Clear actions" at bounding box center [129, 385] width 122 height 22
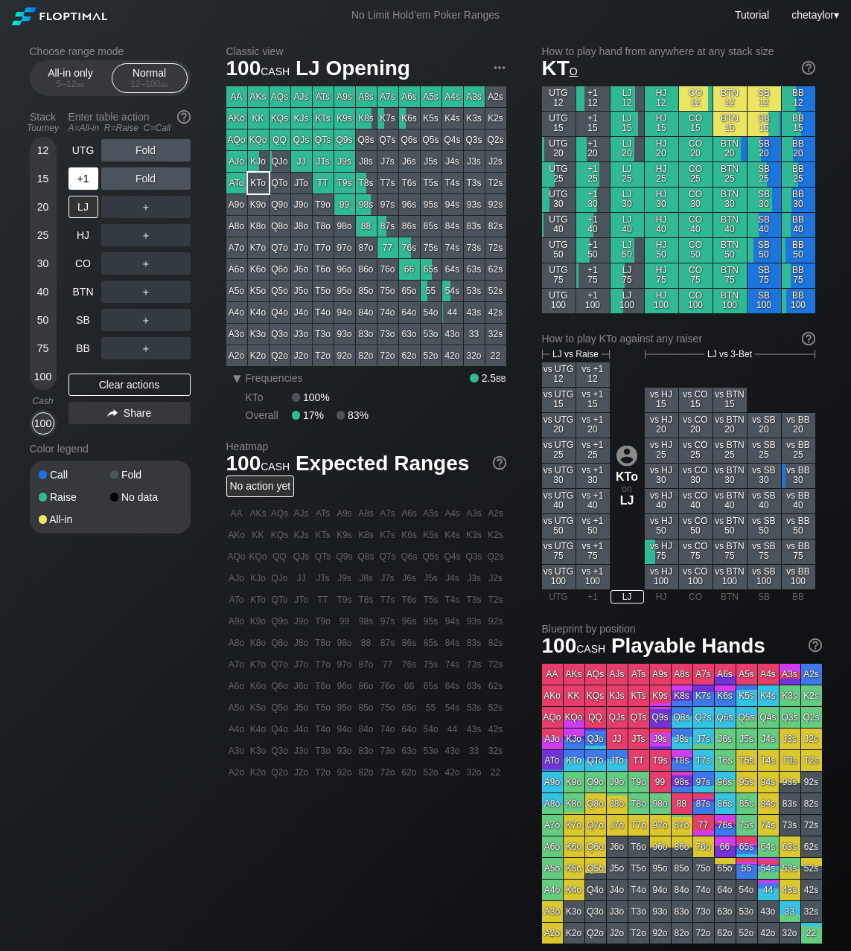
click at [82, 174] on div "+1" at bounding box center [83, 178] width 30 height 22
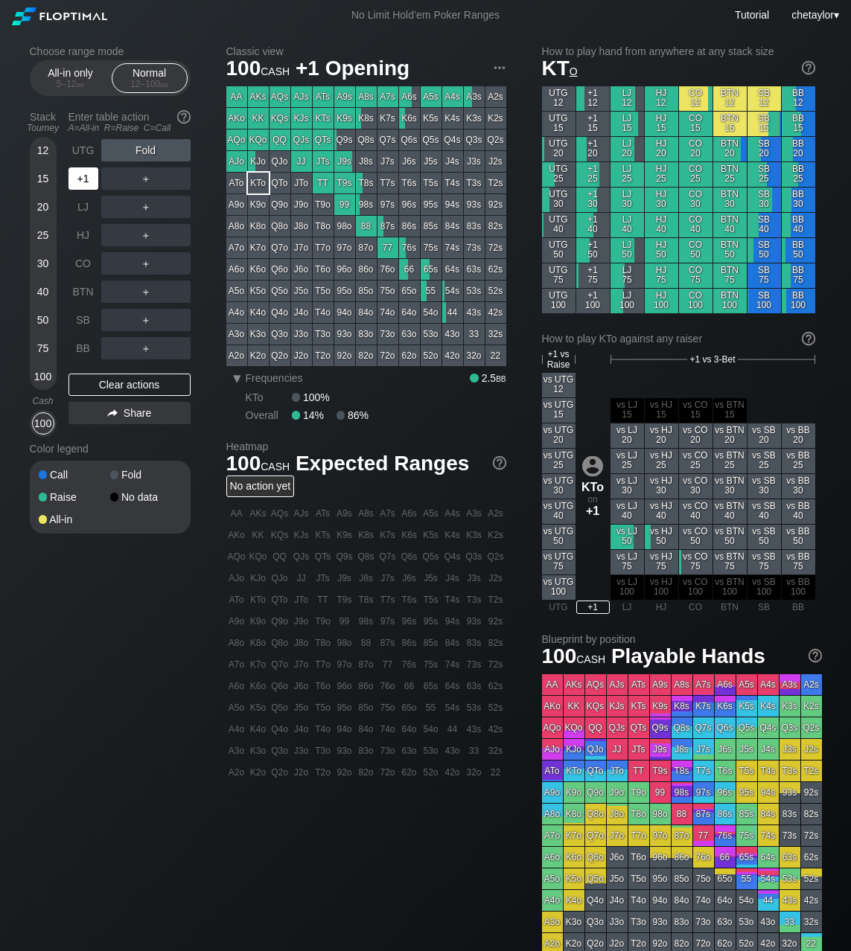
click at [82, 174] on div "+1" at bounding box center [83, 178] width 30 height 22
click at [82, 148] on div "UTG" at bounding box center [83, 150] width 30 height 22
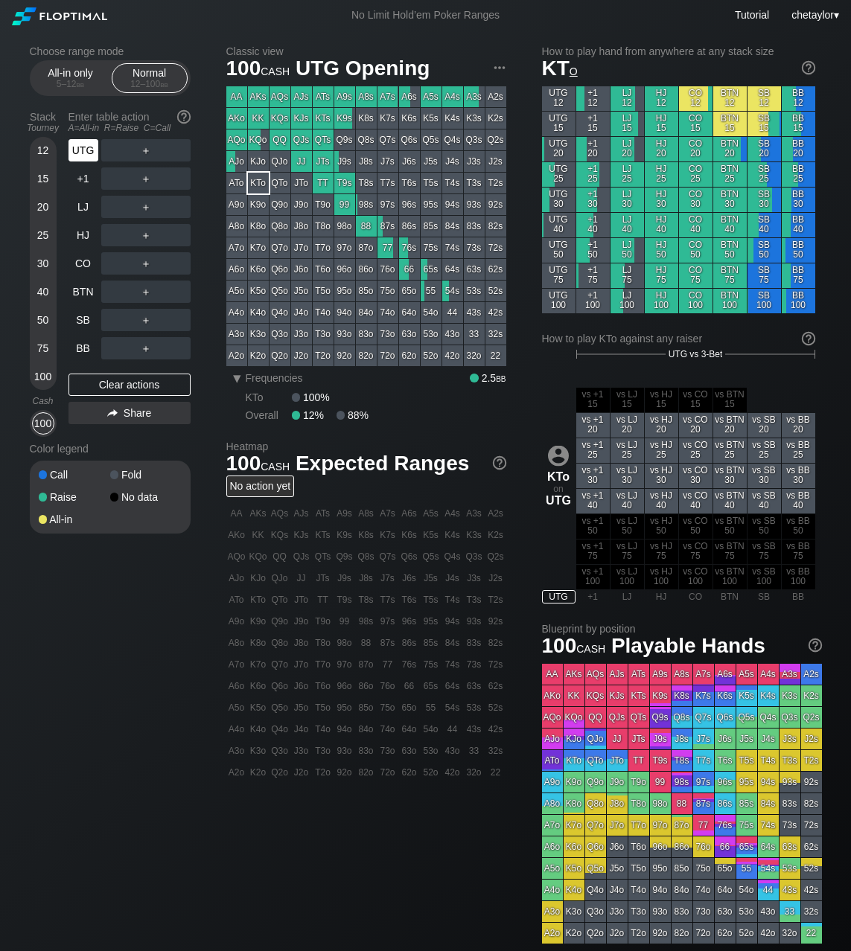
click at [82, 148] on div "UTG" at bounding box center [83, 150] width 30 height 22
click at [275, 97] on div "AQs" at bounding box center [279, 96] width 21 height 21
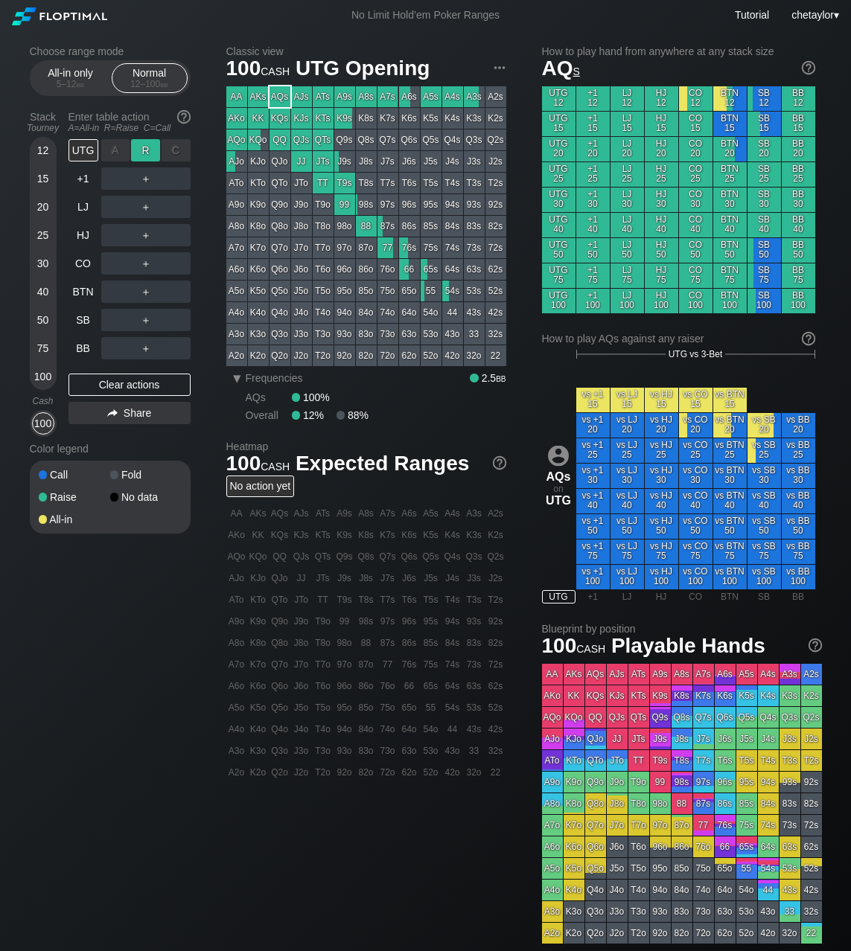
click at [152, 152] on div "R ✕" at bounding box center [145, 150] width 29 height 22
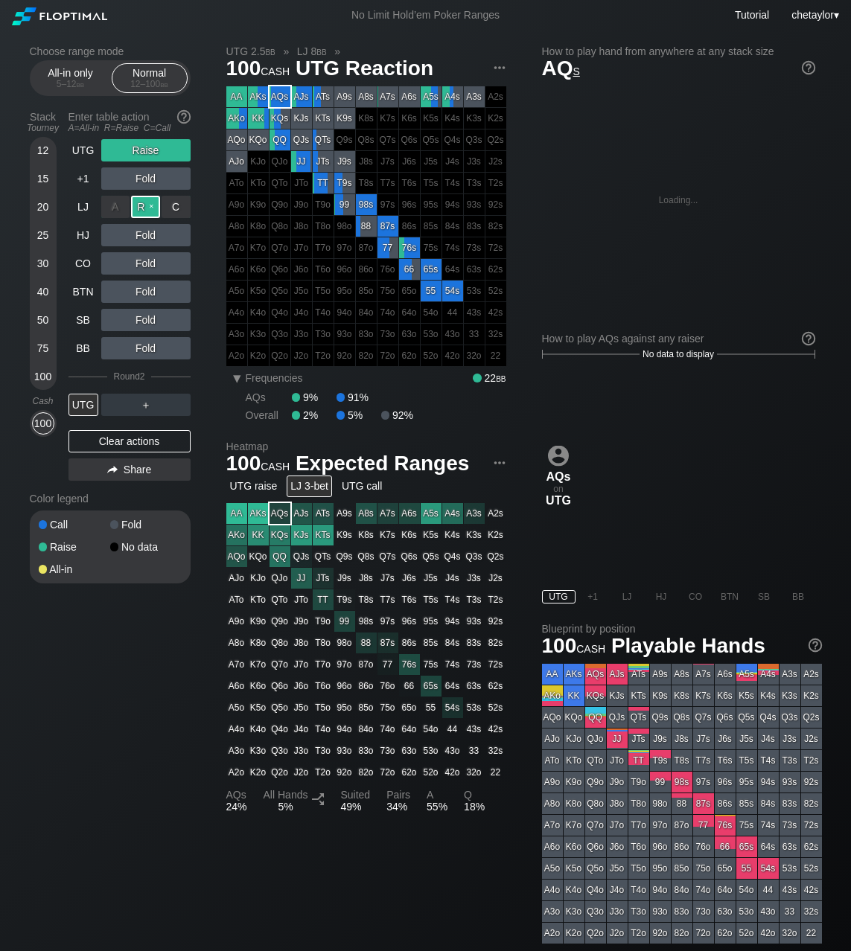
click at [147, 207] on div "R ✕" at bounding box center [145, 207] width 29 height 22
click at [83, 406] on div "UTG" at bounding box center [83, 405] width 30 height 22
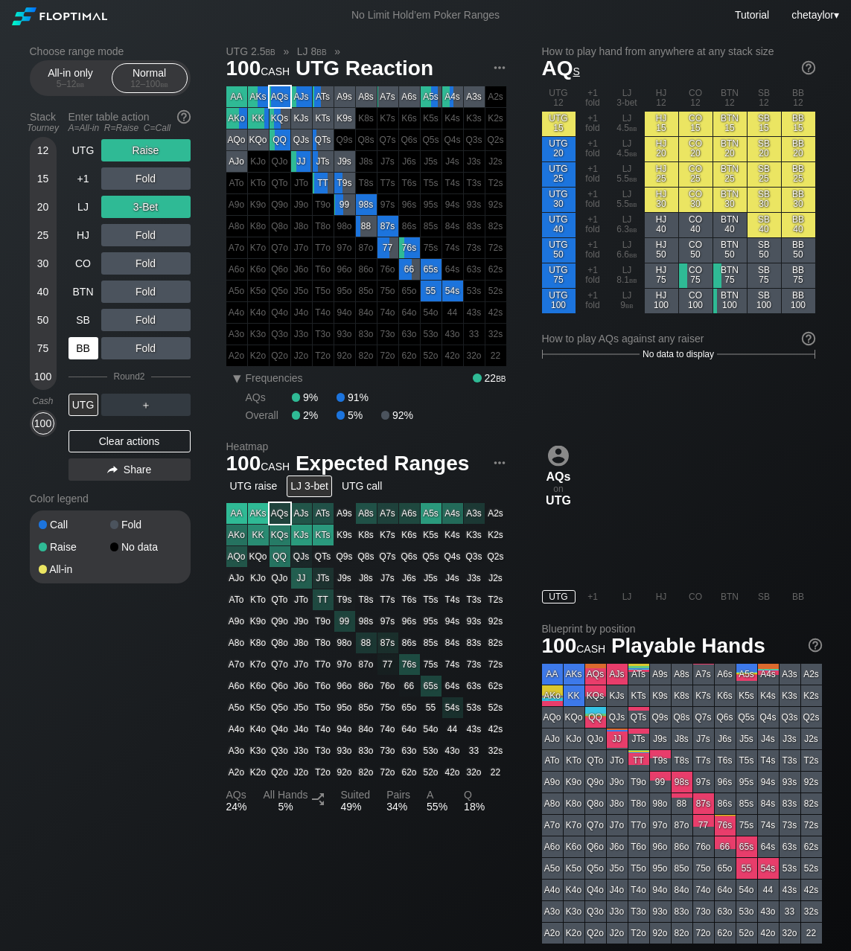
click at [80, 348] on div "BB" at bounding box center [83, 348] width 30 height 22
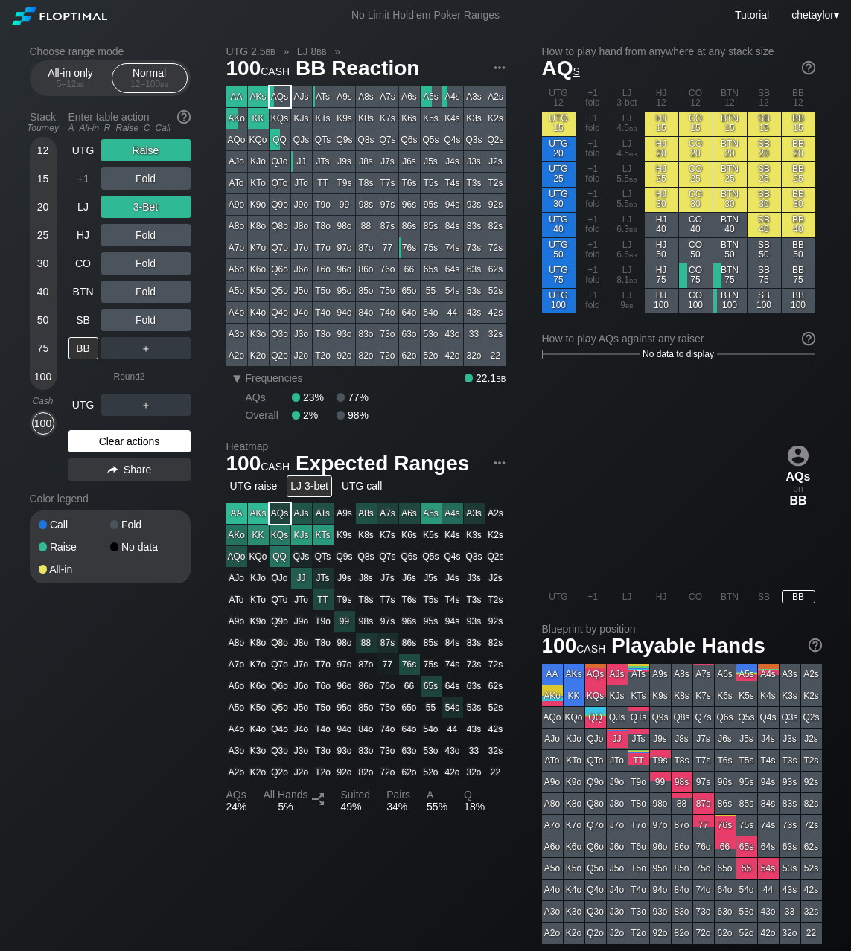
click at [118, 441] on div "Clear actions" at bounding box center [129, 441] width 122 height 22
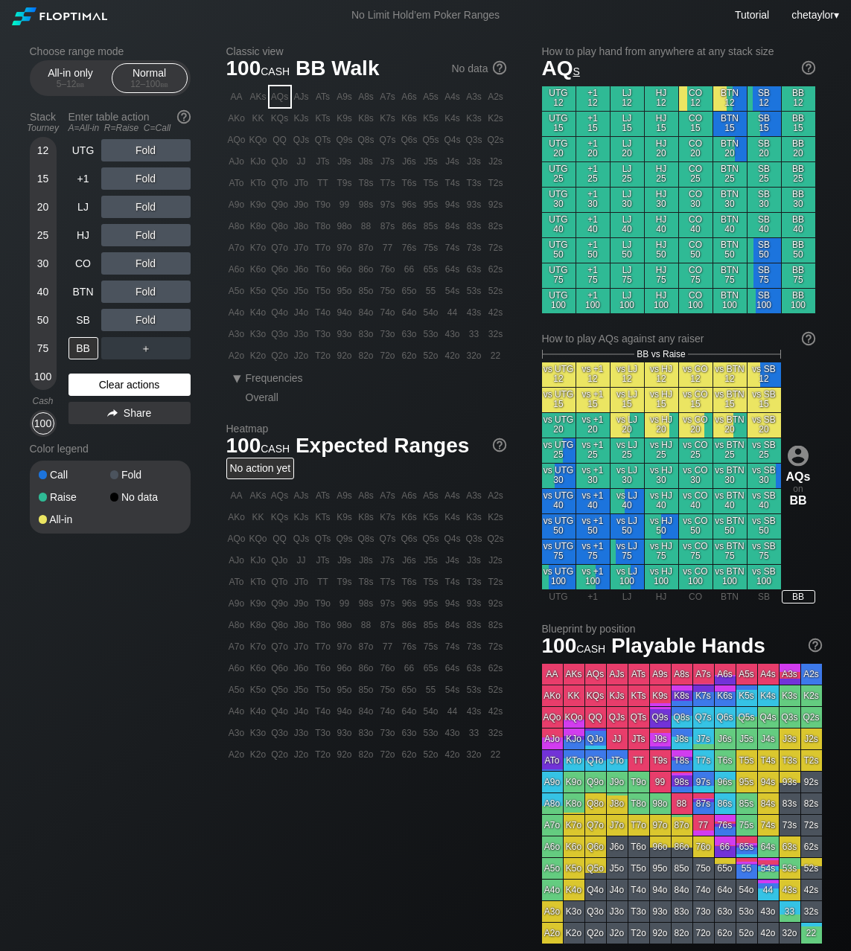
click at [118, 441] on div "Color legend" at bounding box center [110, 449] width 161 height 24
click at [132, 384] on div "Clear actions" at bounding box center [129, 385] width 122 height 22
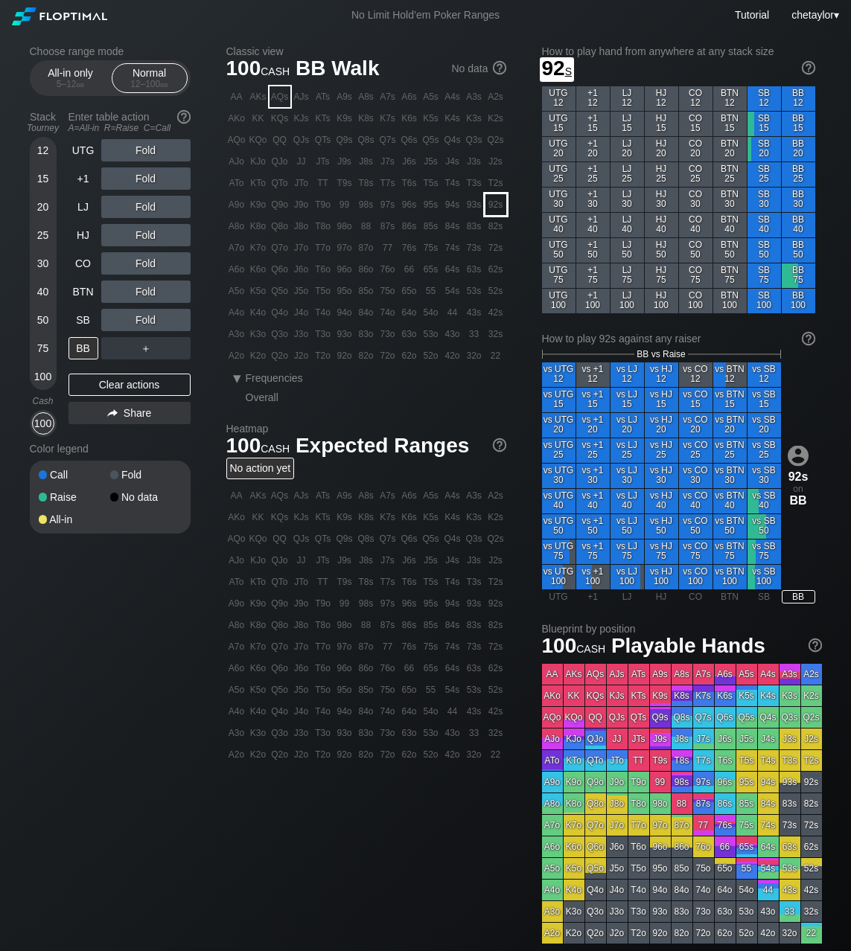
click at [494, 203] on div "92s" at bounding box center [495, 204] width 21 height 21
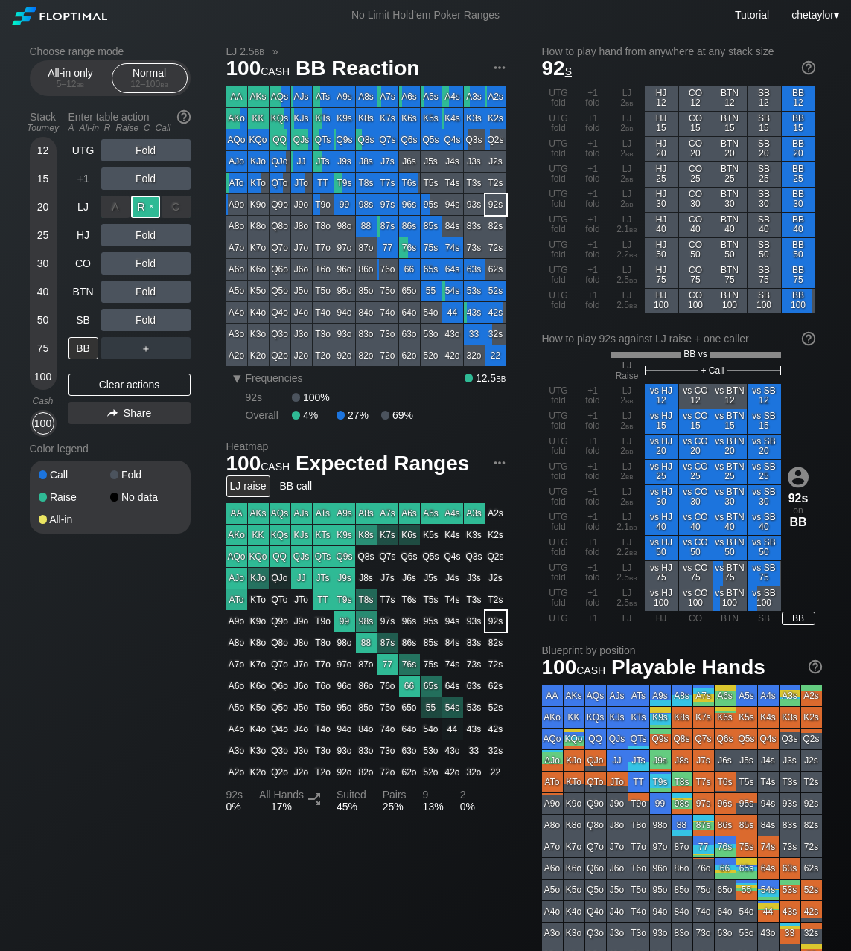
click at [149, 209] on div "R ✕" at bounding box center [145, 207] width 29 height 22
click at [180, 291] on div "C ✕" at bounding box center [175, 292] width 29 height 22
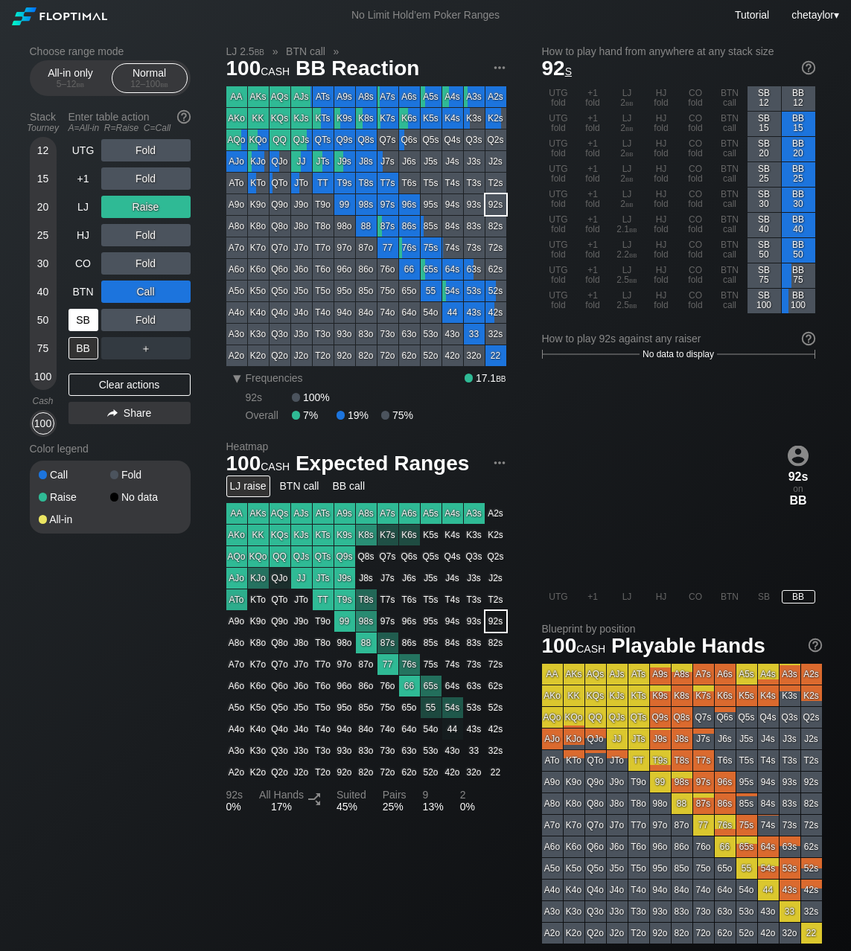
click at [85, 318] on div "SB" at bounding box center [83, 320] width 30 height 22
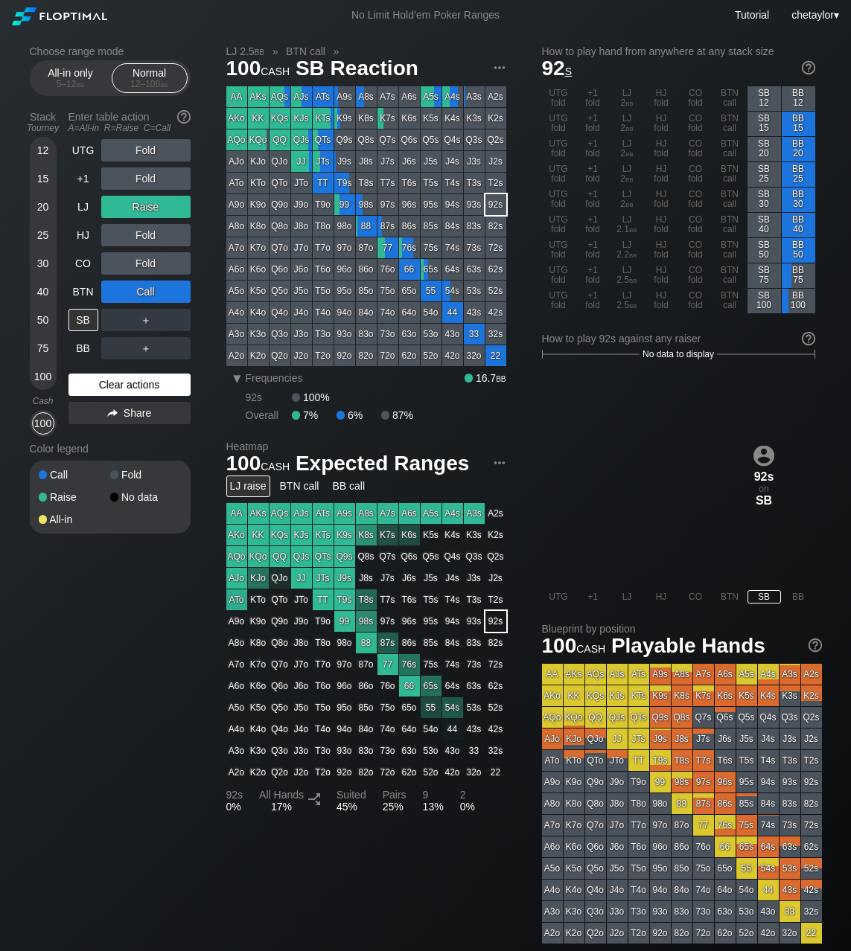
click at [112, 383] on div "Clear actions" at bounding box center [129, 385] width 122 height 22
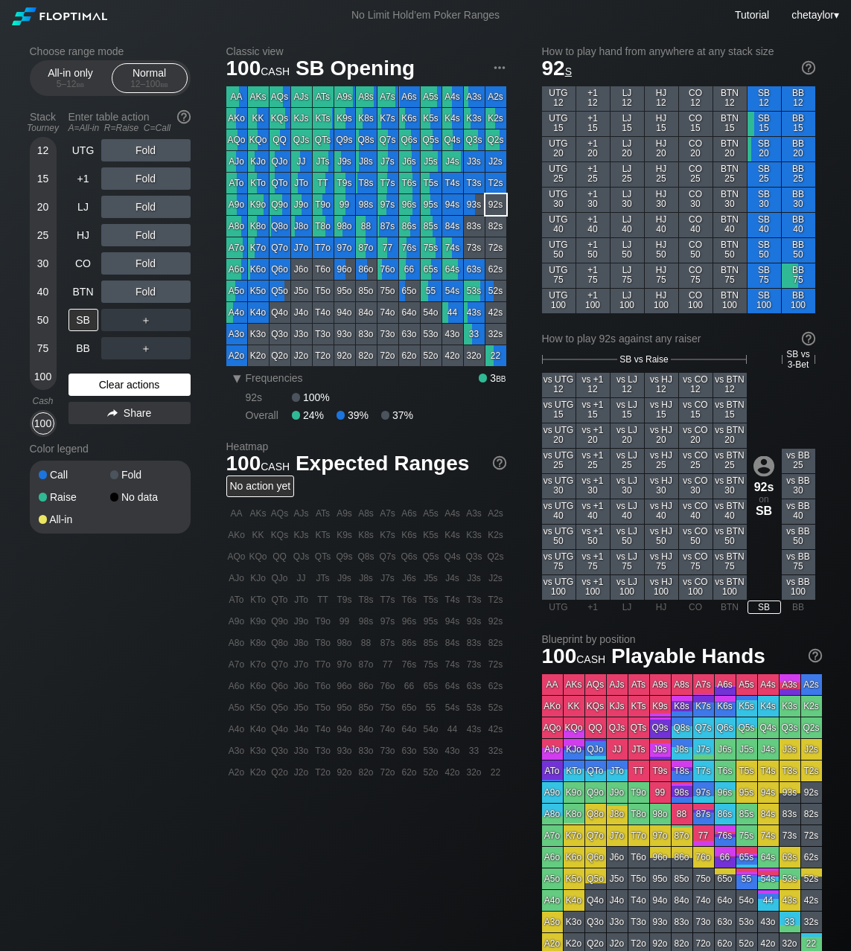
click at [112, 383] on div "Clear actions" at bounding box center [129, 385] width 122 height 22
click at [237, 207] on div "A9o" at bounding box center [236, 204] width 21 height 21
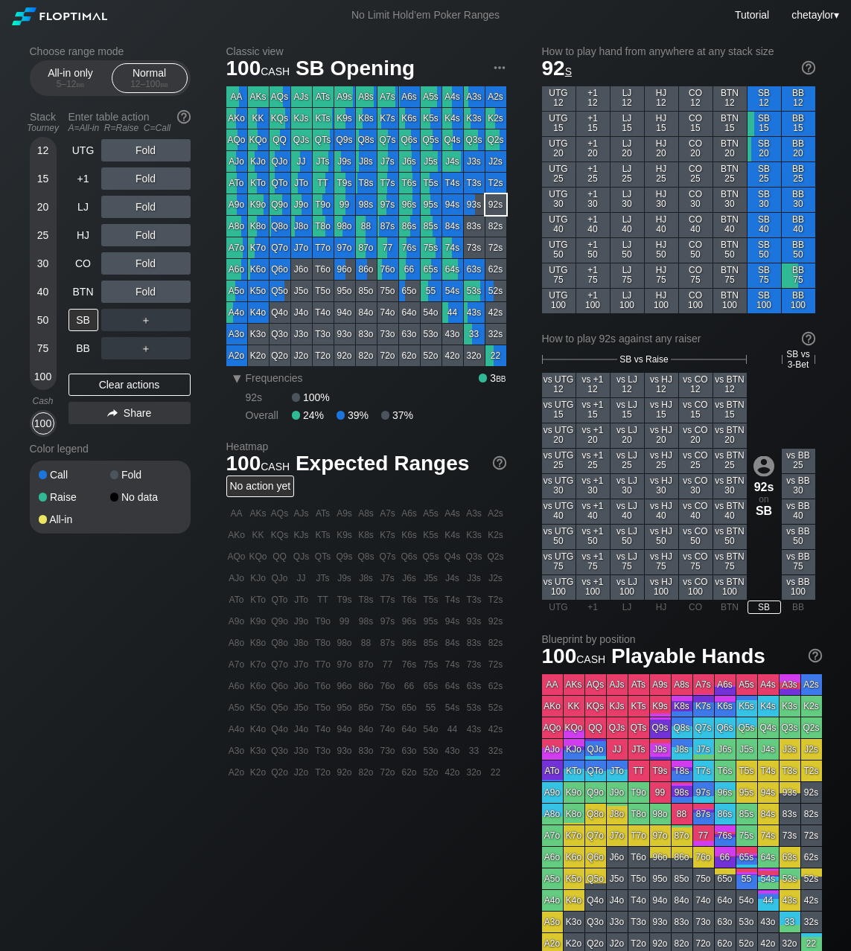
click at [237, 207] on div "A9o" at bounding box center [236, 204] width 21 height 21
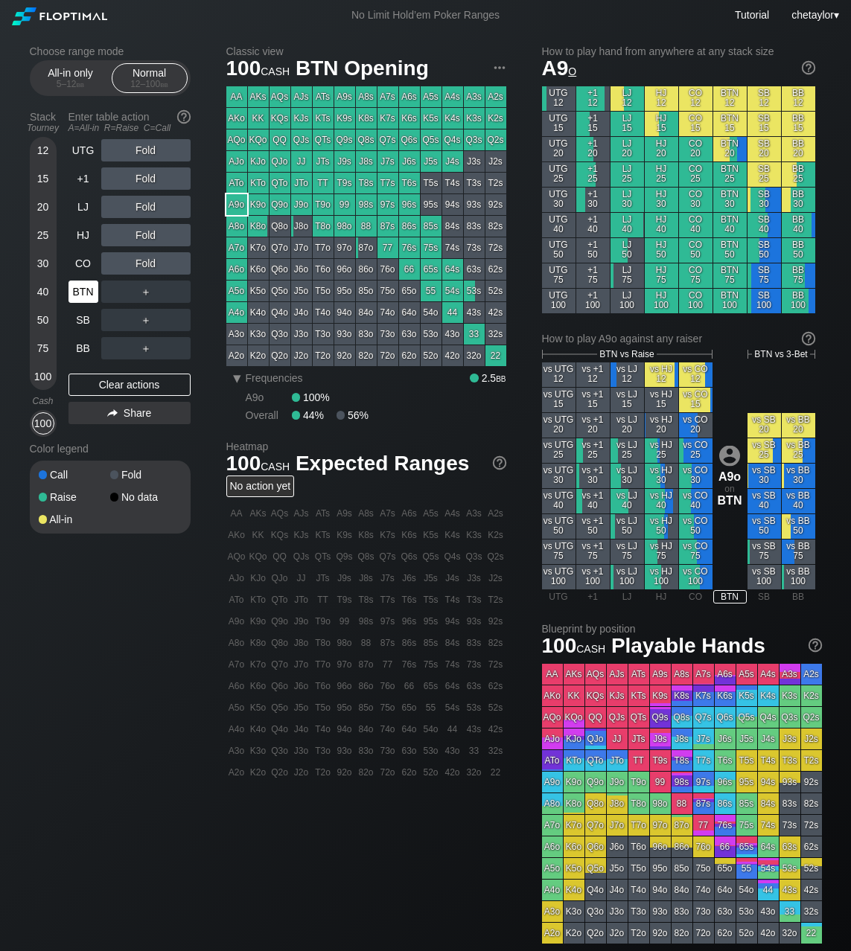
click at [87, 289] on div "BTN" at bounding box center [83, 292] width 30 height 22
click at [97, 385] on div "Clear actions" at bounding box center [129, 385] width 122 height 22
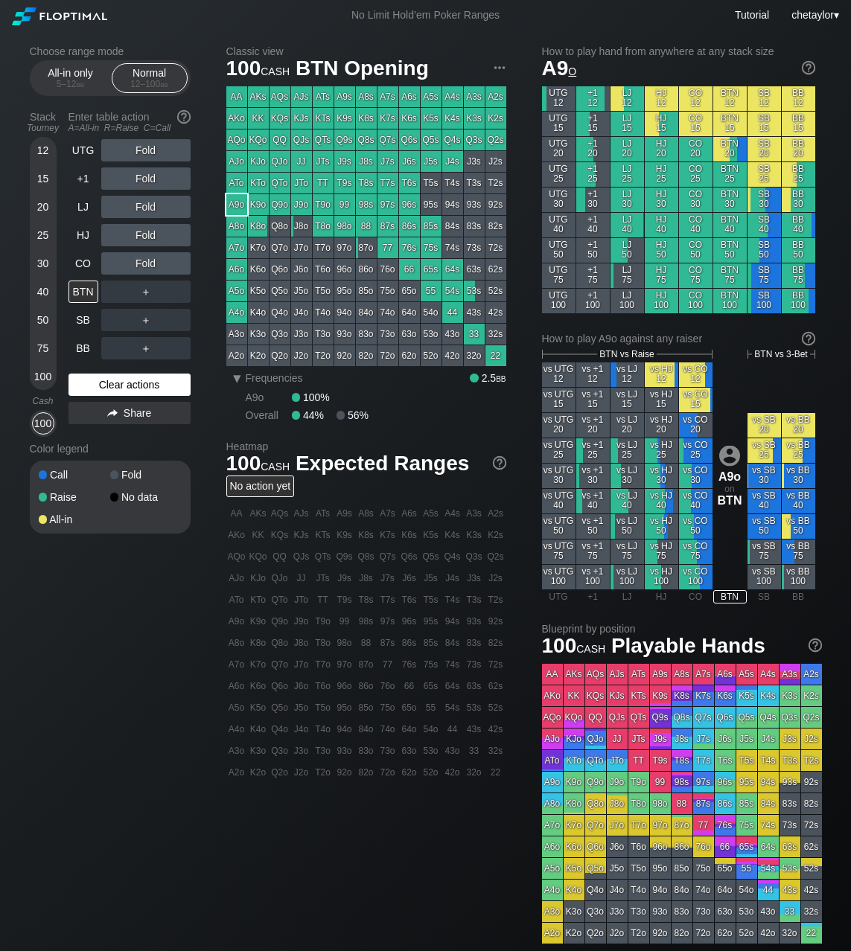
click at [97, 385] on div "Clear actions" at bounding box center [129, 385] width 122 height 22
click at [83, 264] on div "CO" at bounding box center [83, 263] width 30 height 22
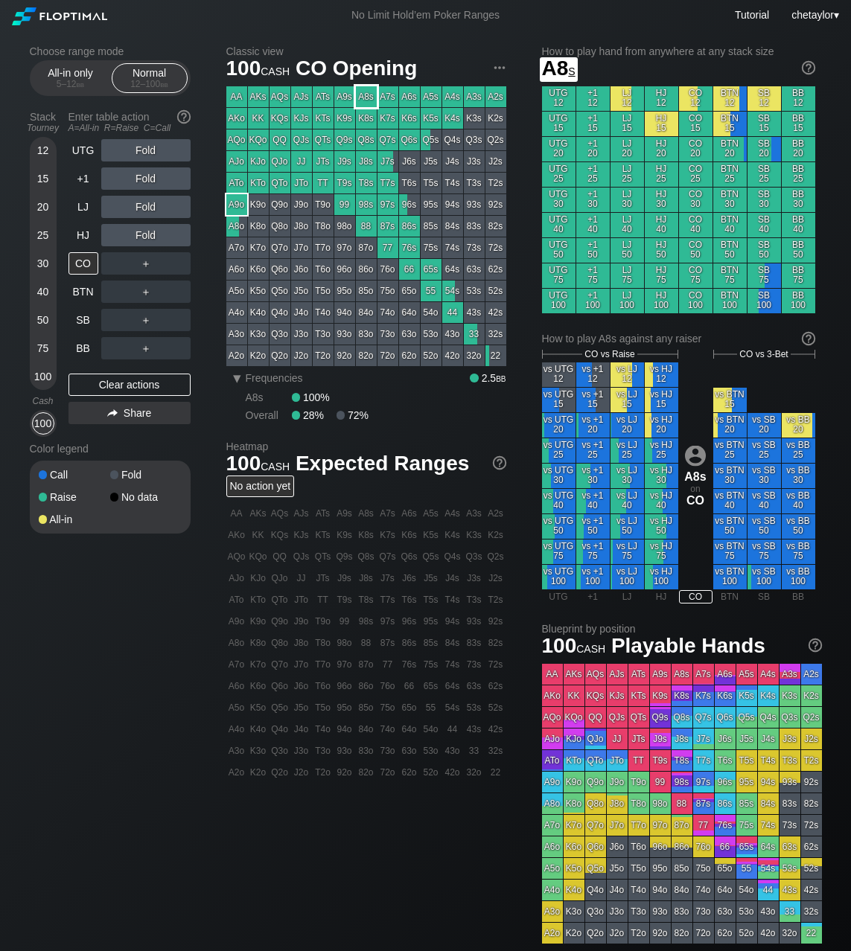
click at [365, 95] on div "A8s" at bounding box center [366, 96] width 21 height 21
click at [85, 236] on div "HJ" at bounding box center [83, 235] width 30 height 22
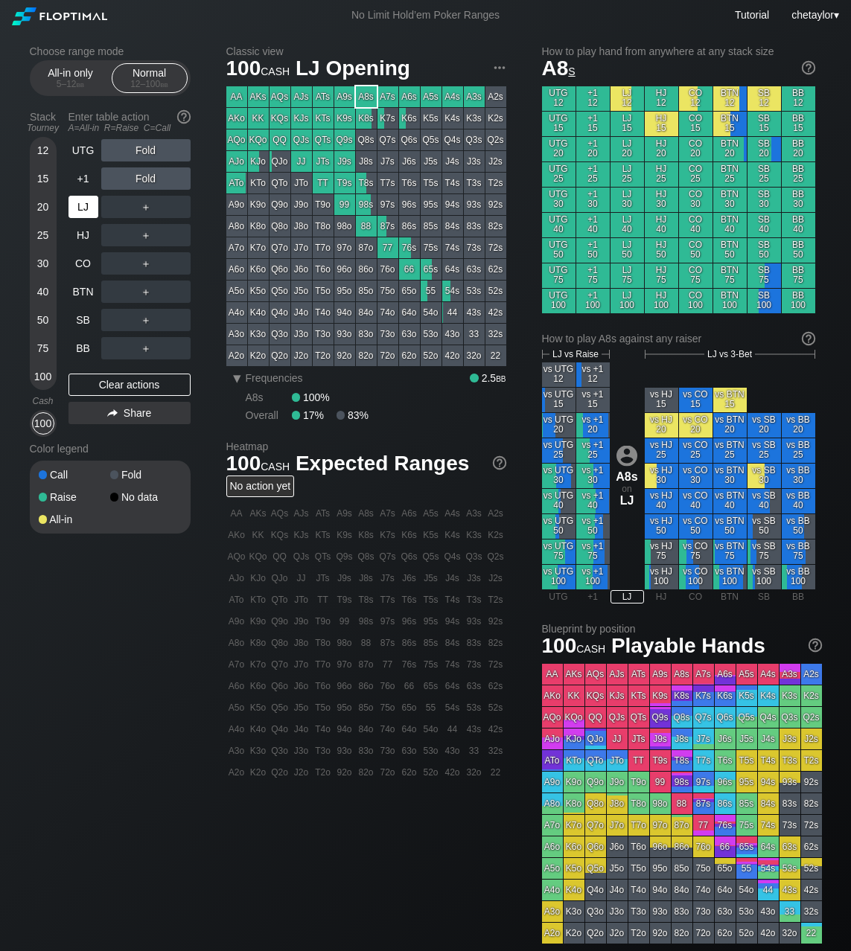
click at [80, 207] on div "LJ" at bounding box center [83, 207] width 30 height 22
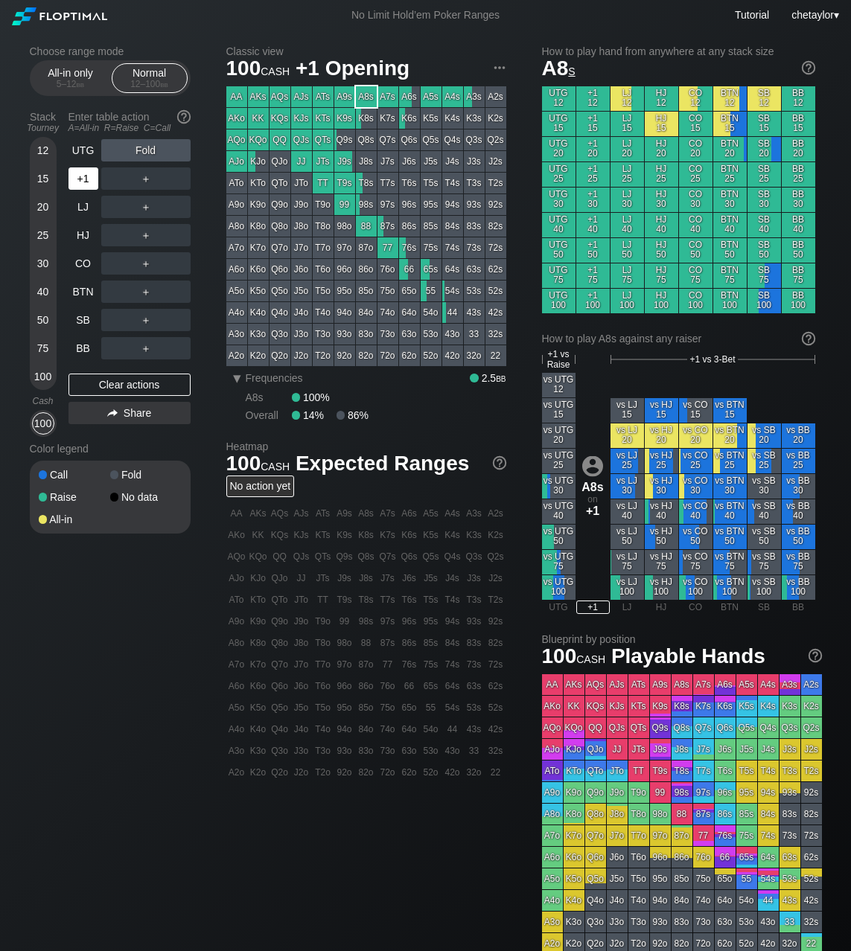
click at [89, 174] on div "+1" at bounding box center [83, 178] width 30 height 22
click at [80, 157] on div "UTG" at bounding box center [83, 150] width 30 height 22
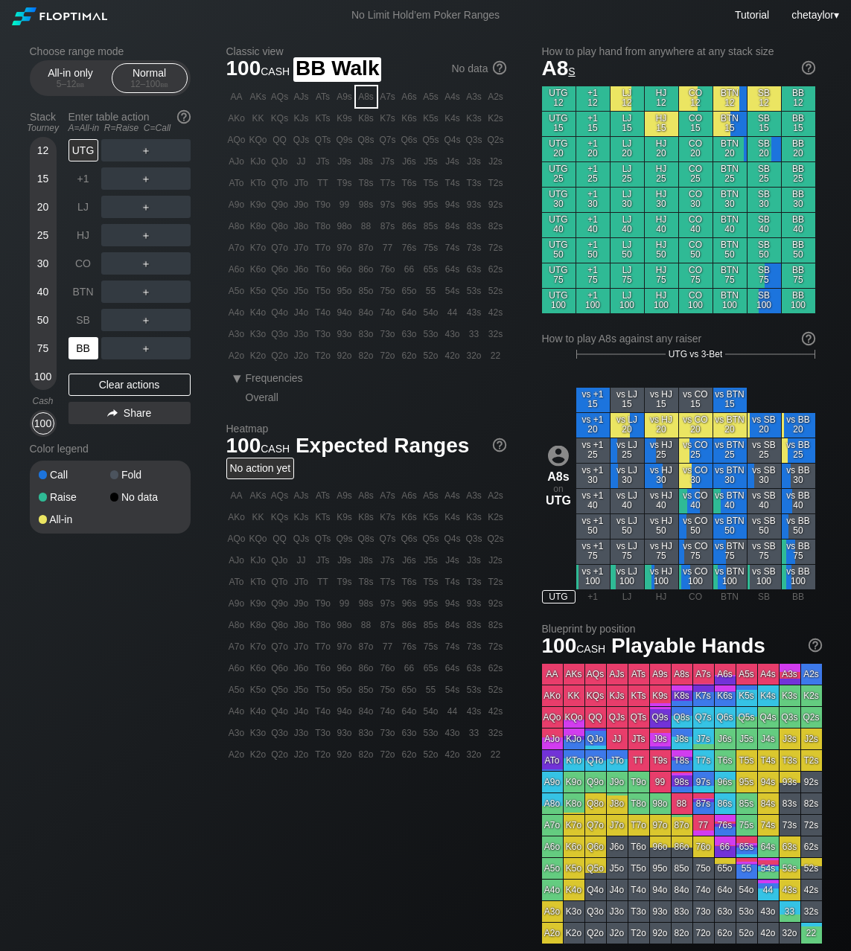
click at [80, 347] on div "BB" at bounding box center [83, 348] width 30 height 22
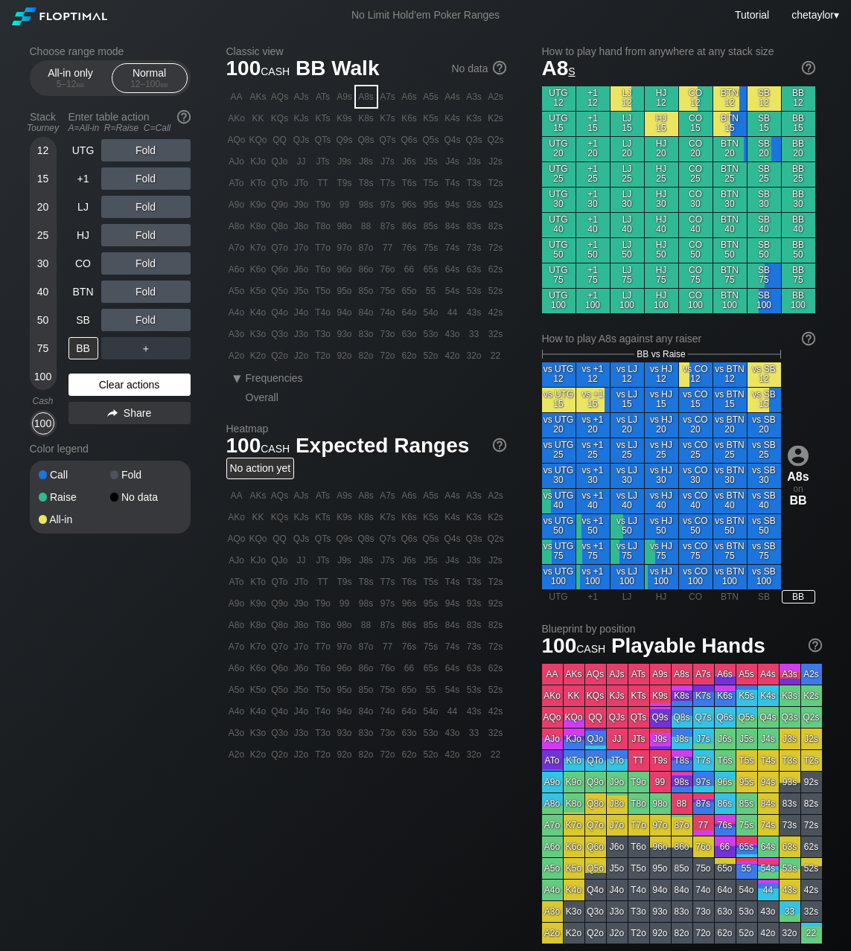
click at [105, 386] on div "Clear actions" at bounding box center [129, 385] width 122 height 22
click at [259, 270] on div "K6o" at bounding box center [258, 269] width 21 height 21
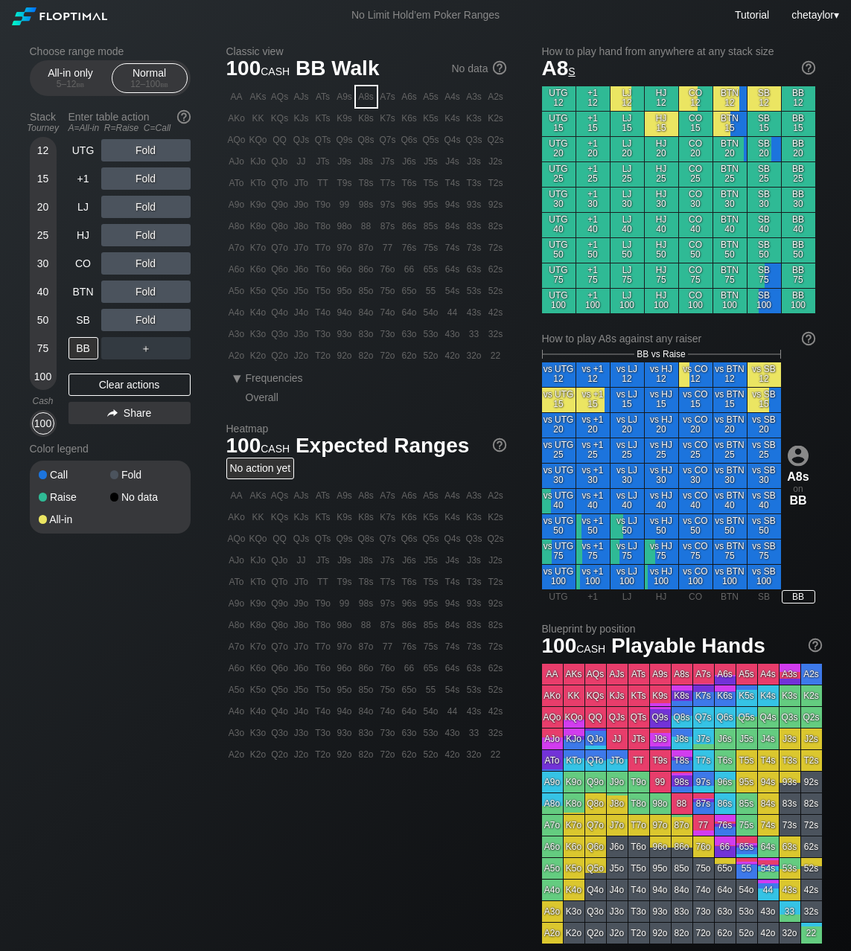
click at [259, 270] on div "K6o" at bounding box center [258, 269] width 21 height 21
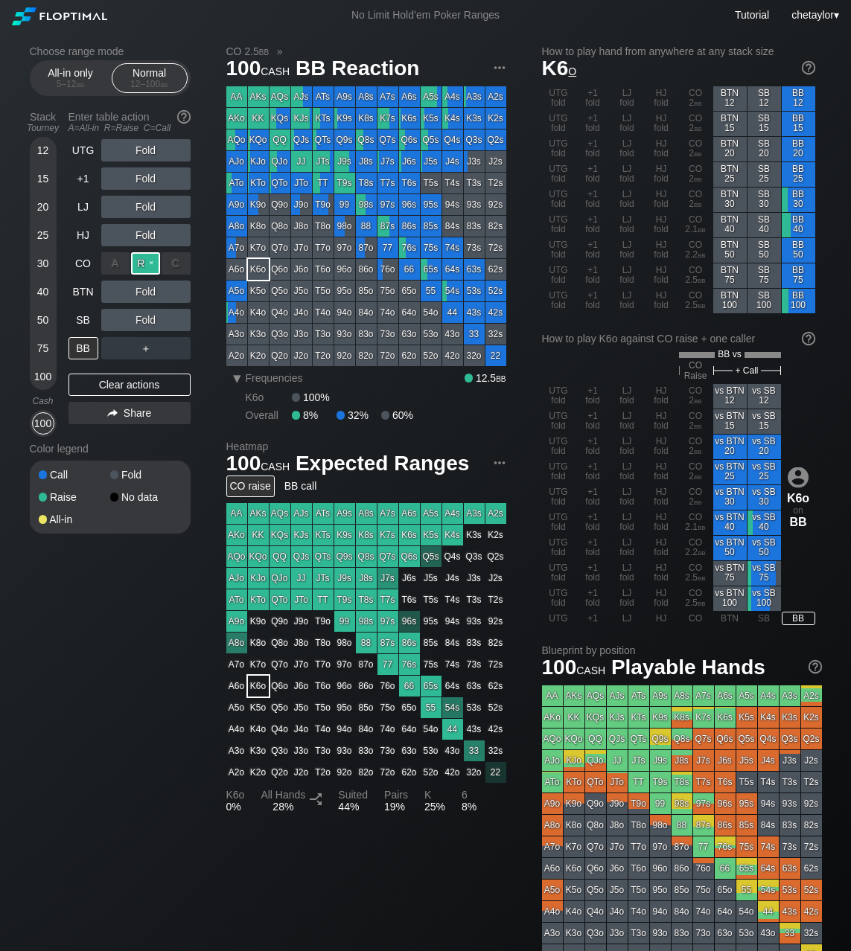
click at [146, 265] on div "R ✕" at bounding box center [145, 263] width 29 height 22
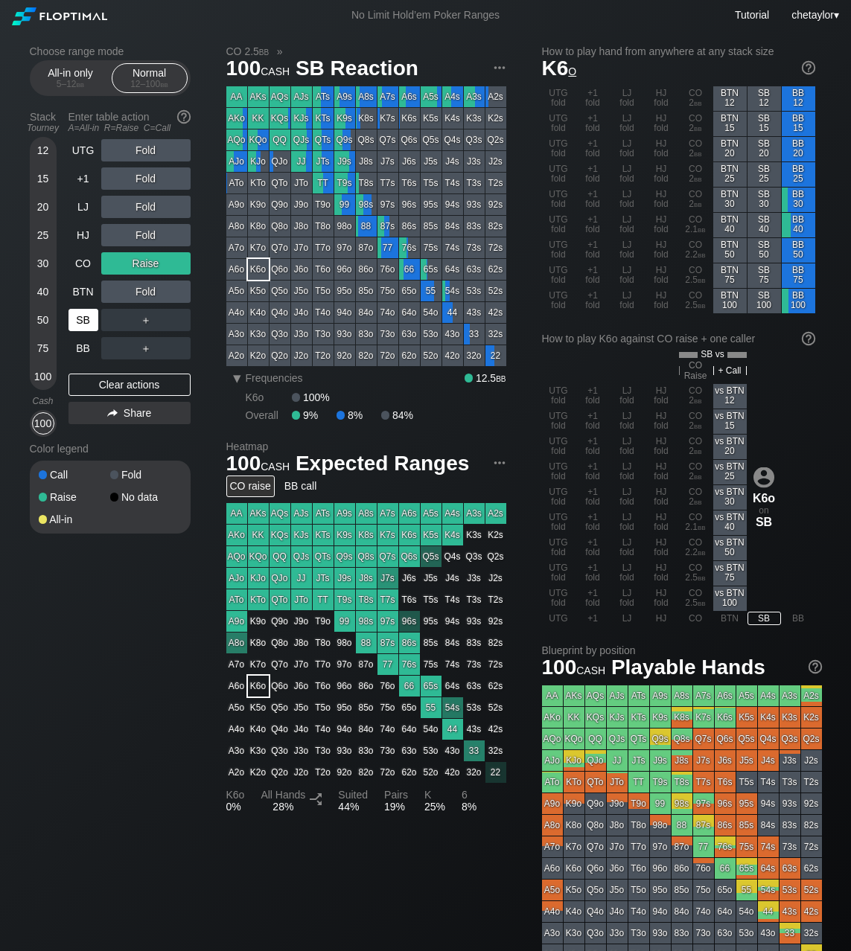
click at [88, 318] on div "SB" at bounding box center [83, 320] width 30 height 22
click at [109, 388] on div "Clear actions" at bounding box center [129, 385] width 122 height 22
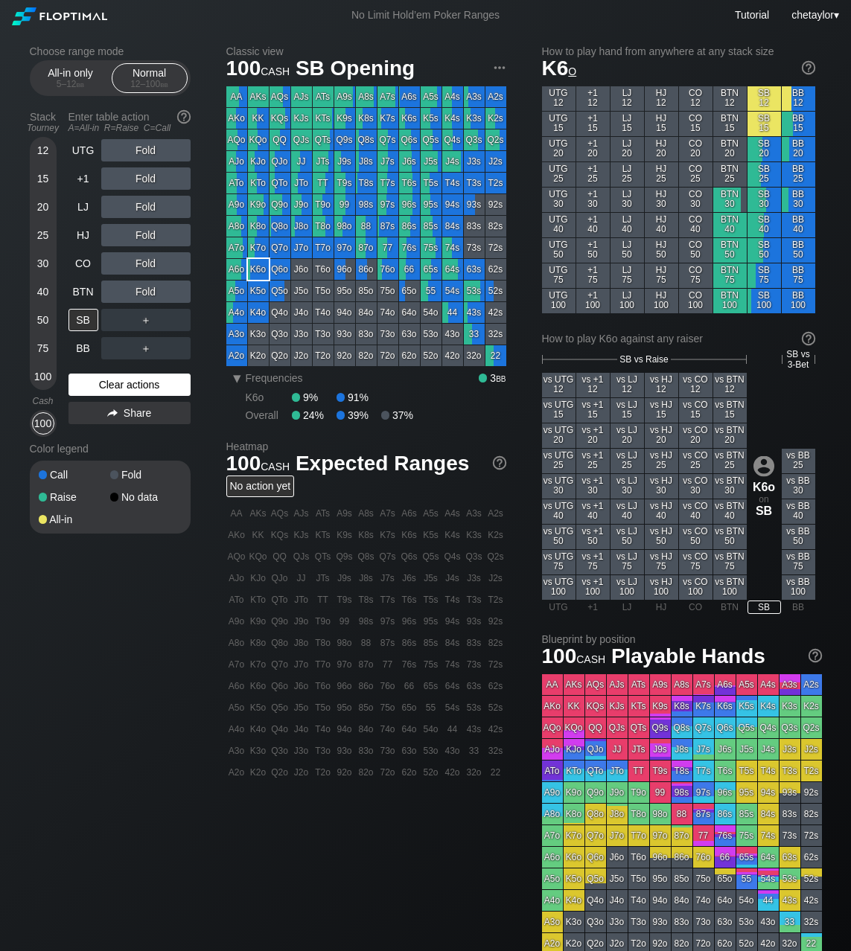
click at [109, 388] on div "Clear actions" at bounding box center [129, 385] width 122 height 22
click at [118, 382] on div "Clear actions" at bounding box center [129, 385] width 122 height 22
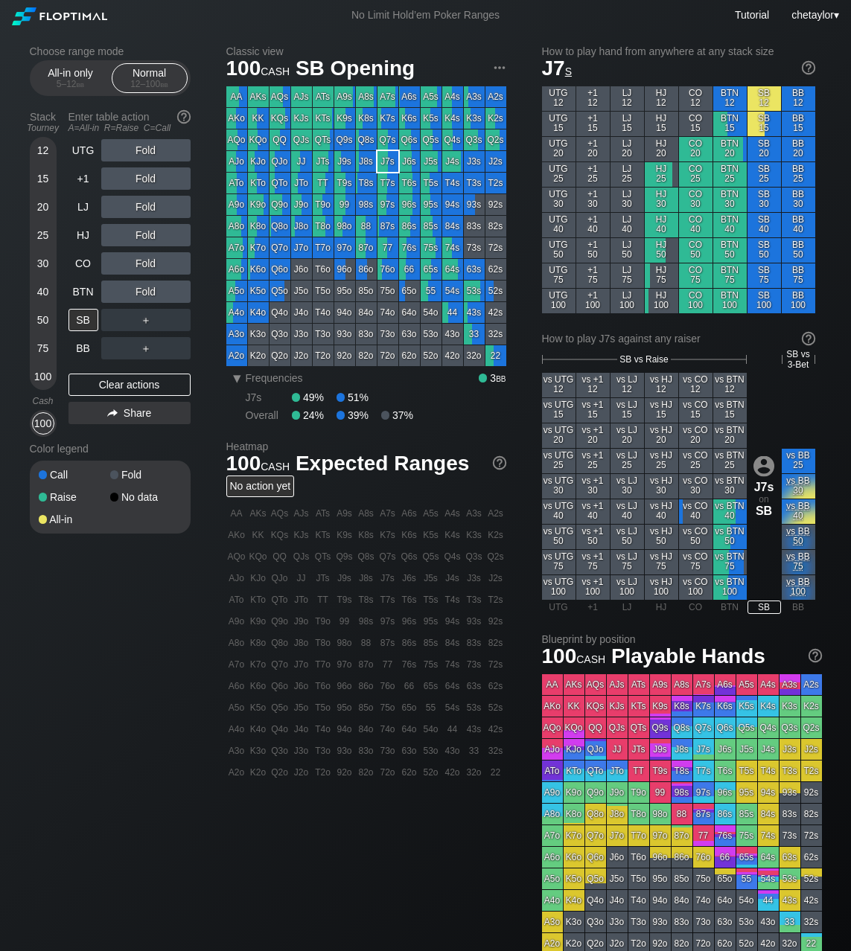
click at [386, 164] on div "J7s" at bounding box center [387, 161] width 21 height 21
click at [145, 291] on div "R ✕" at bounding box center [145, 292] width 29 height 22
click at [87, 316] on div "SB" at bounding box center [83, 320] width 30 height 22
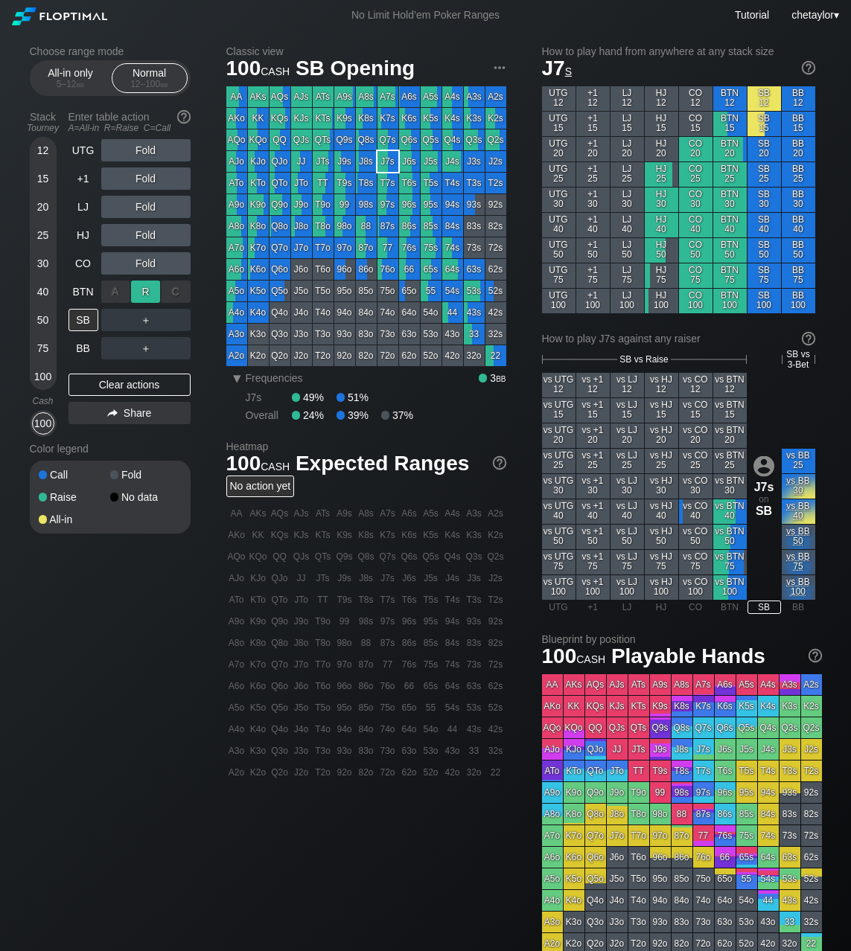
click at [150, 292] on div "R ✕" at bounding box center [145, 292] width 29 height 22
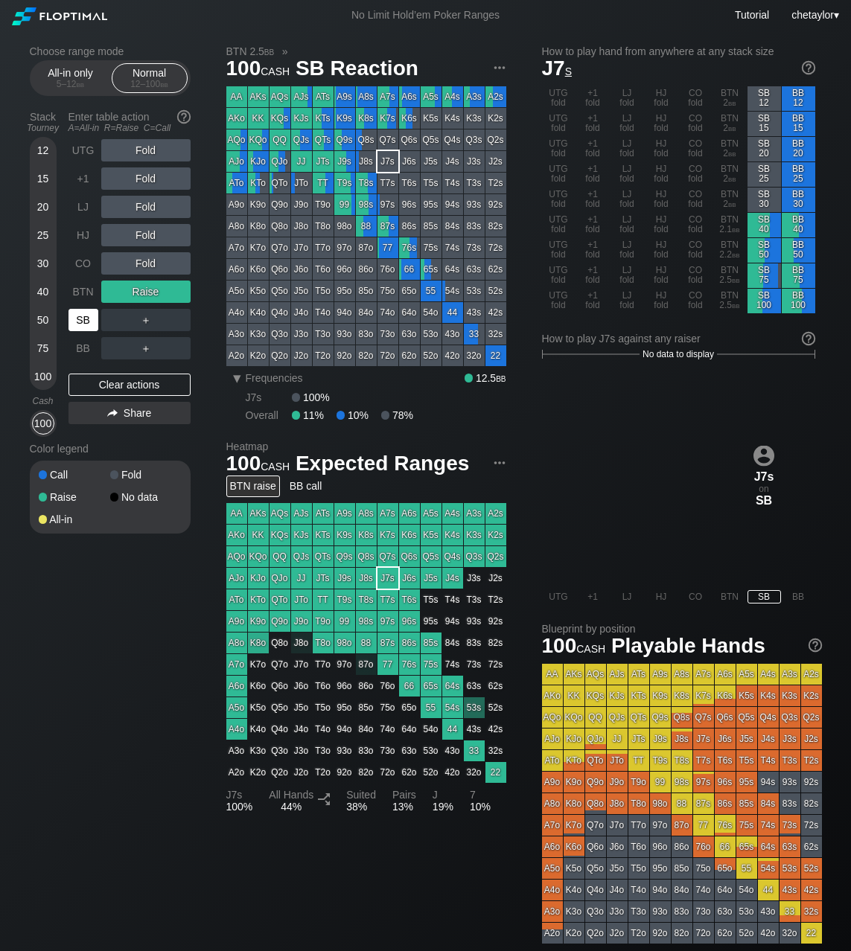
click at [83, 318] on div "SB" at bounding box center [83, 320] width 30 height 22
click at [77, 292] on div "BTN" at bounding box center [83, 292] width 30 height 22
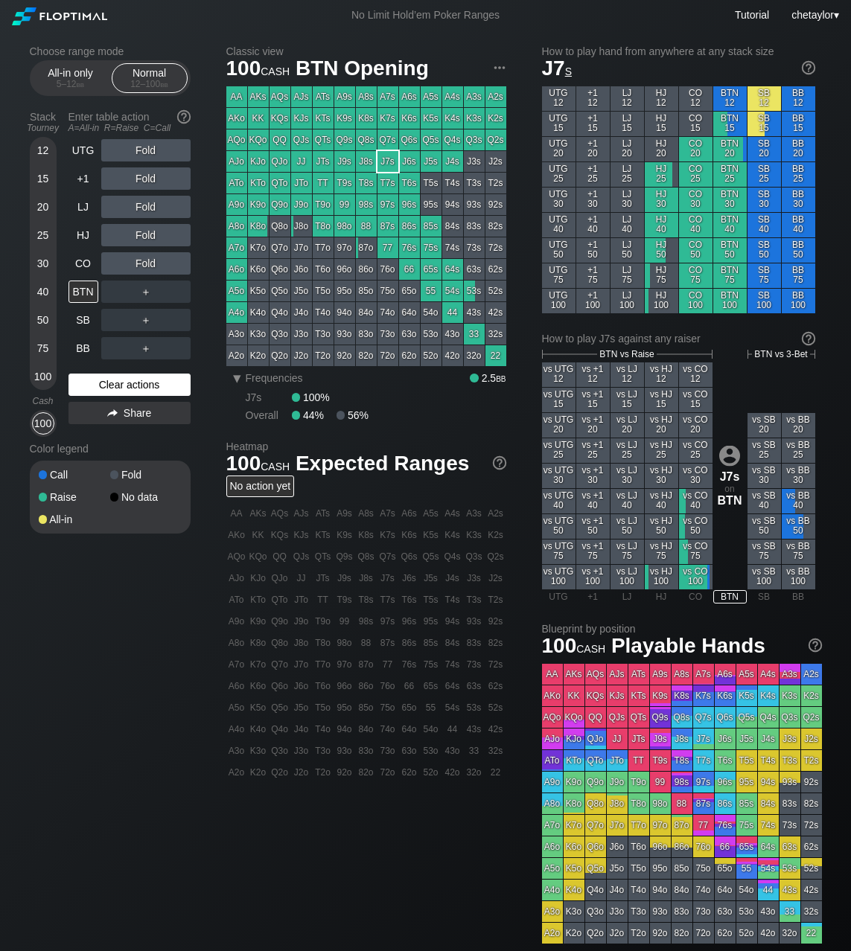
click at [106, 381] on div "Clear actions" at bounding box center [129, 385] width 122 height 22
click at [302, 182] on div "JTo" at bounding box center [301, 183] width 21 height 21
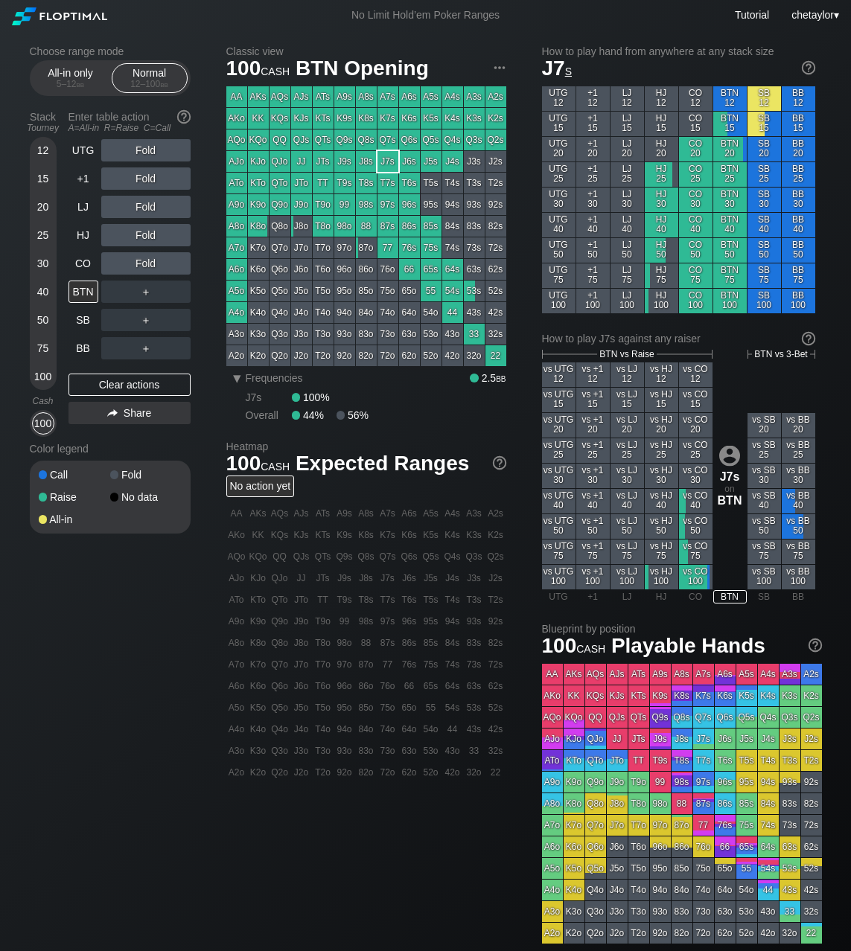
click at [302, 182] on div "JTo" at bounding box center [301, 183] width 21 height 21
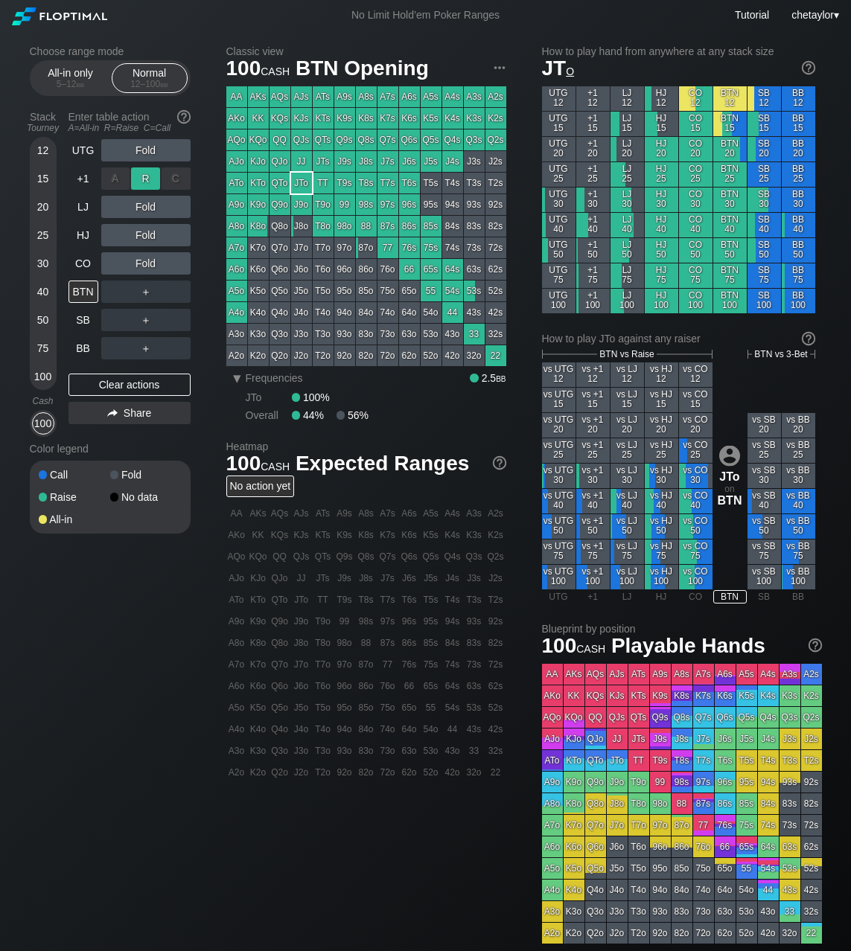
click at [150, 176] on div "R ✕" at bounding box center [145, 178] width 29 height 22
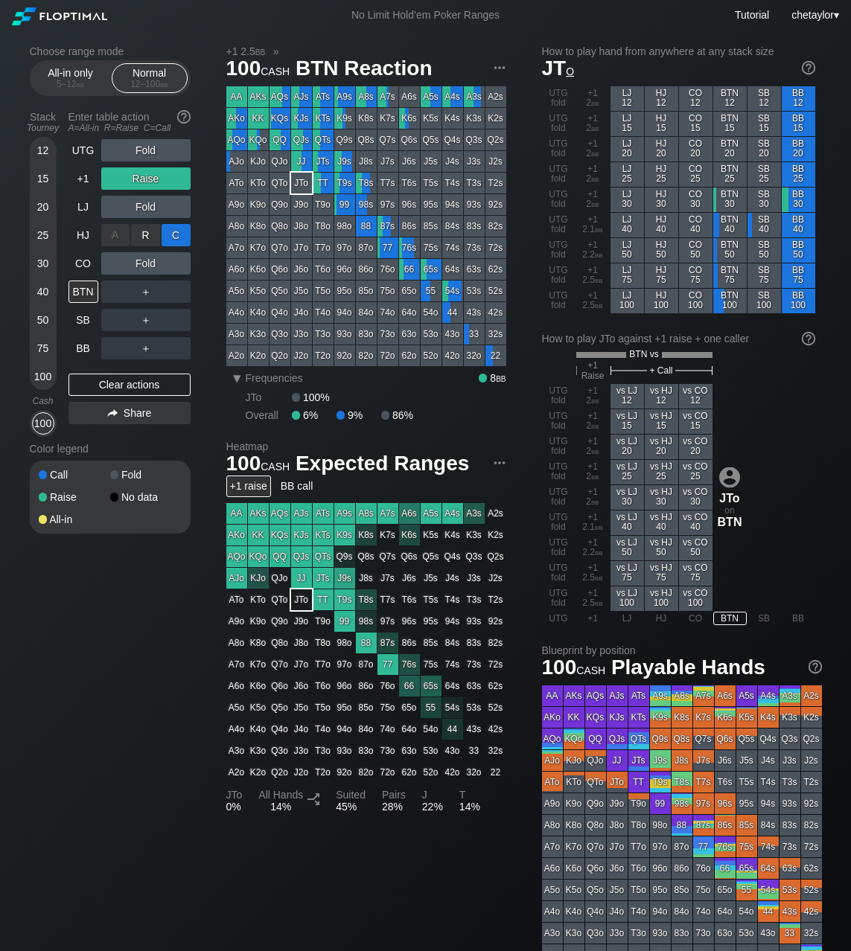
click at [171, 234] on div "C ✕" at bounding box center [175, 235] width 29 height 22
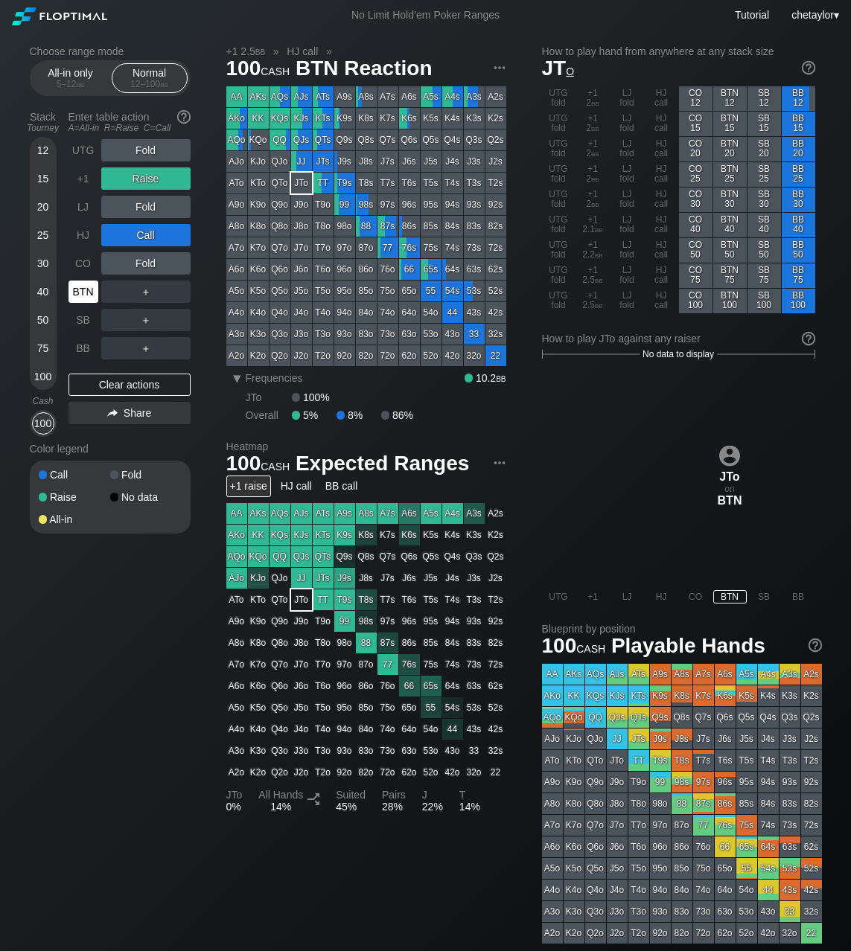
click at [91, 289] on div "BTN" at bounding box center [83, 292] width 30 height 22
click at [77, 262] on div "CO" at bounding box center [83, 263] width 30 height 22
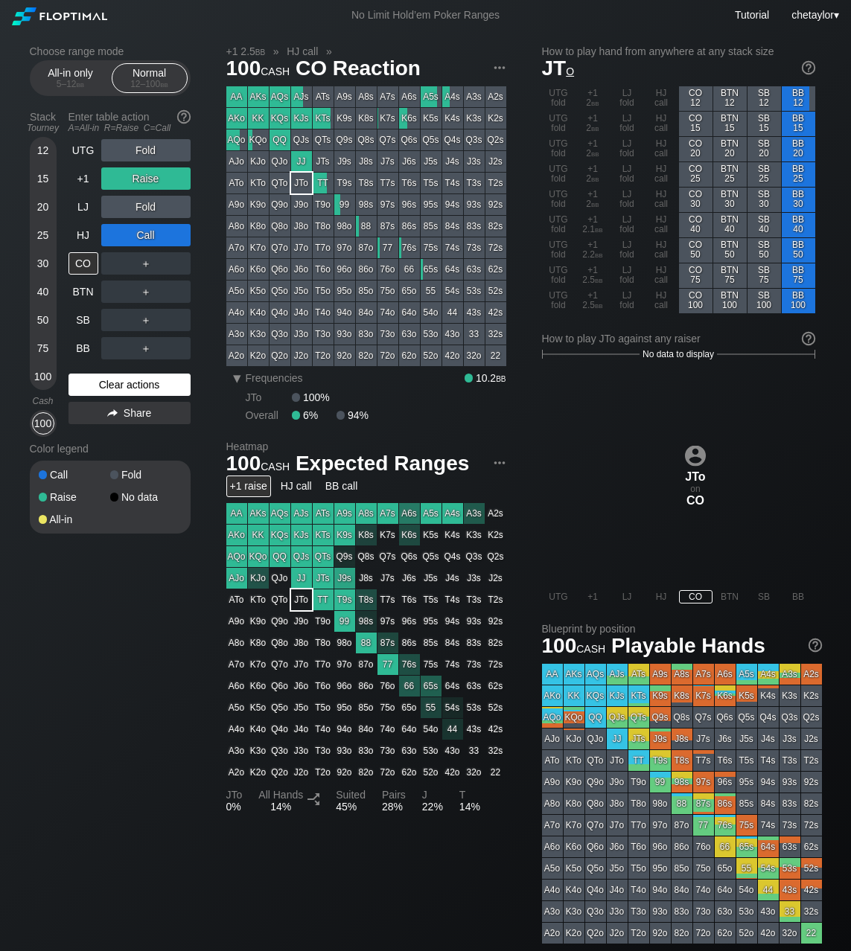
click at [105, 383] on div "Clear actions" at bounding box center [129, 385] width 122 height 22
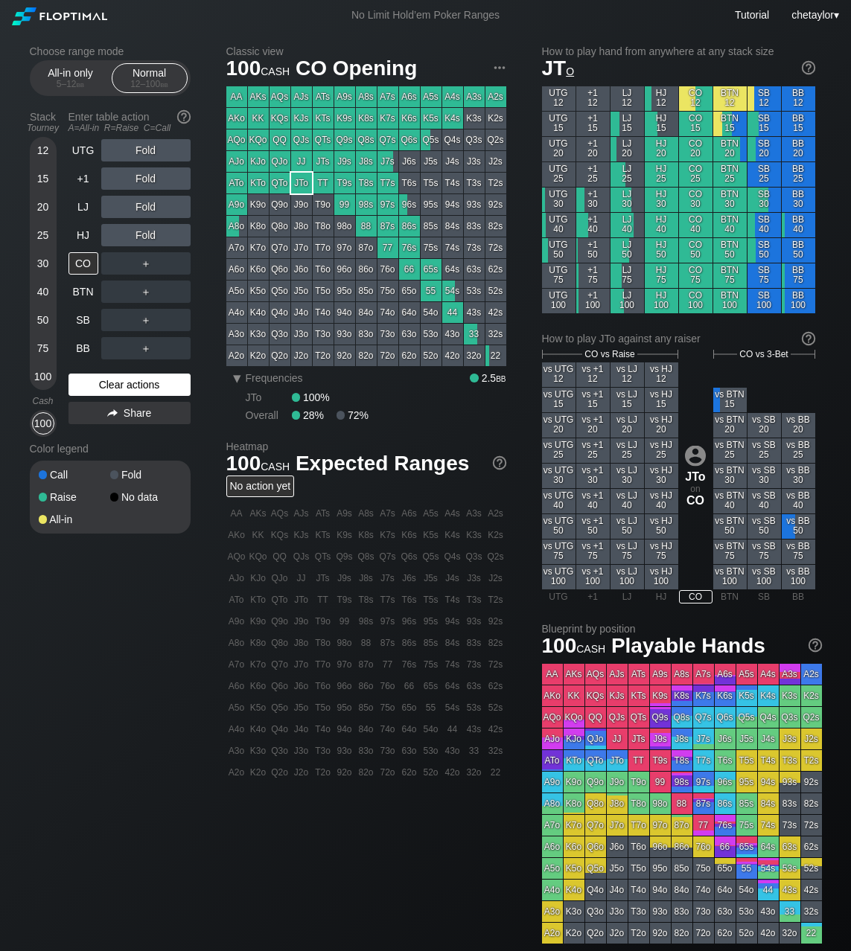
click at [118, 386] on div "Clear actions" at bounding box center [129, 385] width 122 height 22
click at [86, 239] on div "HJ" at bounding box center [83, 235] width 30 height 22
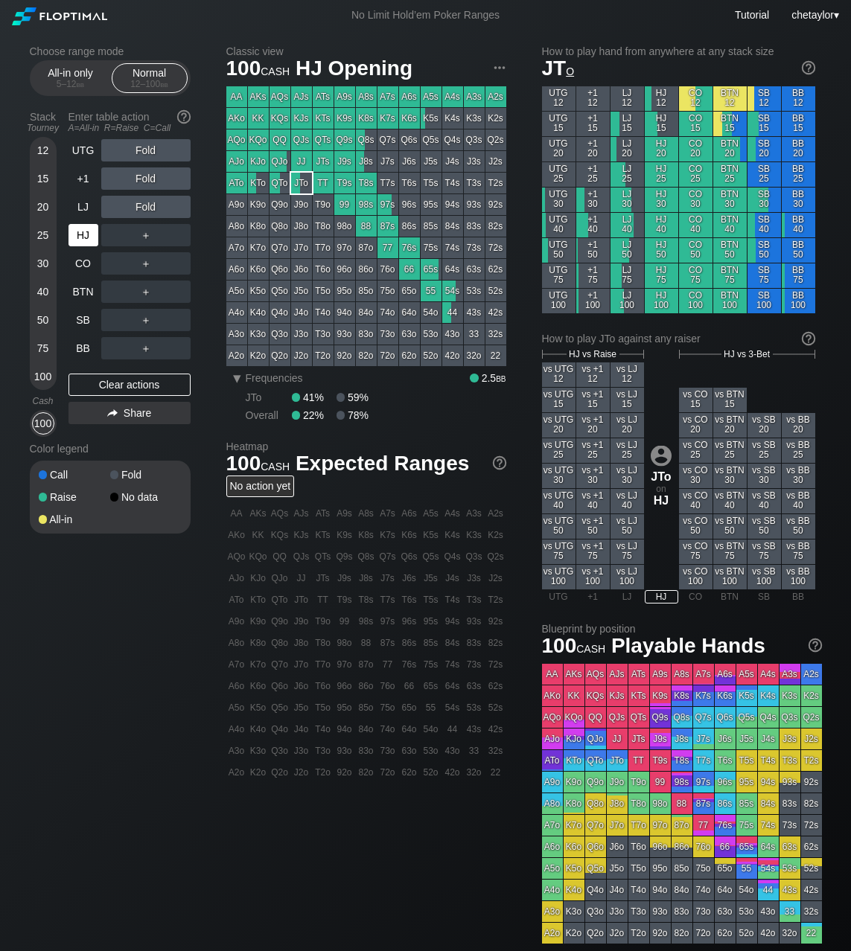
click at [86, 239] on div "HJ" at bounding box center [83, 235] width 30 height 22
click at [497, 94] on div "A2s" at bounding box center [495, 96] width 21 height 21
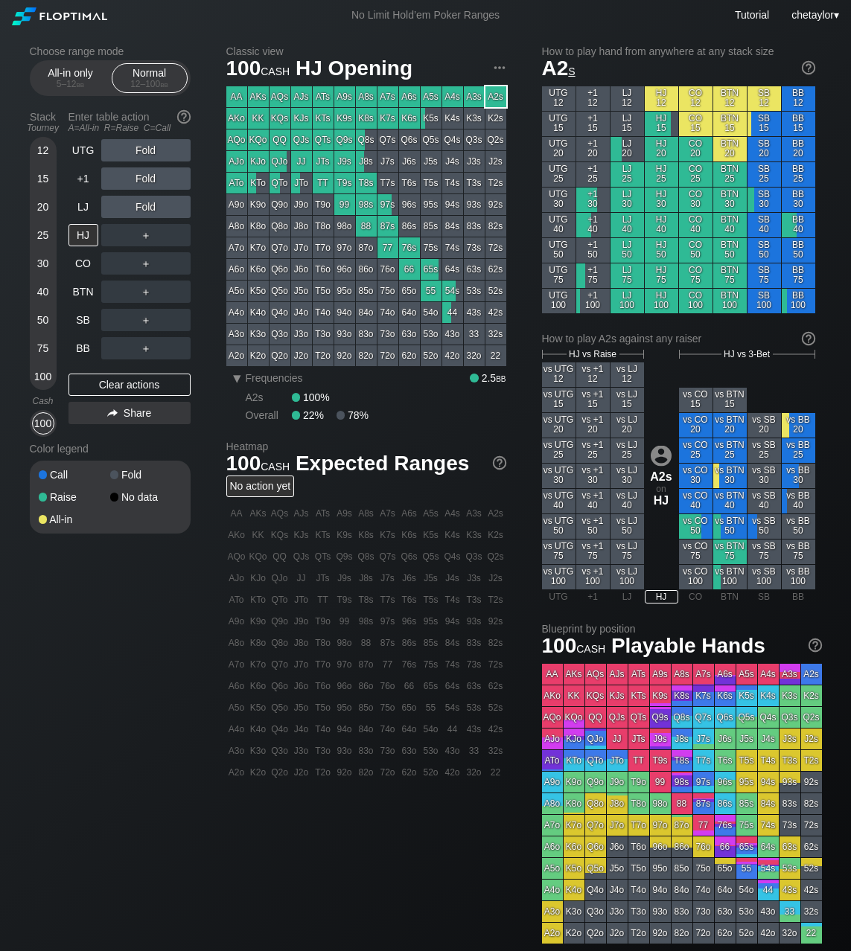
click at [497, 94] on div "A2s" at bounding box center [495, 96] width 21 height 21
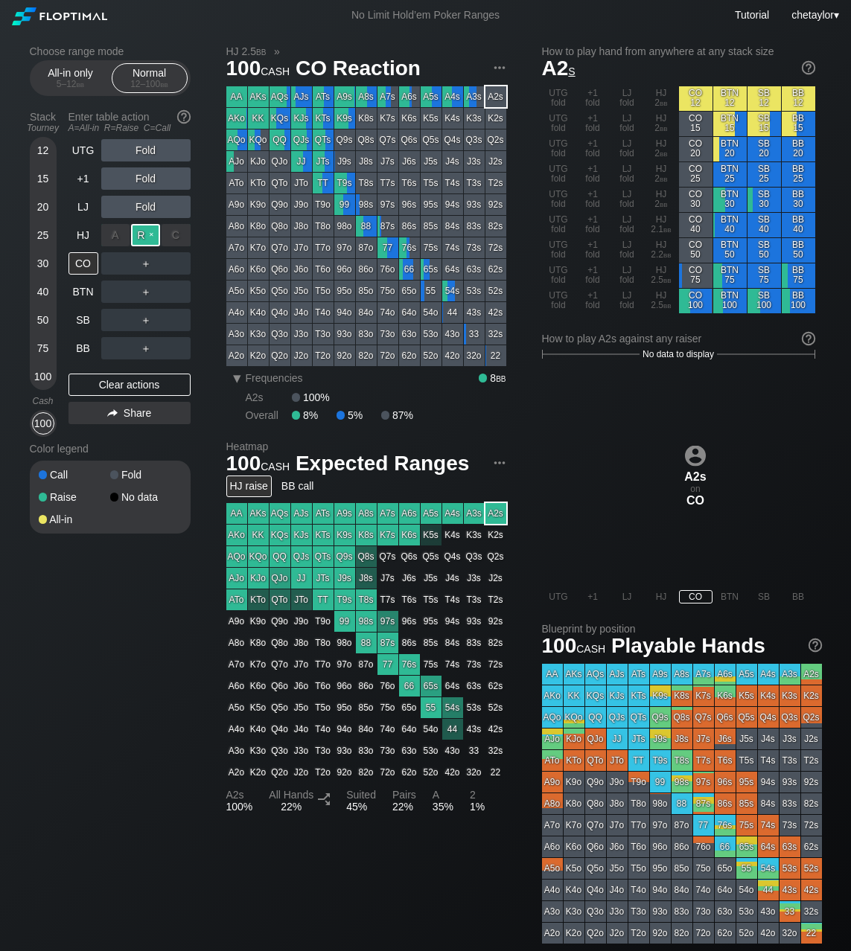
click at [147, 236] on div "R ✕" at bounding box center [145, 235] width 29 height 22
click at [176, 321] on div "C ✕" at bounding box center [175, 320] width 29 height 22
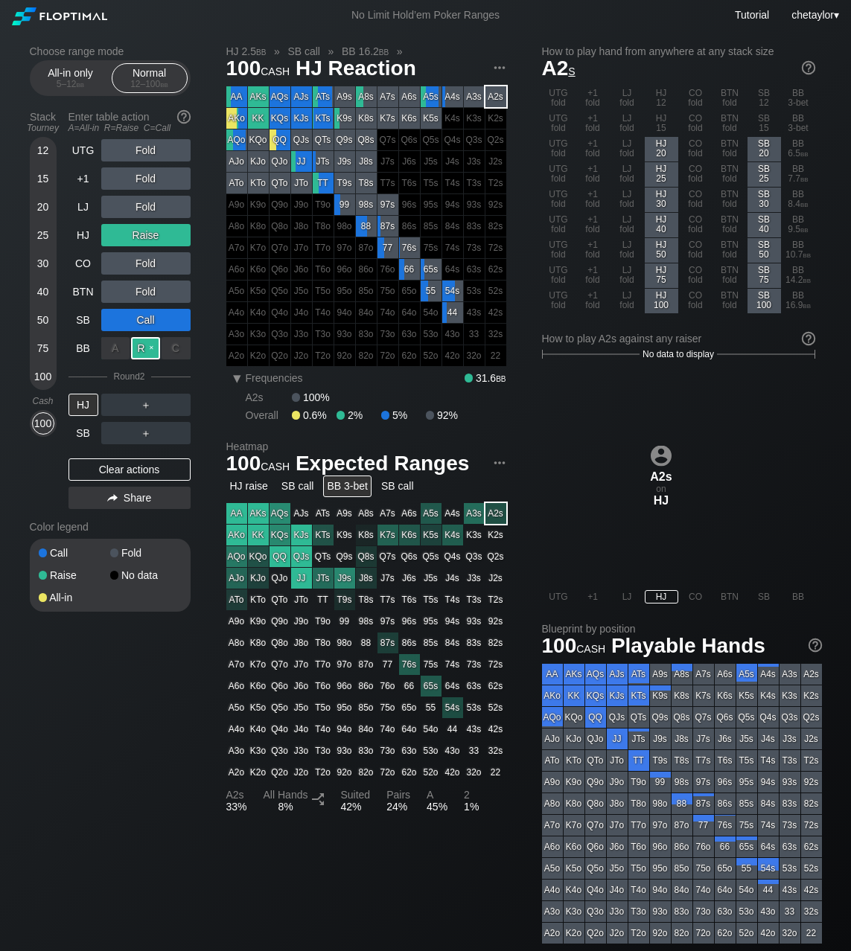
click at [150, 348] on div "R ✕" at bounding box center [145, 348] width 29 height 22
click at [91, 406] on div "HJ" at bounding box center [83, 405] width 30 height 22
click at [97, 473] on div "Clear actions" at bounding box center [129, 469] width 122 height 22
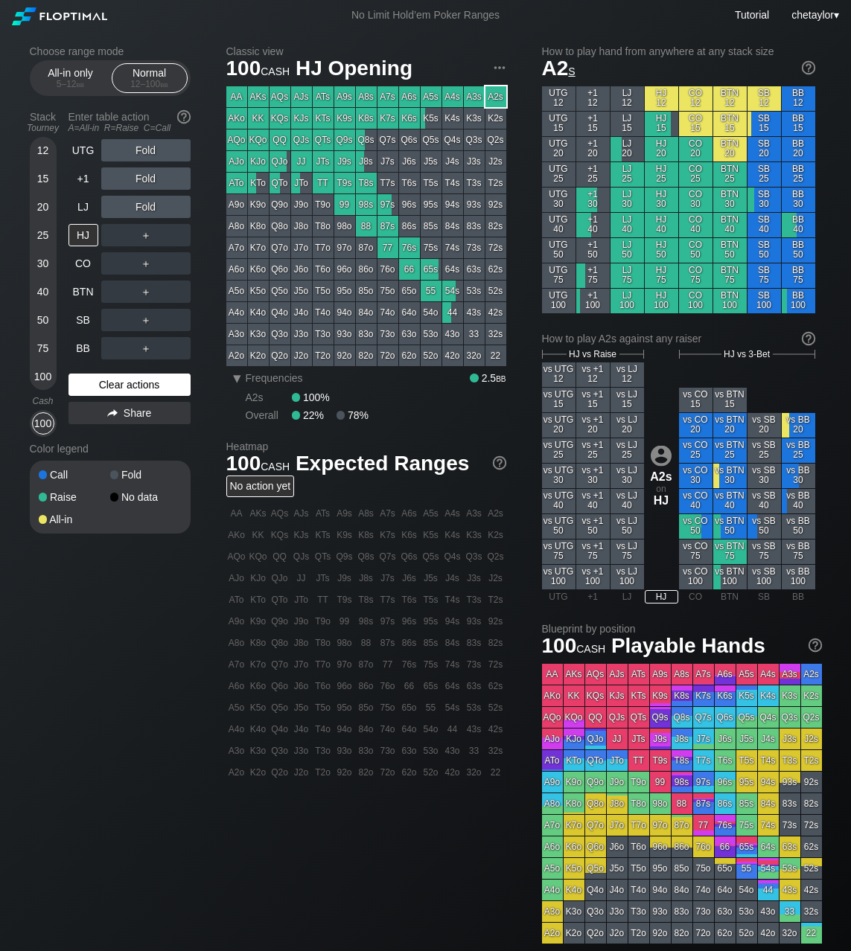
click at [97, 473] on div "Call" at bounding box center [74, 475] width 71 height 10
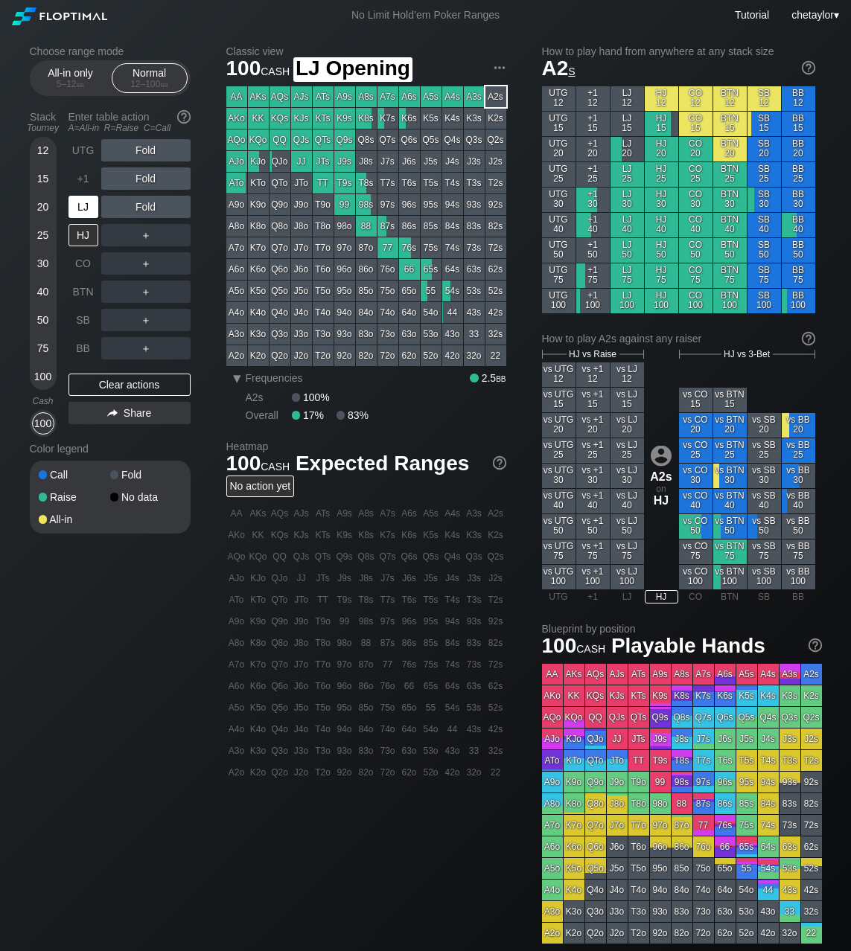
click at [86, 206] on div "LJ" at bounding box center [83, 207] width 30 height 22
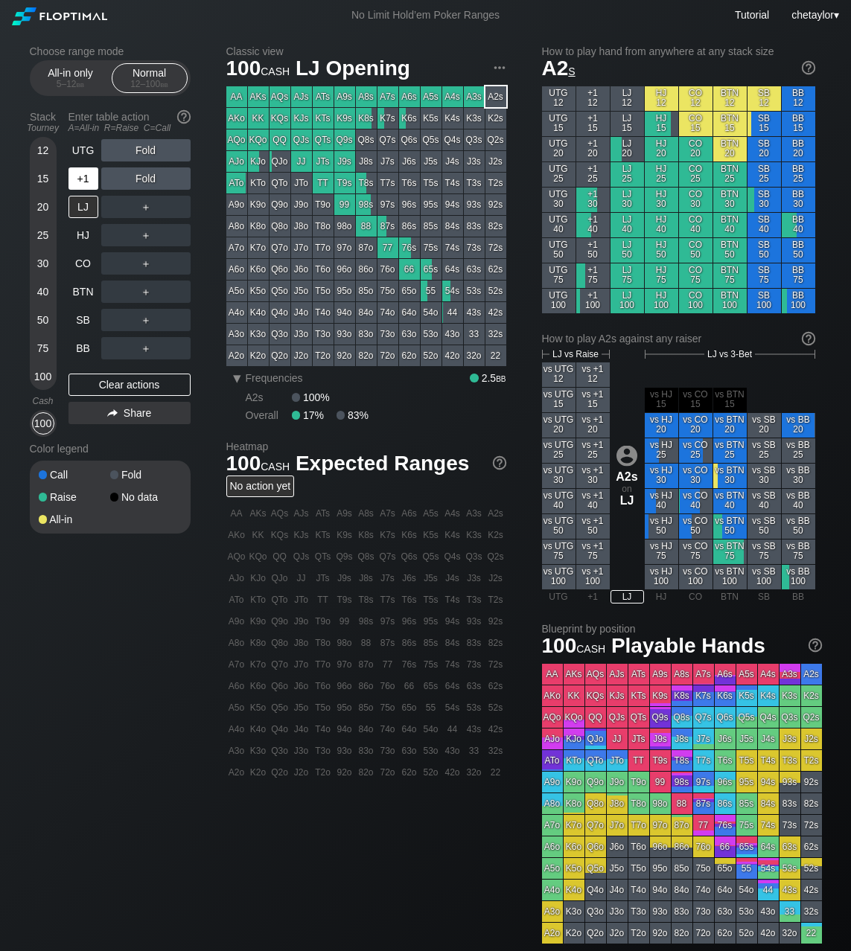
click at [83, 181] on div "+1" at bounding box center [83, 178] width 30 height 22
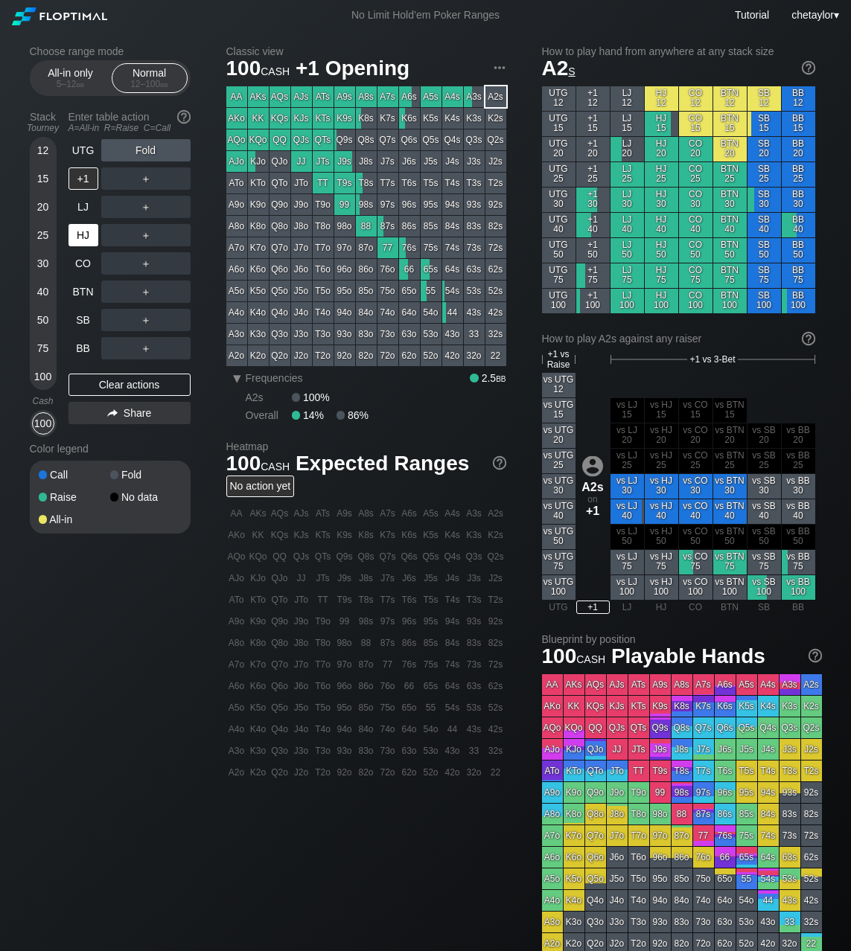
click at [85, 238] on div "HJ" at bounding box center [83, 235] width 30 height 22
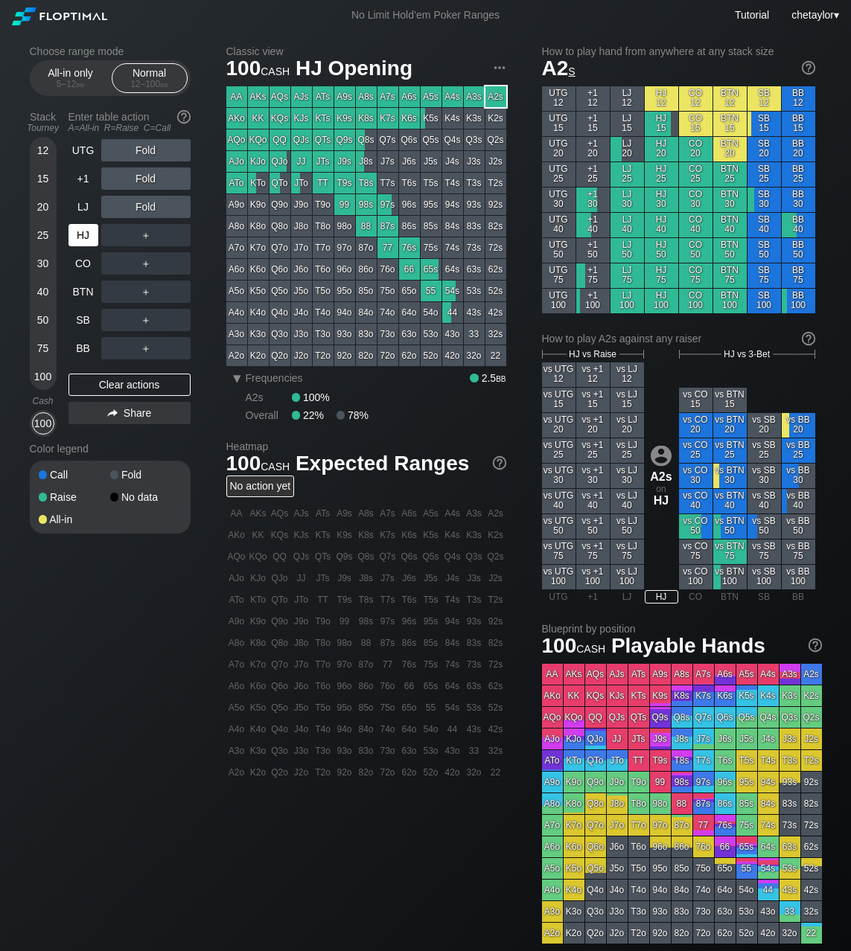
click at [85, 238] on div "HJ" at bounding box center [83, 235] width 30 height 22
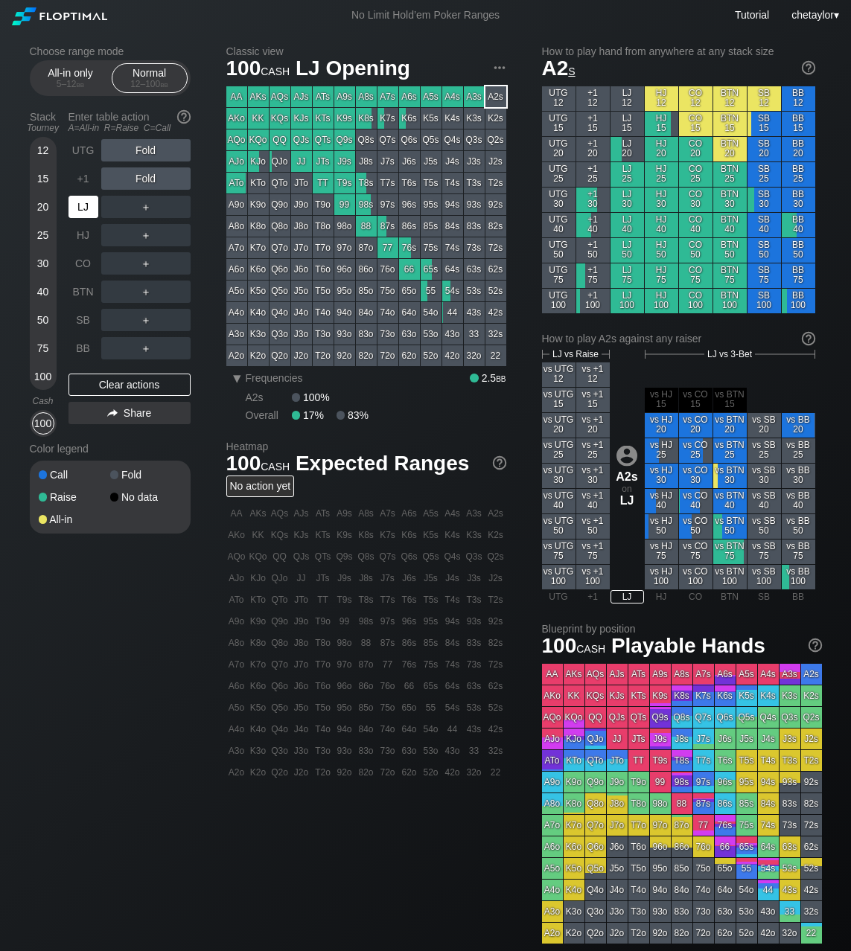
click at [86, 217] on div "LJ" at bounding box center [83, 207] width 30 height 22
click at [92, 183] on div "+1" at bounding box center [83, 178] width 30 height 22
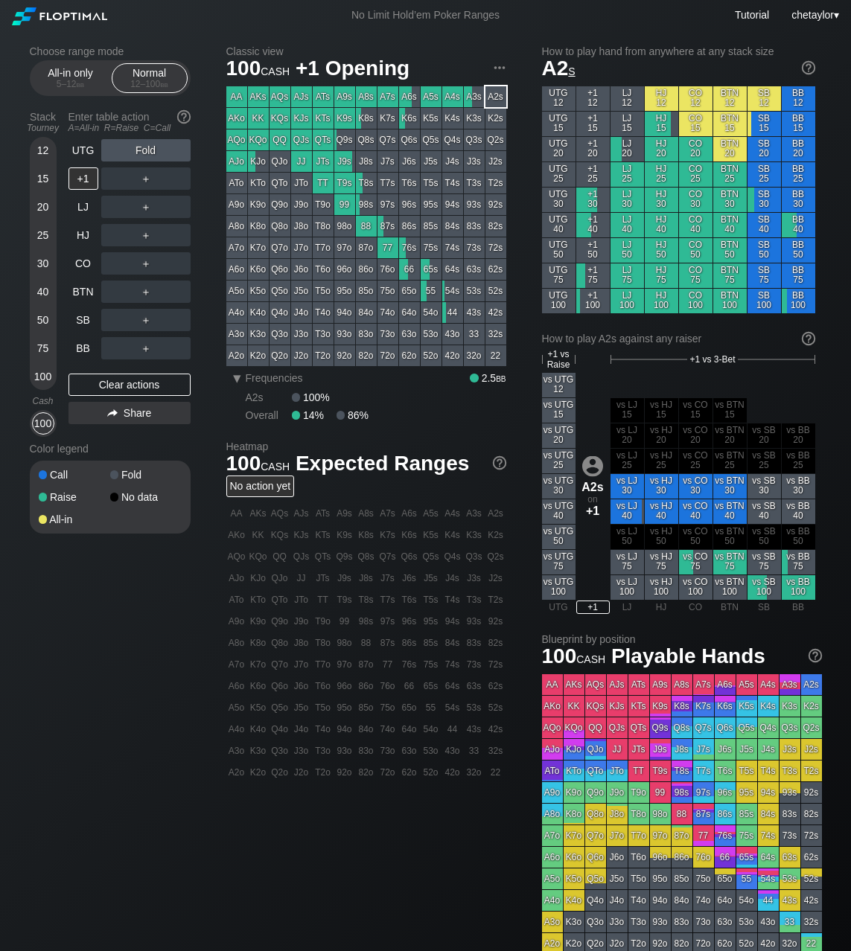
click at [323, 205] on div "T9o" at bounding box center [323, 204] width 21 height 21
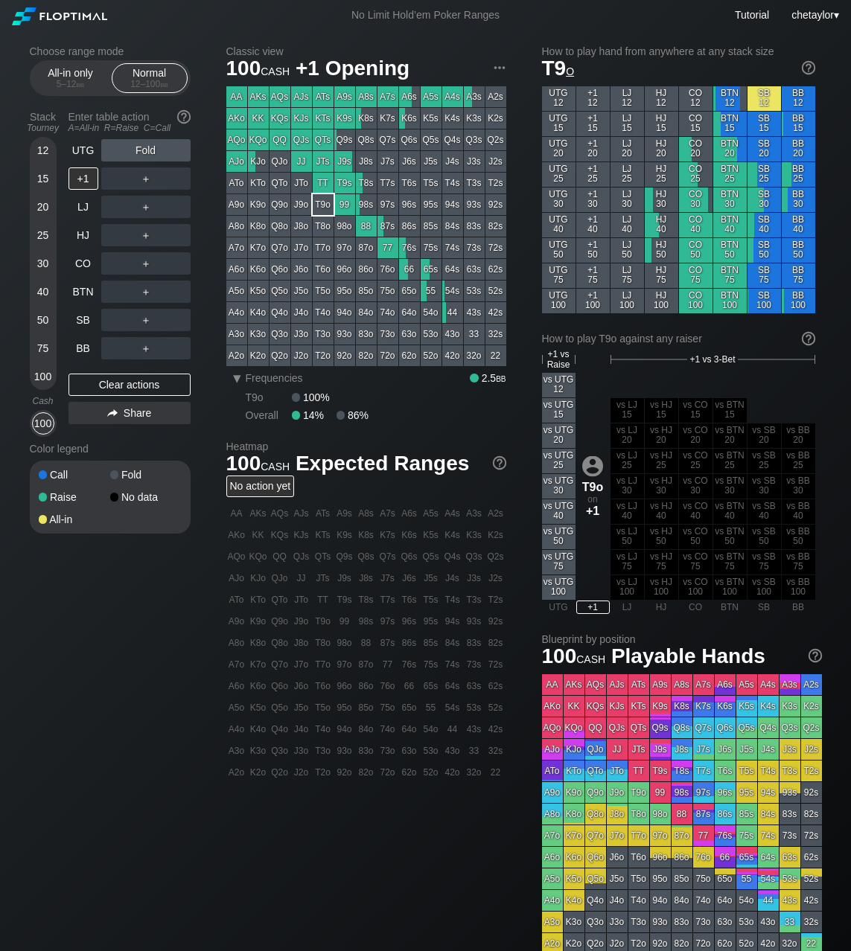
click at [323, 205] on div "T9o" at bounding box center [323, 204] width 21 height 21
click at [84, 150] on div "UTG" at bounding box center [83, 150] width 30 height 22
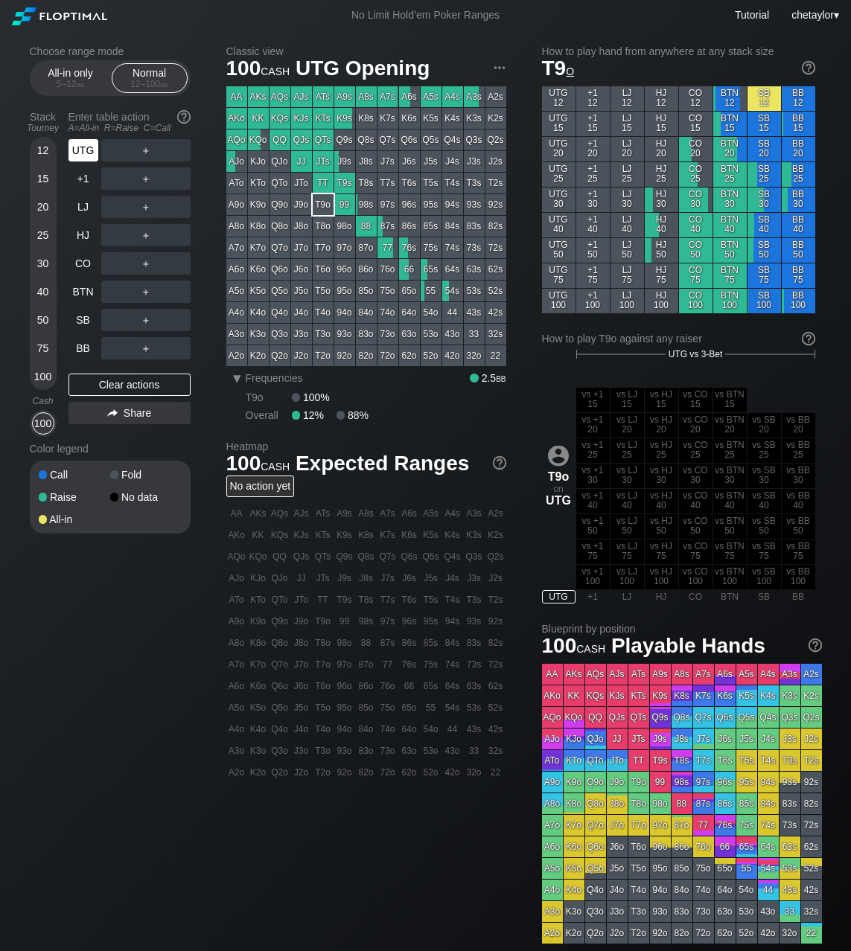
click at [84, 150] on div "UTG" at bounding box center [83, 150] width 30 height 22
click at [74, 351] on div "BB" at bounding box center [83, 348] width 30 height 22
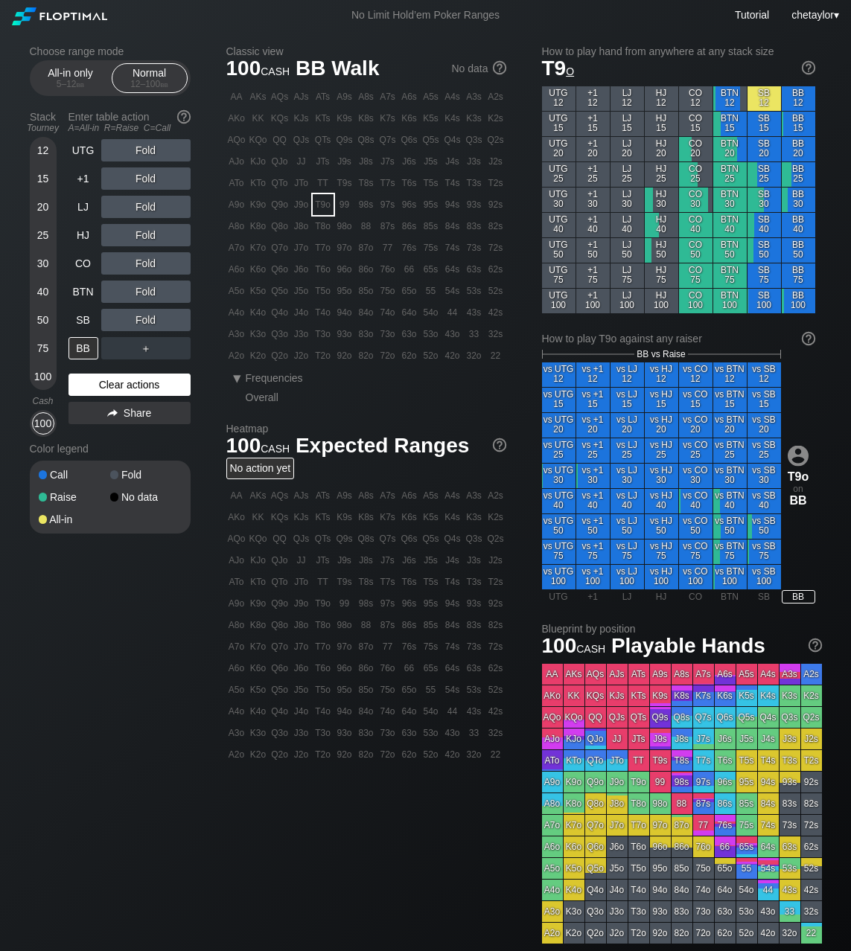
click at [115, 391] on div "Clear actions" at bounding box center [129, 385] width 122 height 22
click at [470, 115] on div "K3s" at bounding box center [474, 118] width 21 height 21
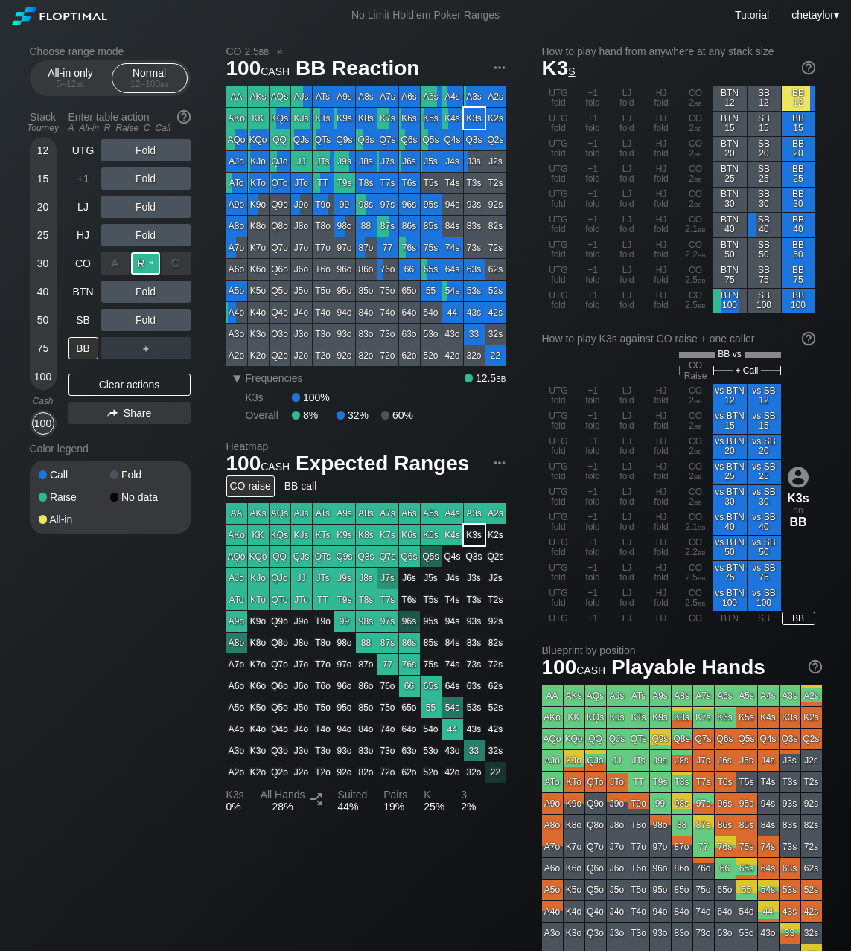
click at [147, 260] on div "R ✕" at bounding box center [145, 263] width 29 height 22
click at [83, 321] on div "SB" at bounding box center [83, 320] width 30 height 22
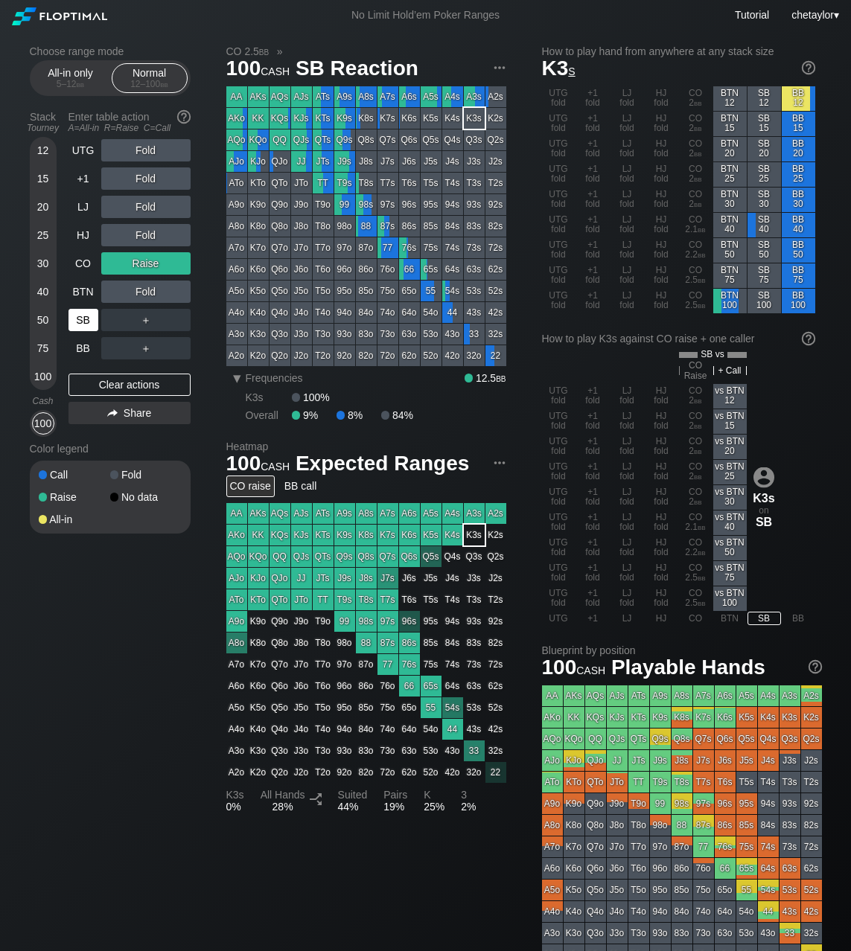
click at [83, 321] on div "SB" at bounding box center [83, 320] width 30 height 22
click at [122, 378] on div "Clear actions" at bounding box center [129, 385] width 122 height 22
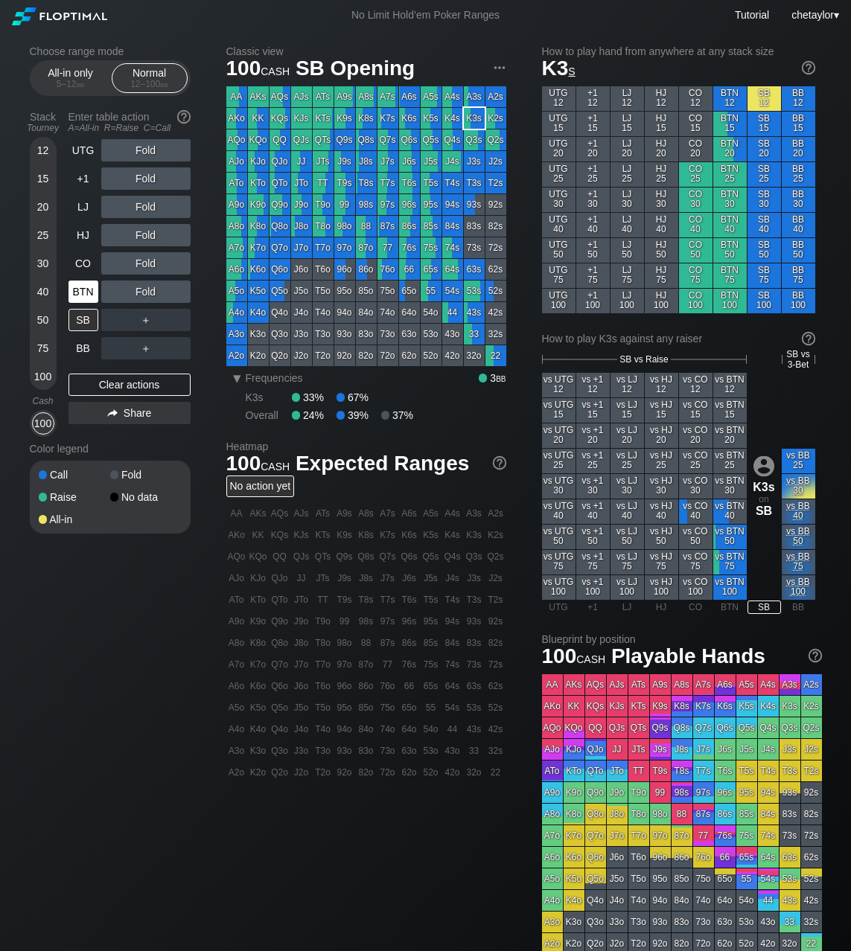
click at [80, 289] on div "BTN" at bounding box center [83, 292] width 30 height 22
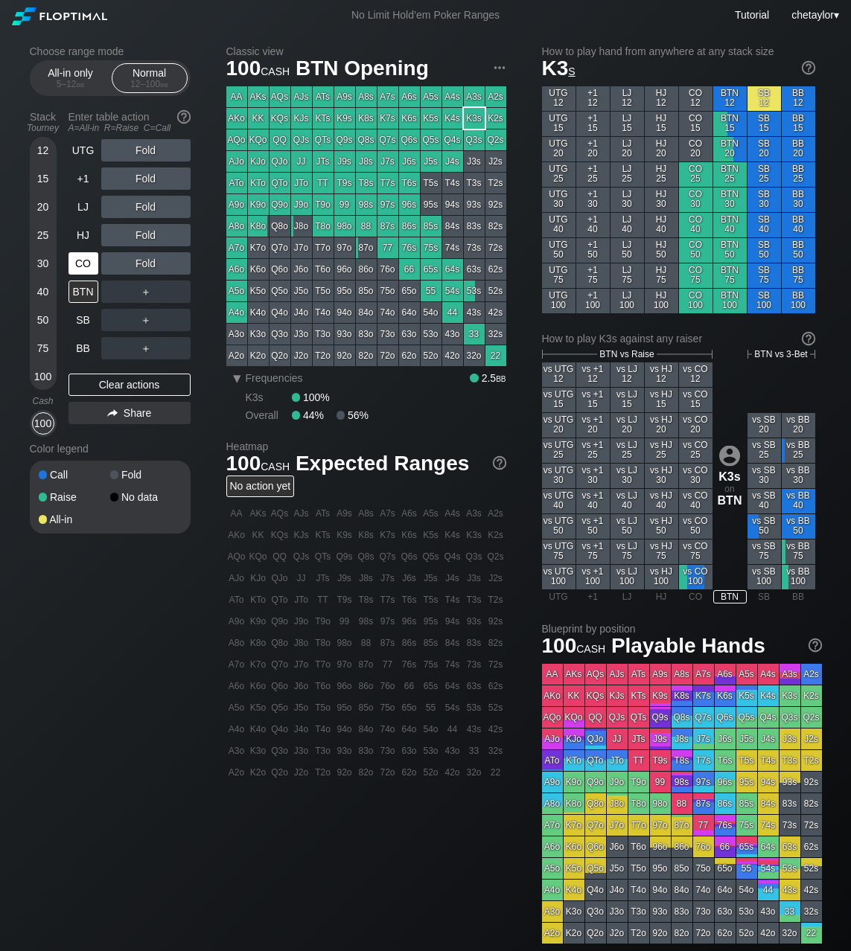
click at [89, 258] on div "CO" at bounding box center [83, 263] width 30 height 22
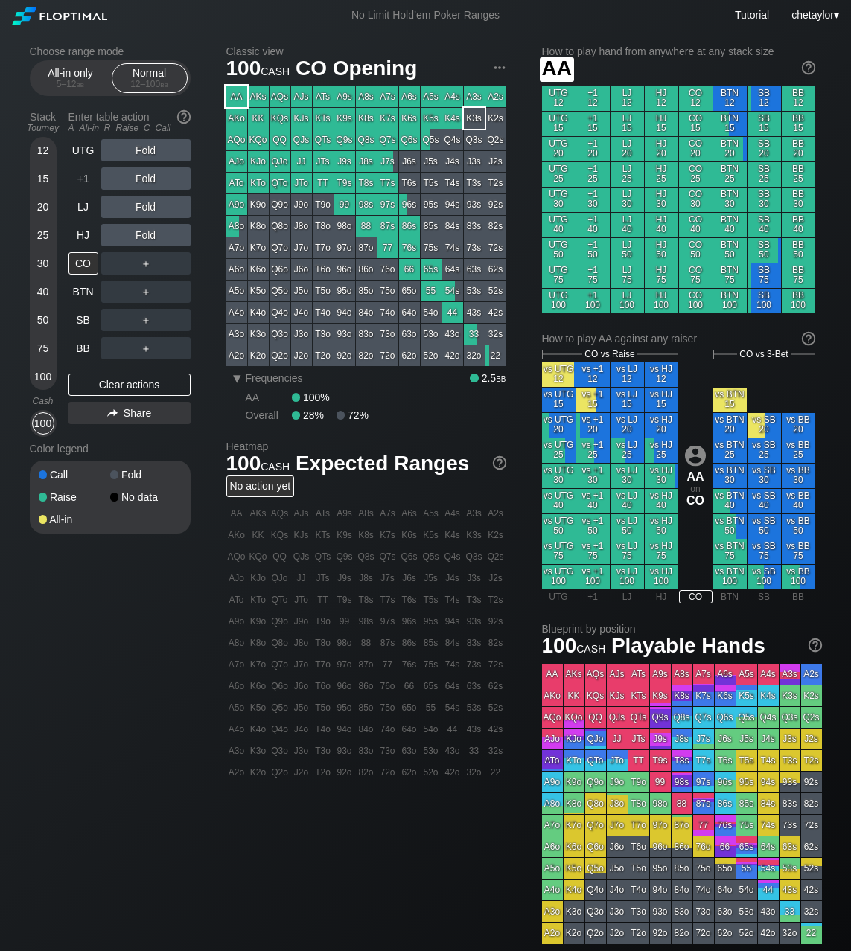
click at [237, 95] on div "AA" at bounding box center [236, 96] width 21 height 21
click at [150, 176] on div "R ✕" at bounding box center [145, 178] width 29 height 22
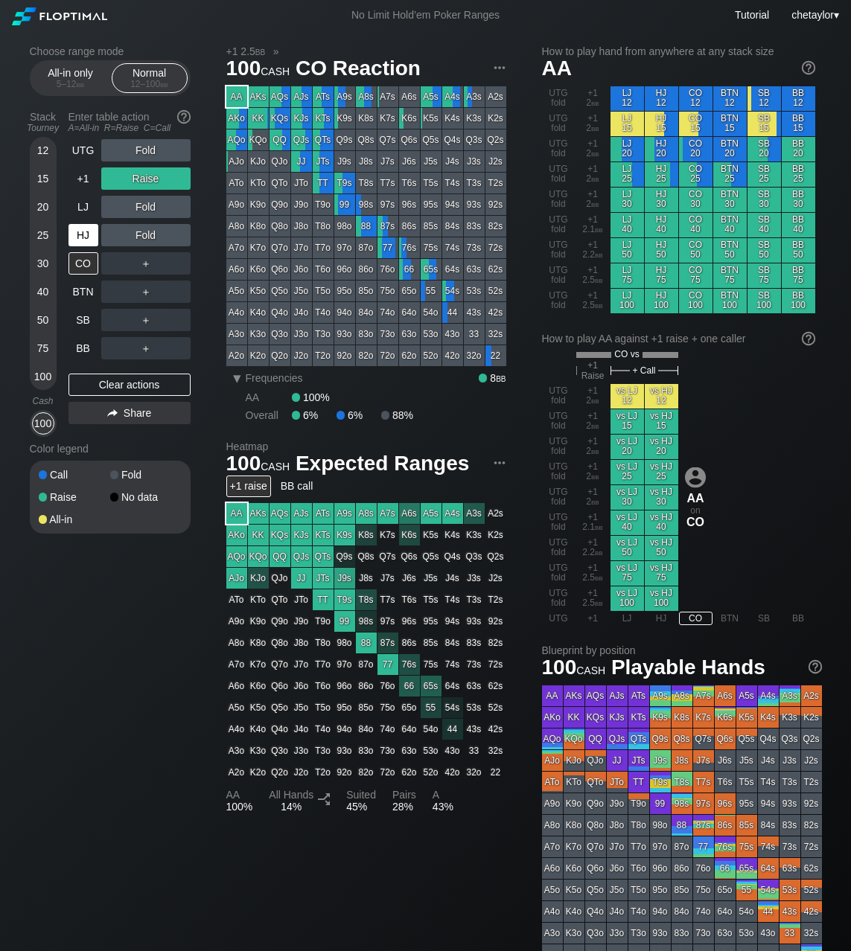
click at [76, 240] on div "HJ" at bounding box center [83, 235] width 30 height 22
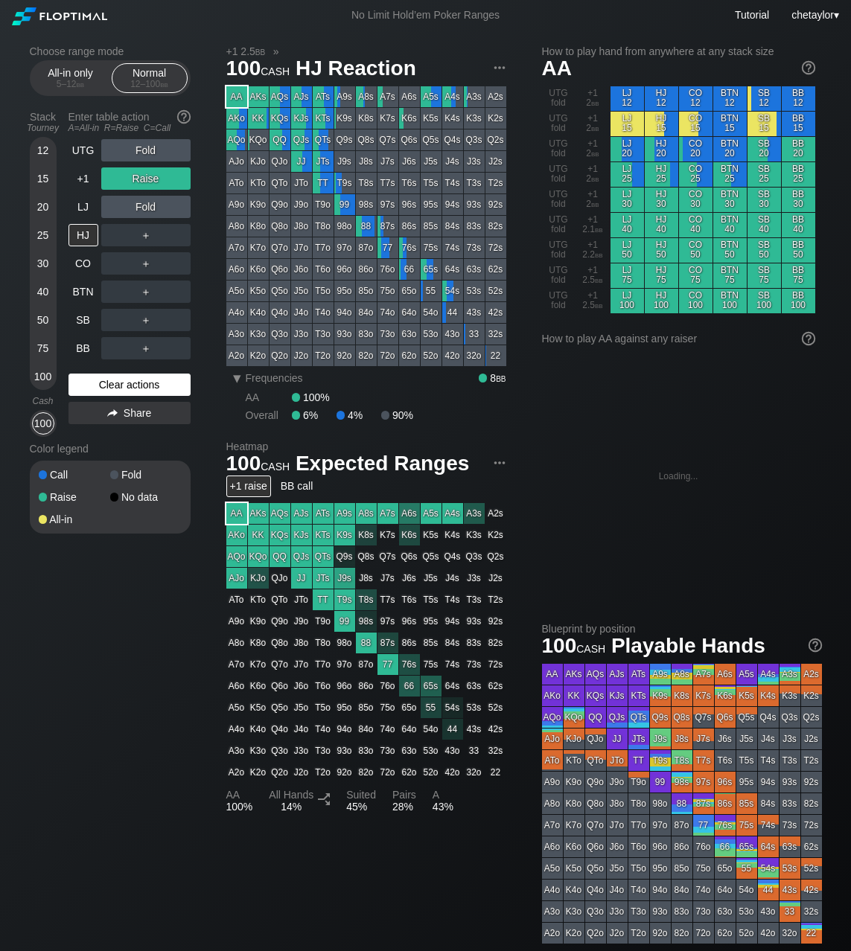
click at [90, 382] on div "Clear actions" at bounding box center [129, 385] width 122 height 22
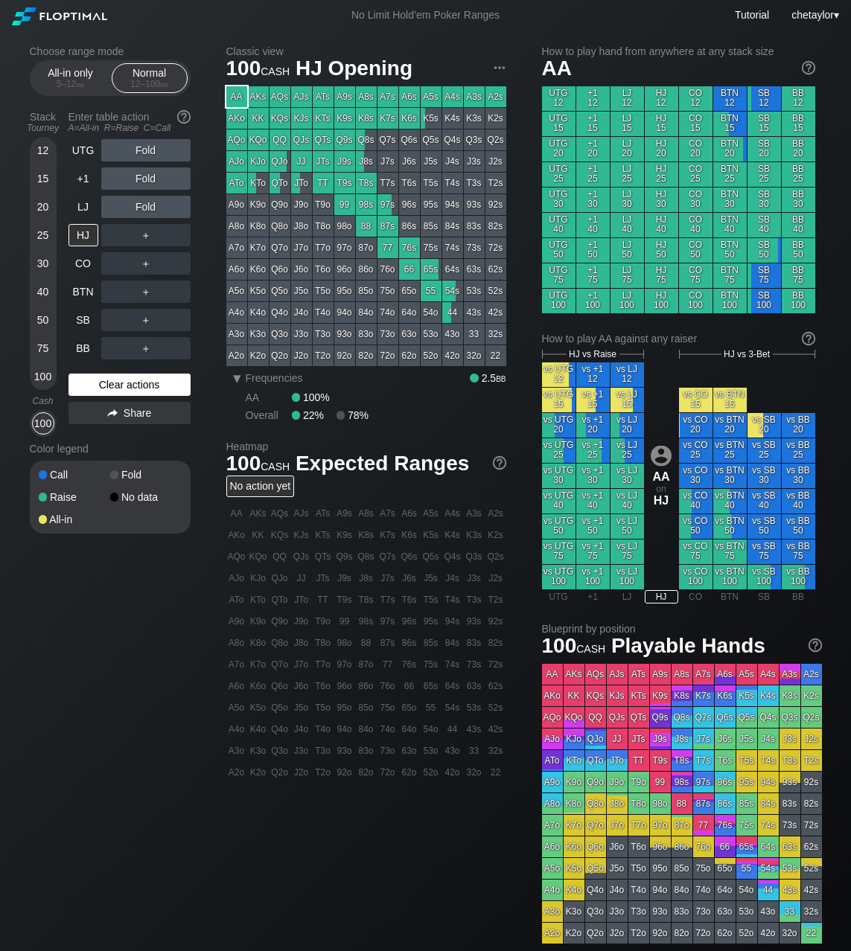
click at [90, 382] on div "Clear actions" at bounding box center [129, 385] width 122 height 22
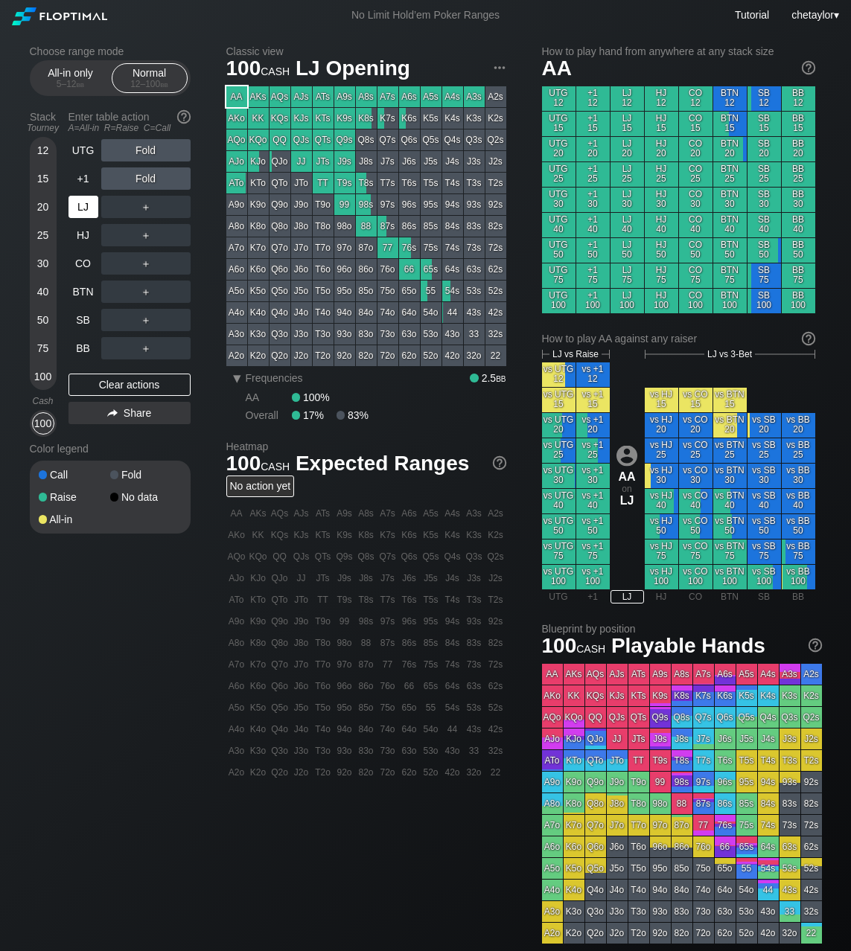
click at [82, 211] on div "LJ" at bounding box center [83, 207] width 30 height 22
click at [80, 179] on div "+1" at bounding box center [83, 178] width 30 height 22
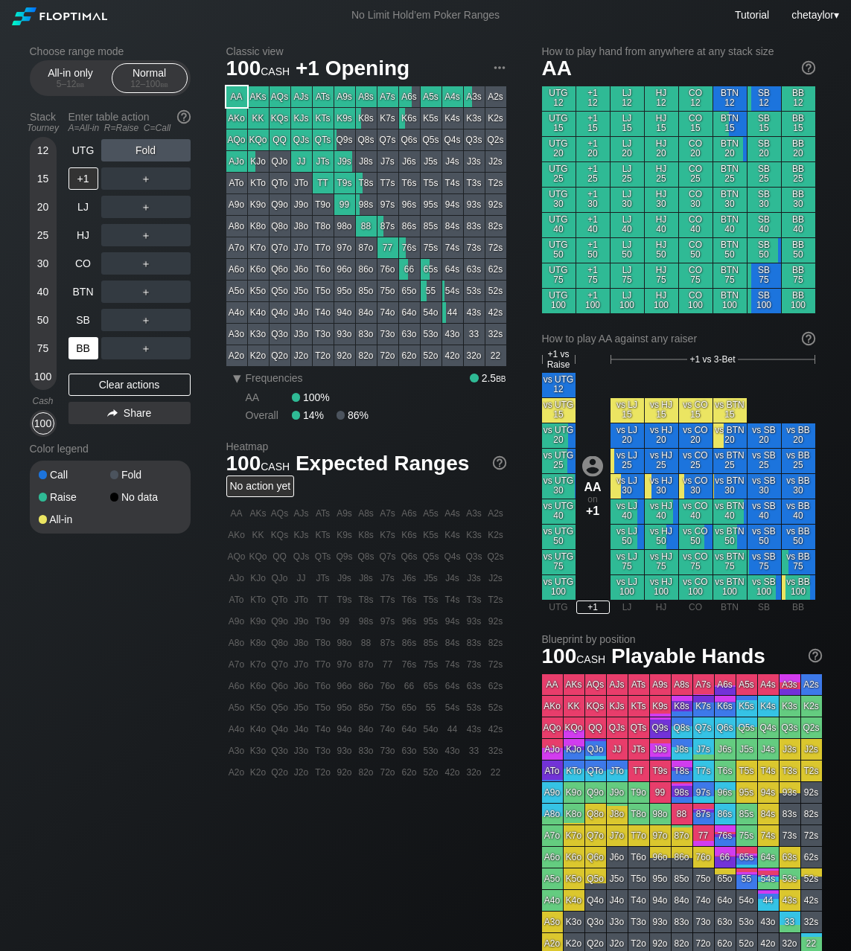
click at [82, 348] on div "BB" at bounding box center [83, 348] width 30 height 22
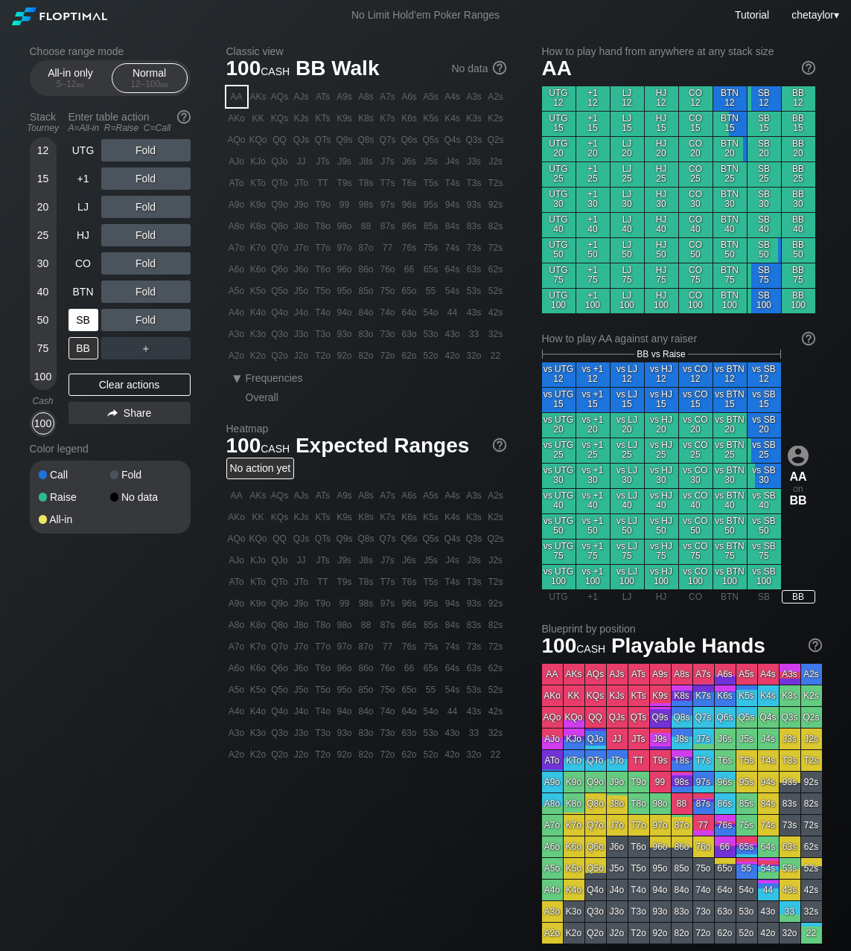
click at [85, 321] on div "SB" at bounding box center [83, 320] width 30 height 22
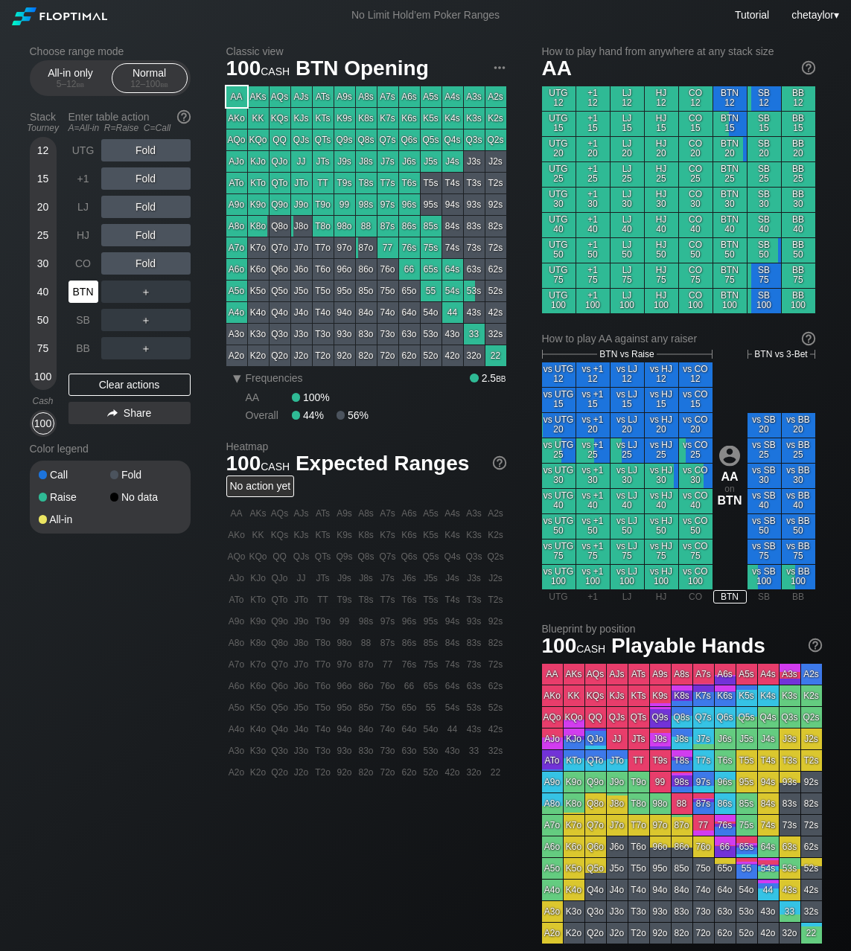
click at [85, 292] on div "BTN" at bounding box center [83, 292] width 30 height 22
click at [103, 380] on div "Clear actions" at bounding box center [129, 385] width 122 height 22
click at [239, 139] on div "AQo" at bounding box center [236, 139] width 21 height 21
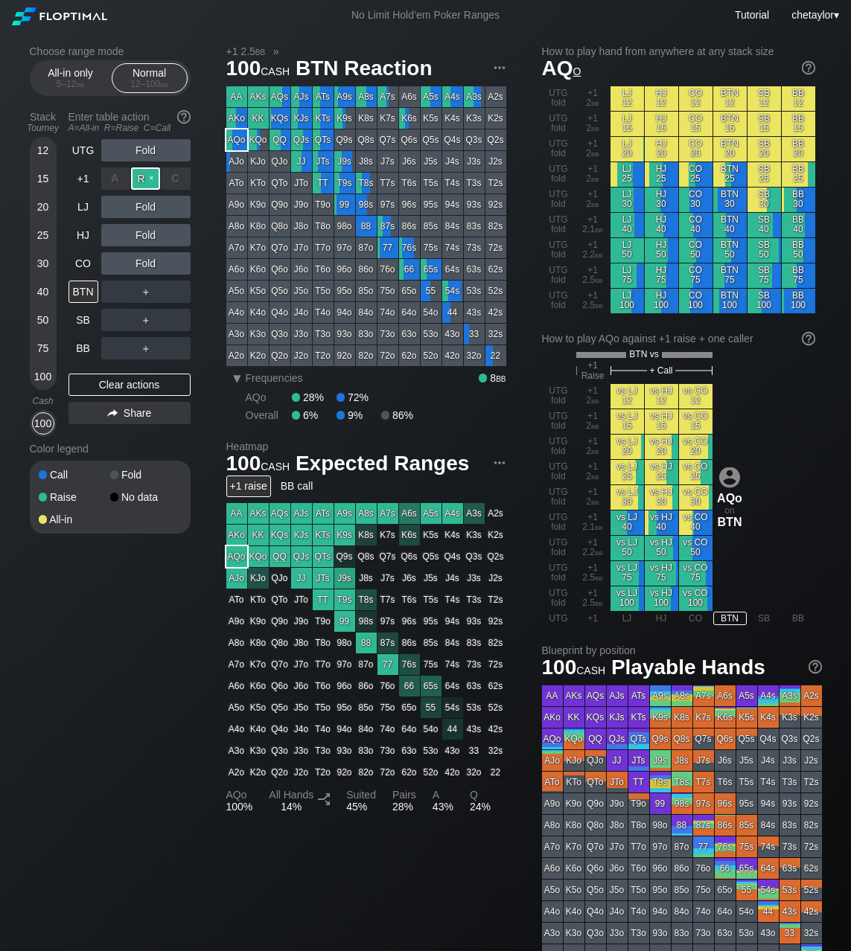
click at [150, 176] on div "R ✕" at bounding box center [145, 178] width 29 height 22
click at [182, 235] on div "C ✕" at bounding box center [175, 235] width 29 height 22
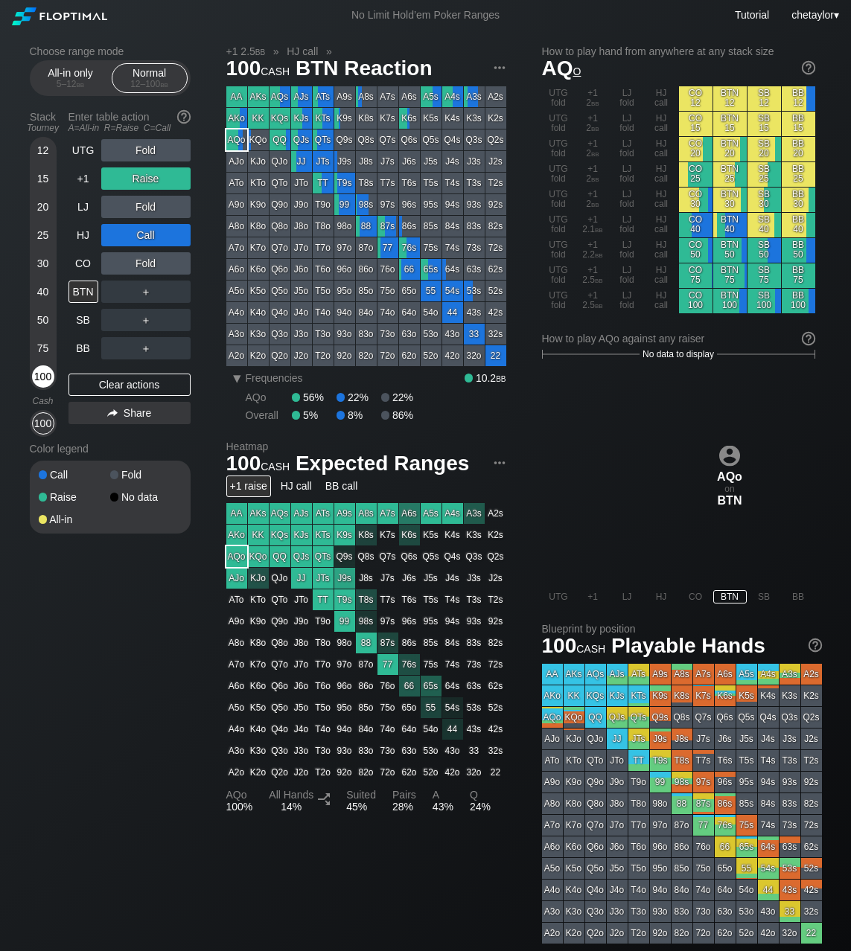
click at [43, 377] on div "100" at bounding box center [43, 376] width 22 height 22
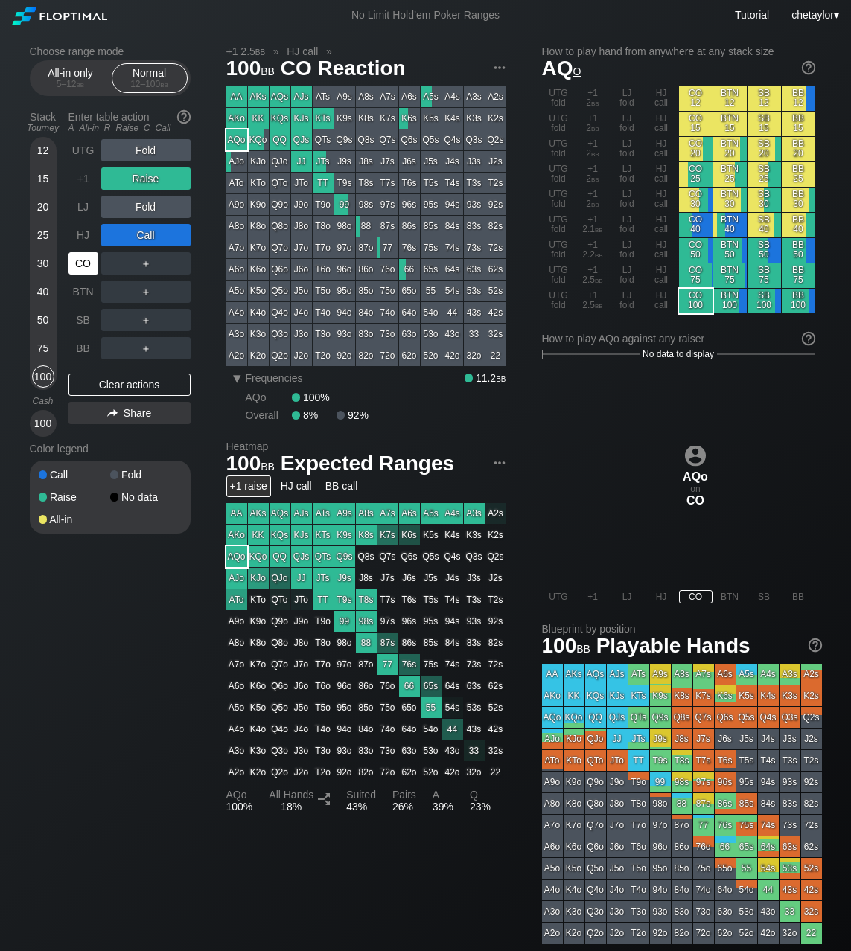
click at [79, 260] on div "CO" at bounding box center [83, 263] width 30 height 22
click at [128, 387] on div "Clear actions" at bounding box center [129, 385] width 122 height 22
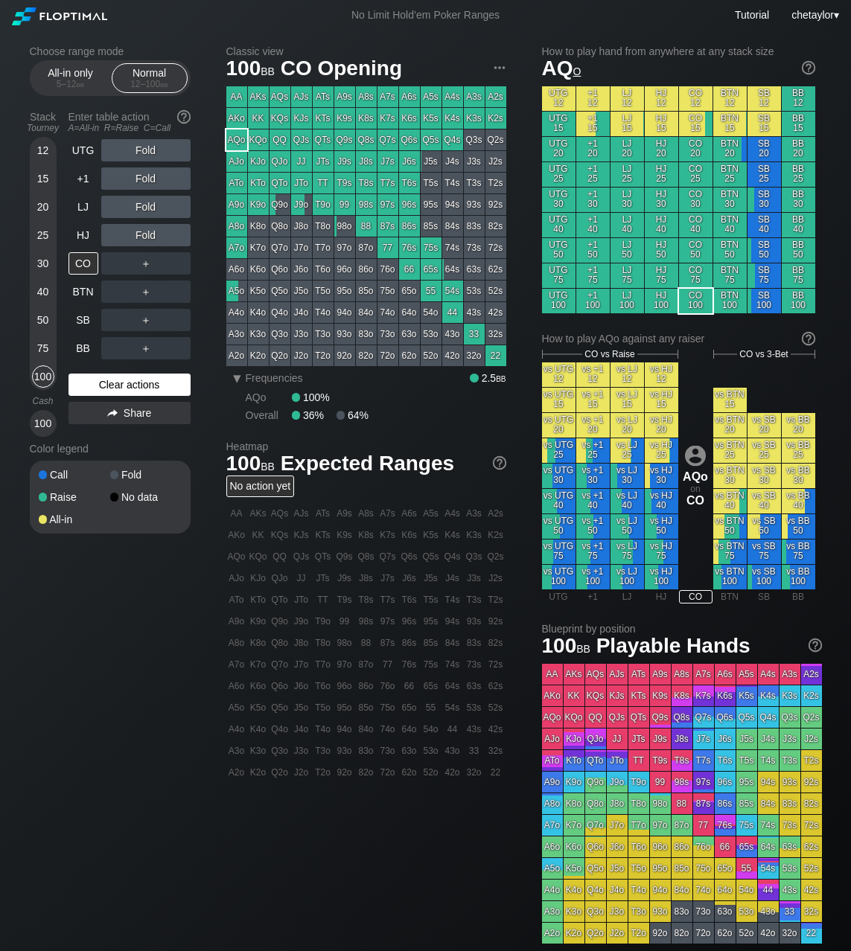
click at [128, 387] on div "Clear actions" at bounding box center [129, 385] width 122 height 22
click at [91, 231] on div "HJ" at bounding box center [83, 235] width 30 height 22
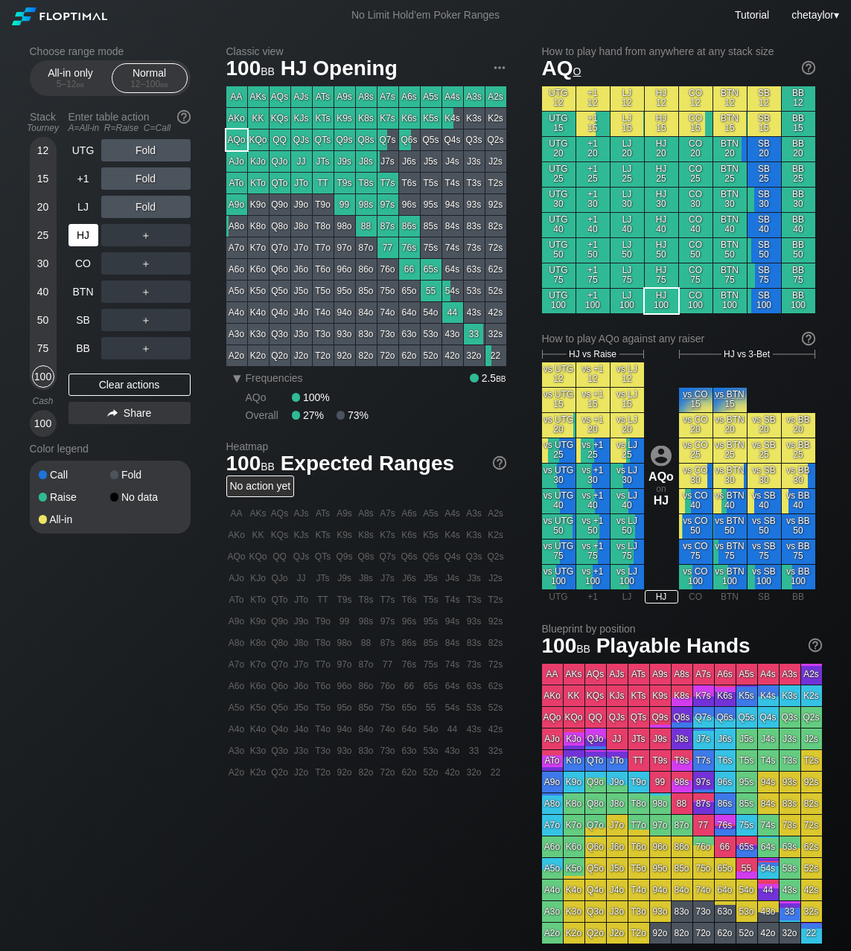
click at [91, 231] on div "HJ" at bounding box center [83, 235] width 30 height 22
click at [83, 208] on div "LJ" at bounding box center [83, 207] width 30 height 22
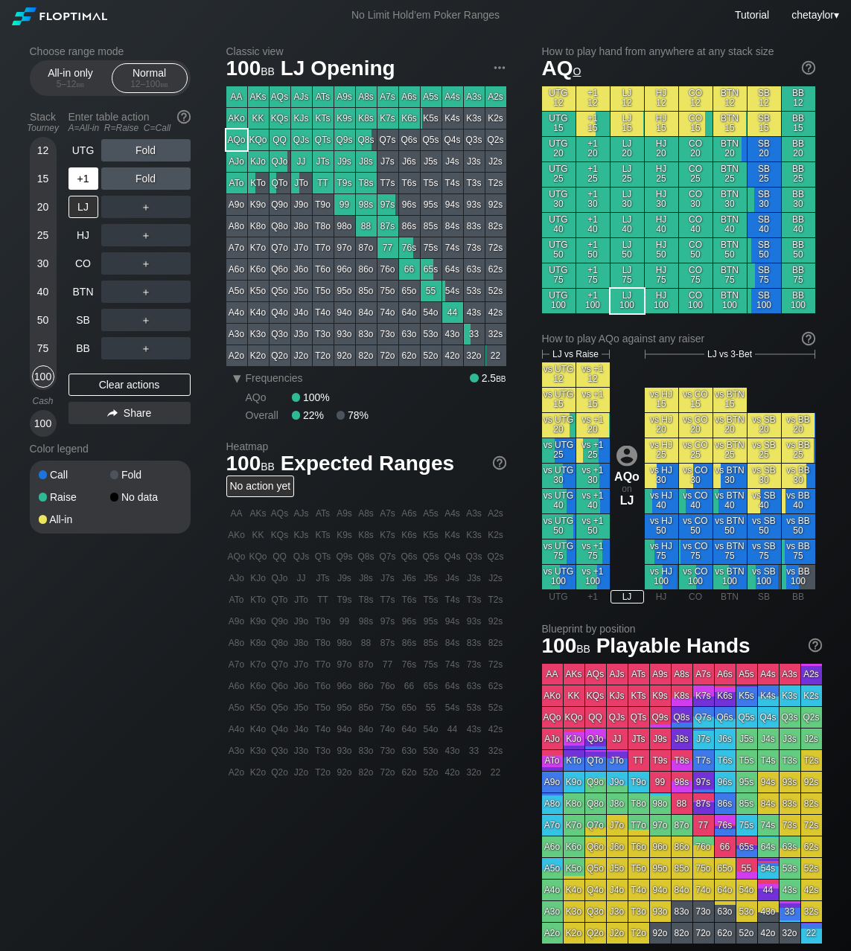
click at [94, 185] on div "+1" at bounding box center [83, 178] width 30 height 22
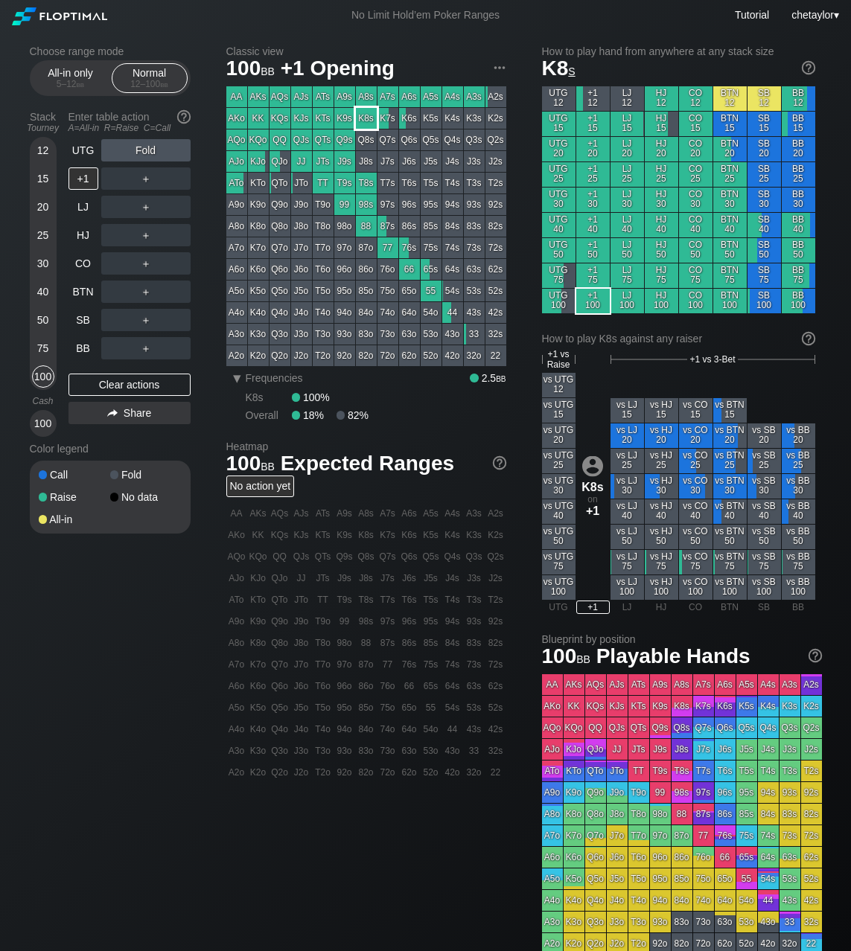
click at [364, 120] on div "K8s" at bounding box center [366, 118] width 21 height 21
click at [89, 147] on div "UTG" at bounding box center [83, 150] width 30 height 22
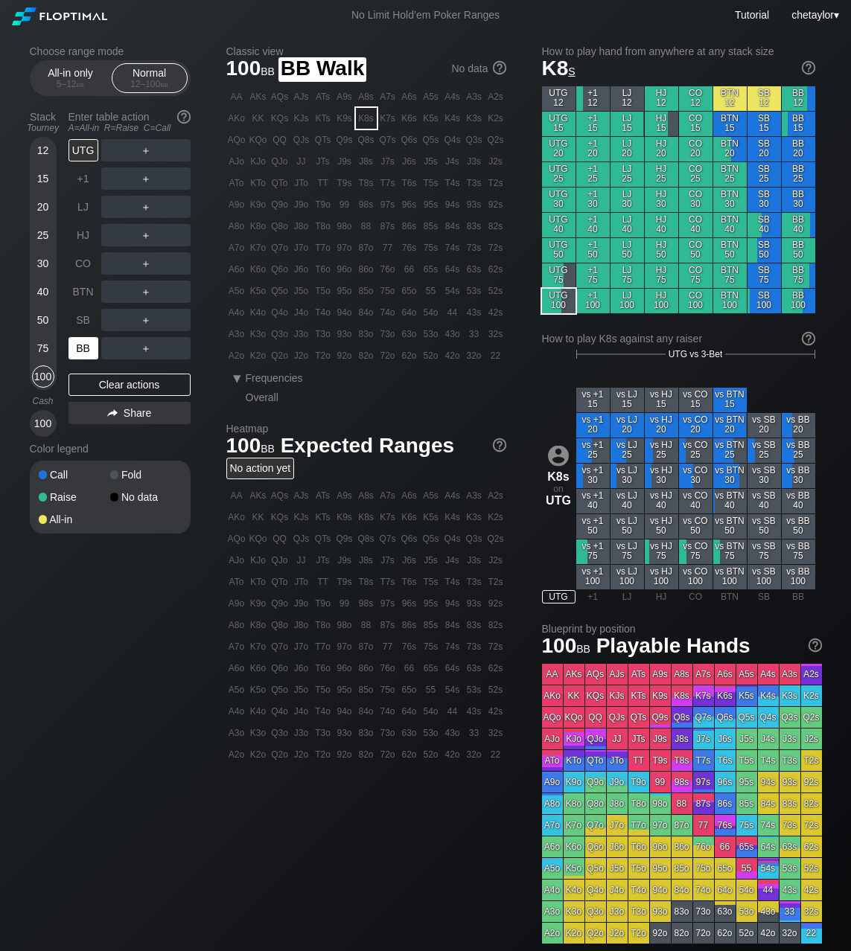
click at [85, 347] on div "BB" at bounding box center [83, 348] width 30 height 22
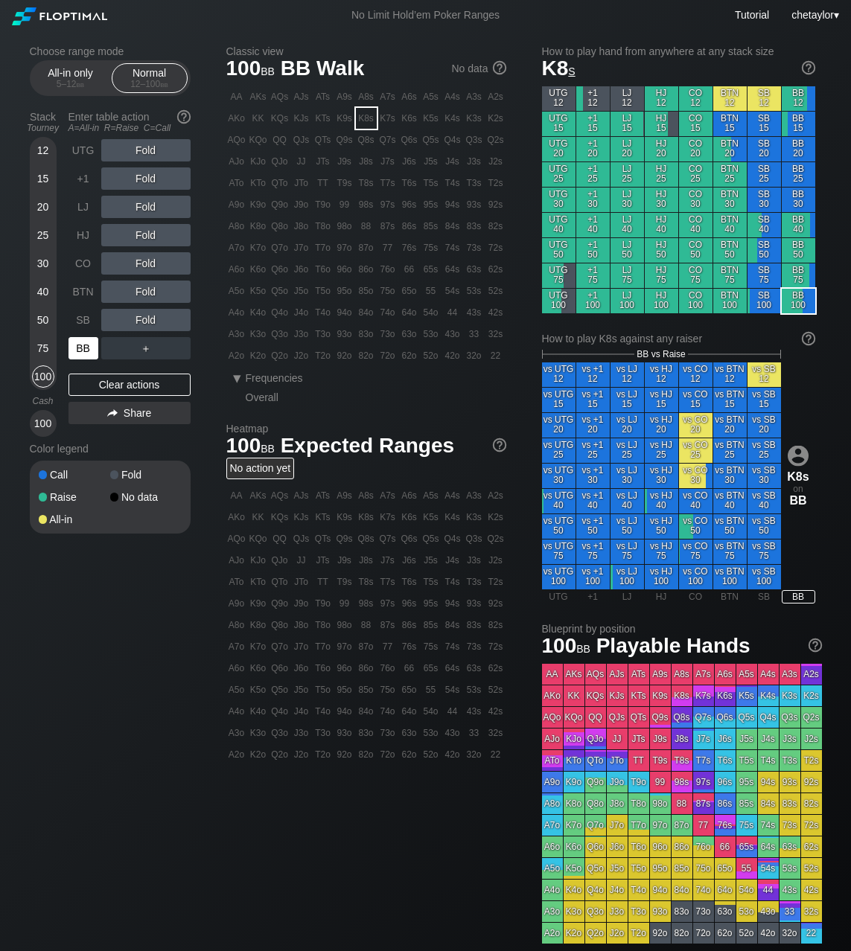
click at [85, 347] on div "BB" at bounding box center [83, 348] width 30 height 22
click at [235, 356] on div "A2o" at bounding box center [236, 355] width 21 height 21
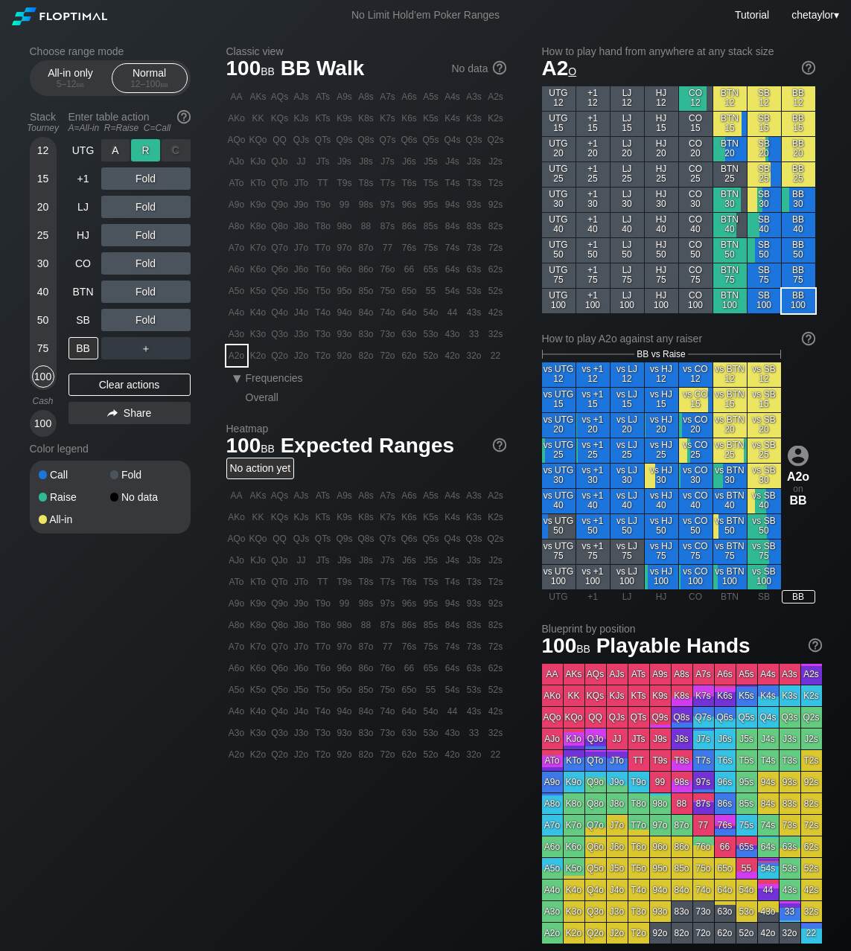
click at [148, 153] on div "R ✕" at bounding box center [145, 150] width 29 height 22
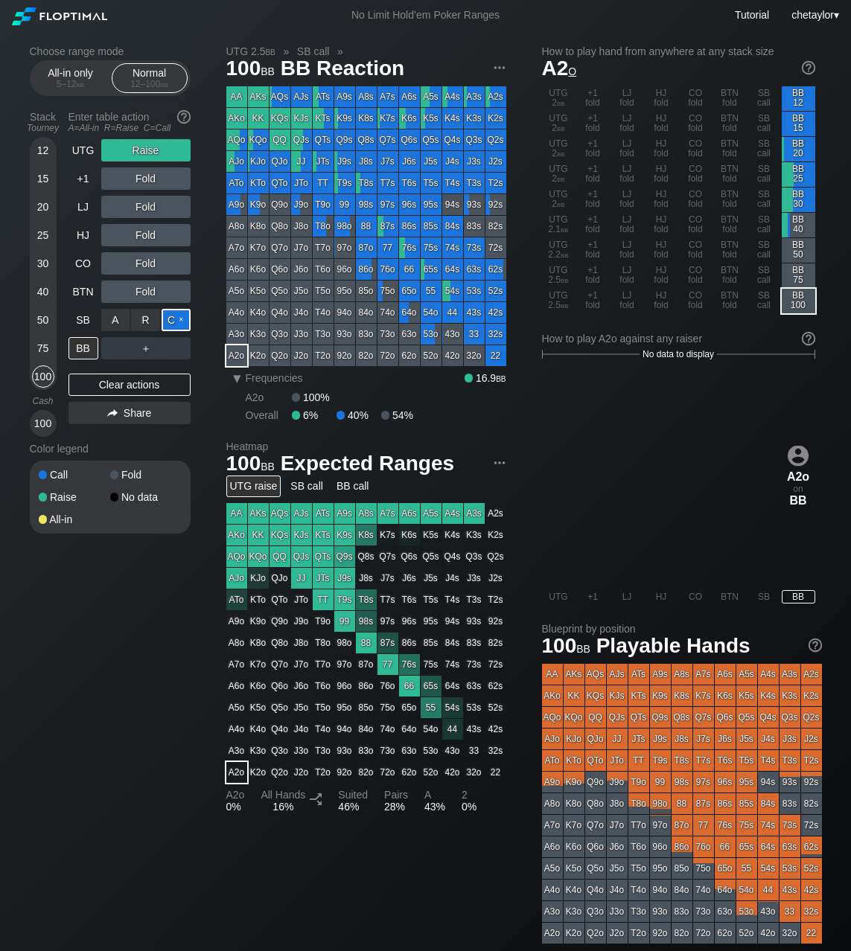
click at [181, 322] on div "C ✕" at bounding box center [175, 320] width 29 height 22
click at [83, 321] on div "SB" at bounding box center [83, 320] width 30 height 22
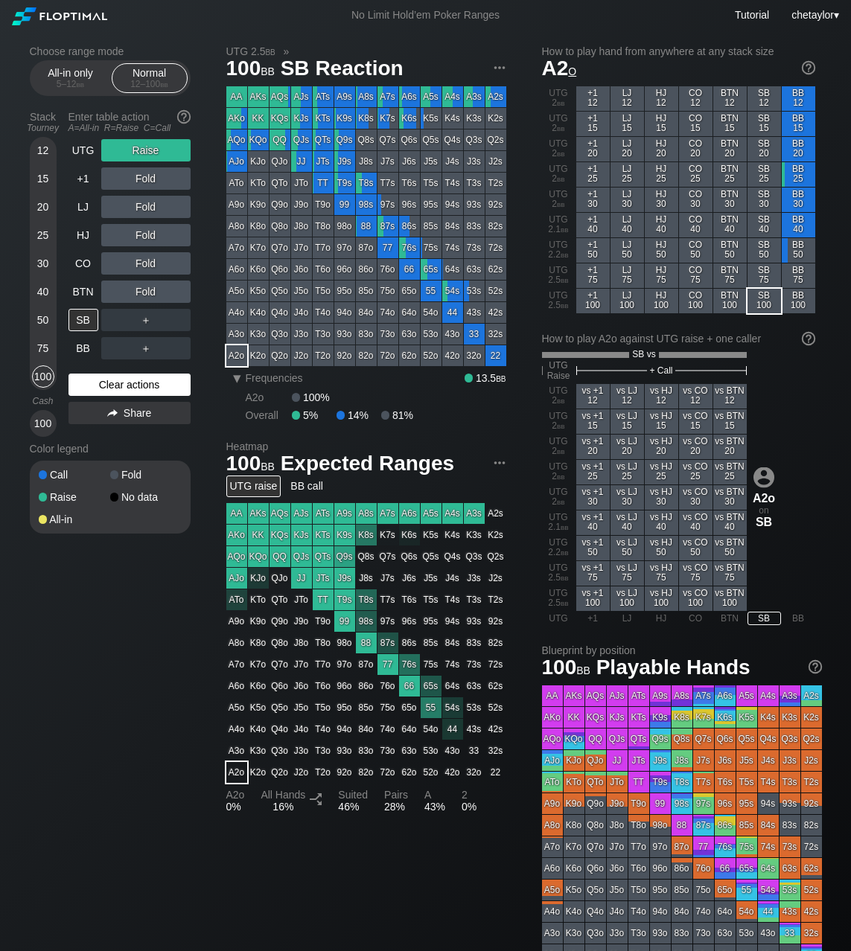
click at [109, 382] on div "Clear actions" at bounding box center [129, 385] width 122 height 22
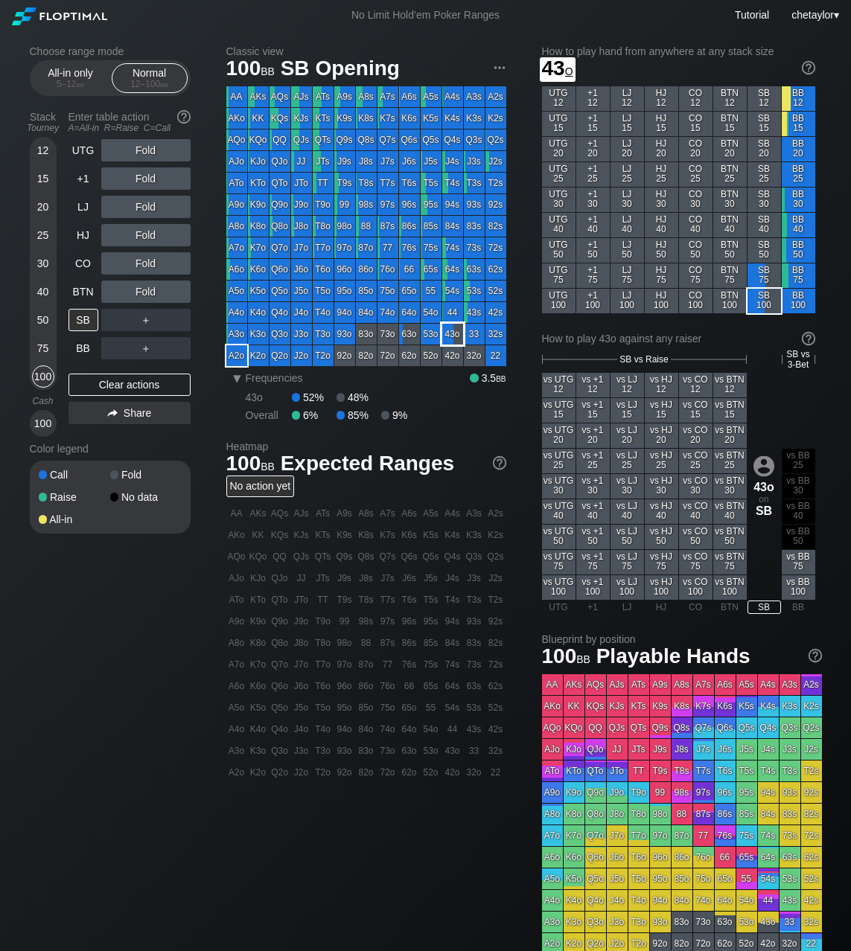
click at [454, 336] on div "43o" at bounding box center [452, 334] width 21 height 21
click at [150, 261] on div "R ✕" at bounding box center [145, 263] width 29 height 22
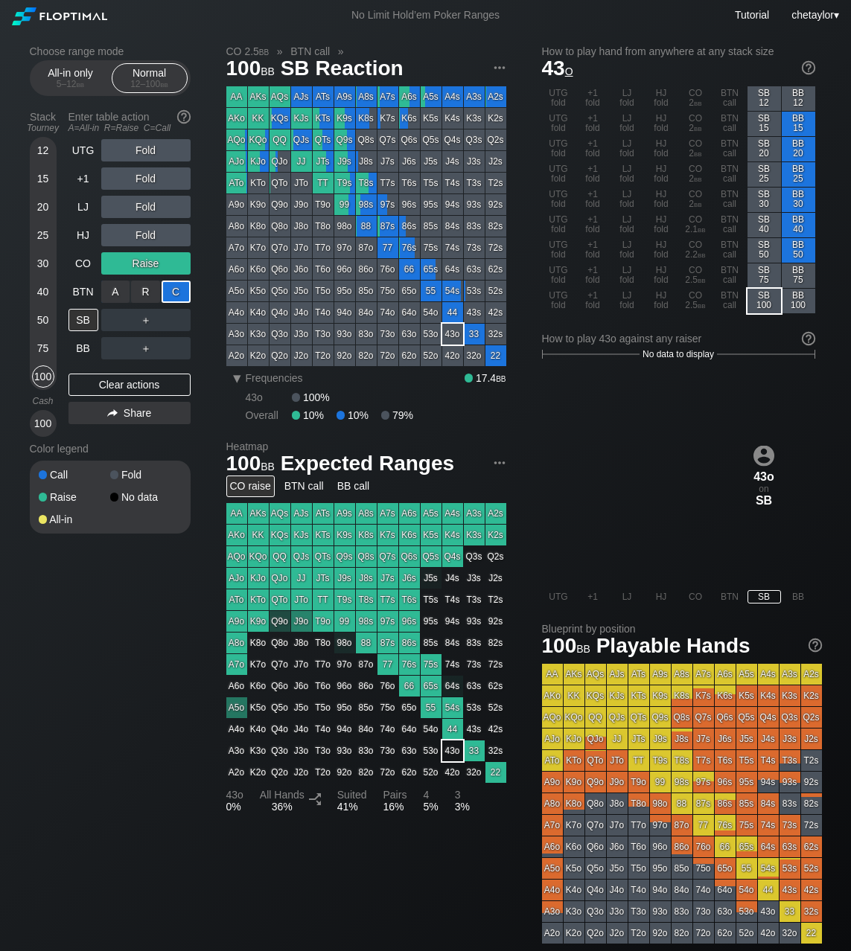
click at [188, 290] on div "C ✕" at bounding box center [175, 292] width 29 height 22
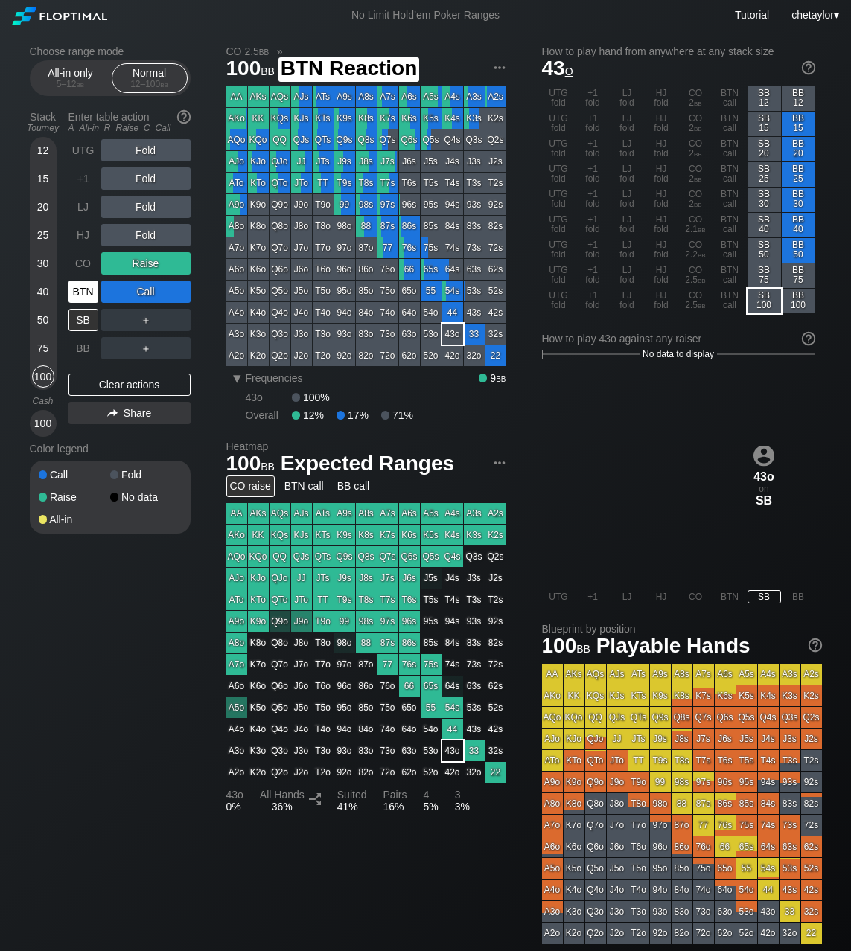
click at [80, 286] on div "BTN" at bounding box center [83, 292] width 30 height 22
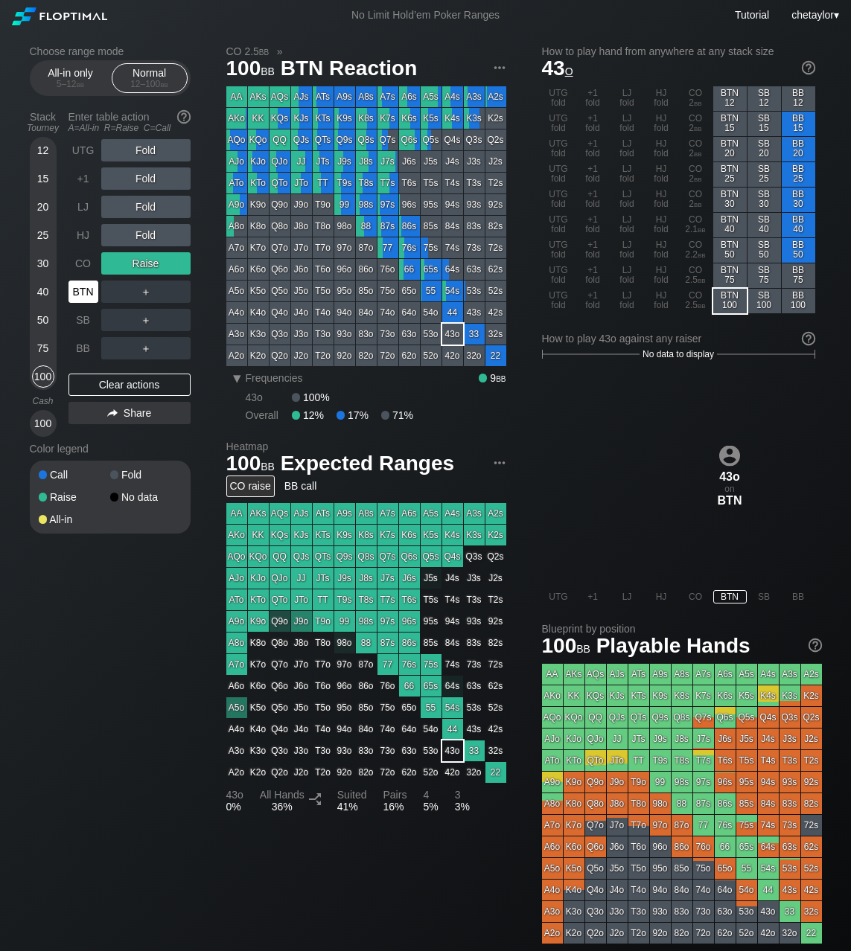
click at [80, 286] on div "BTN" at bounding box center [83, 292] width 30 height 22
click at [104, 385] on div "Clear actions" at bounding box center [129, 385] width 122 height 22
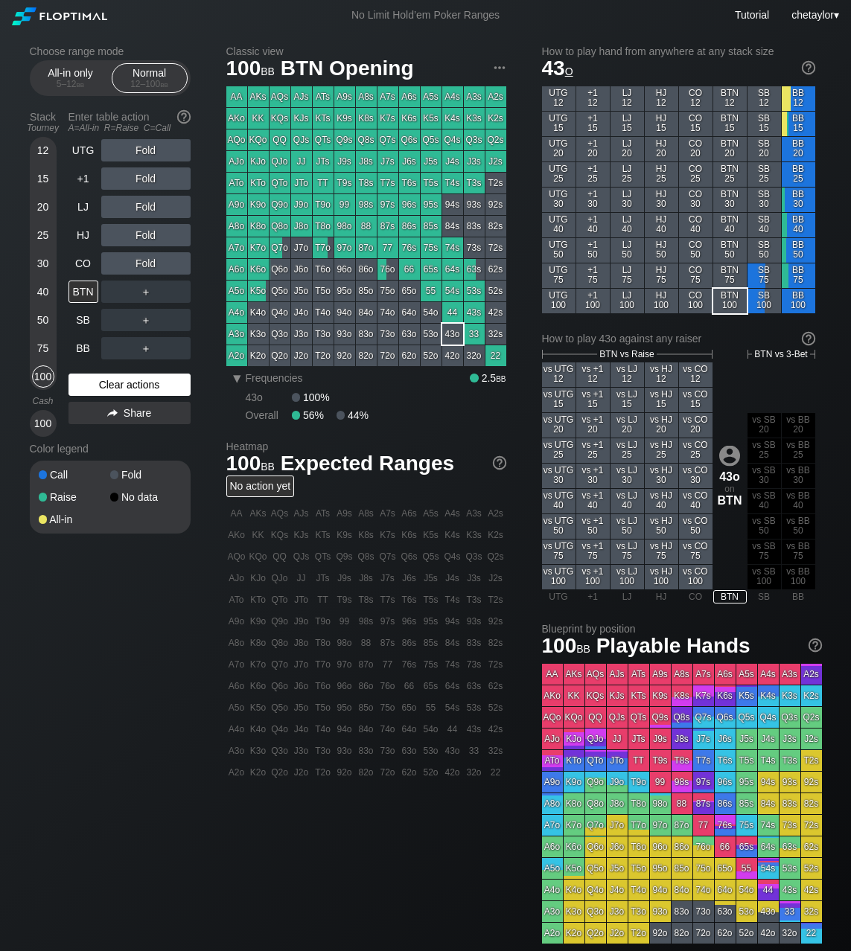
click at [104, 385] on div "Clear actions" at bounding box center [129, 385] width 122 height 22
click at [80, 263] on div "CO" at bounding box center [83, 263] width 30 height 22
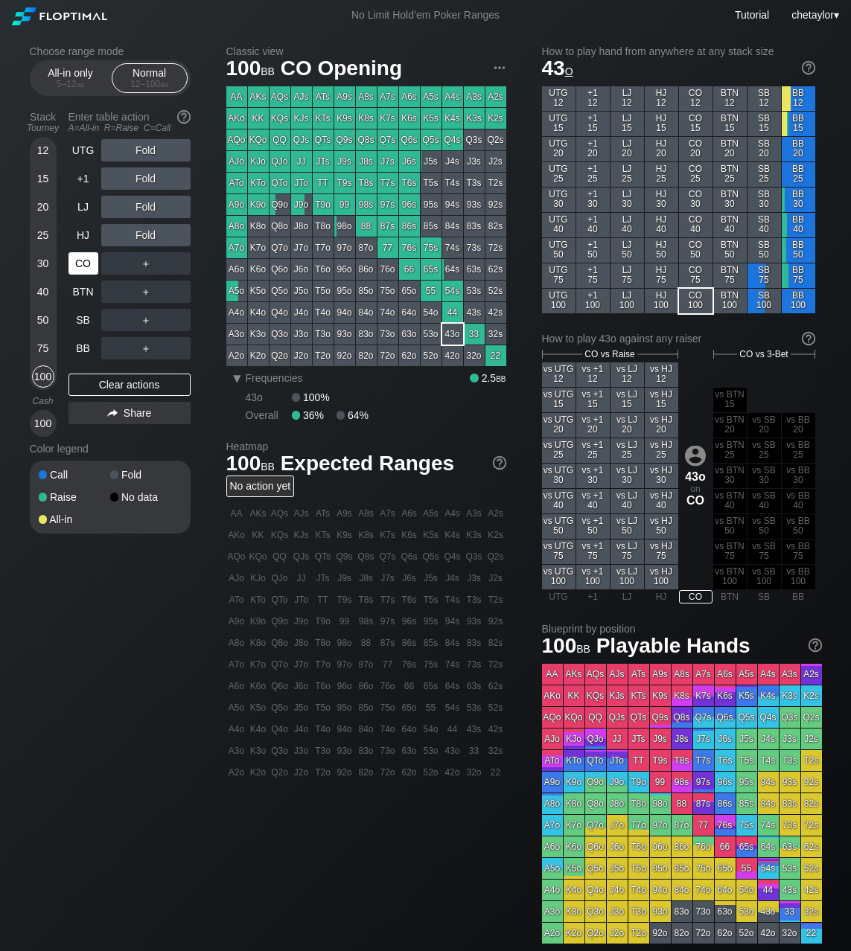
click at [80, 263] on div "CO" at bounding box center [83, 263] width 30 height 22
click at [255, 141] on div "KQo" at bounding box center [258, 139] width 21 height 21
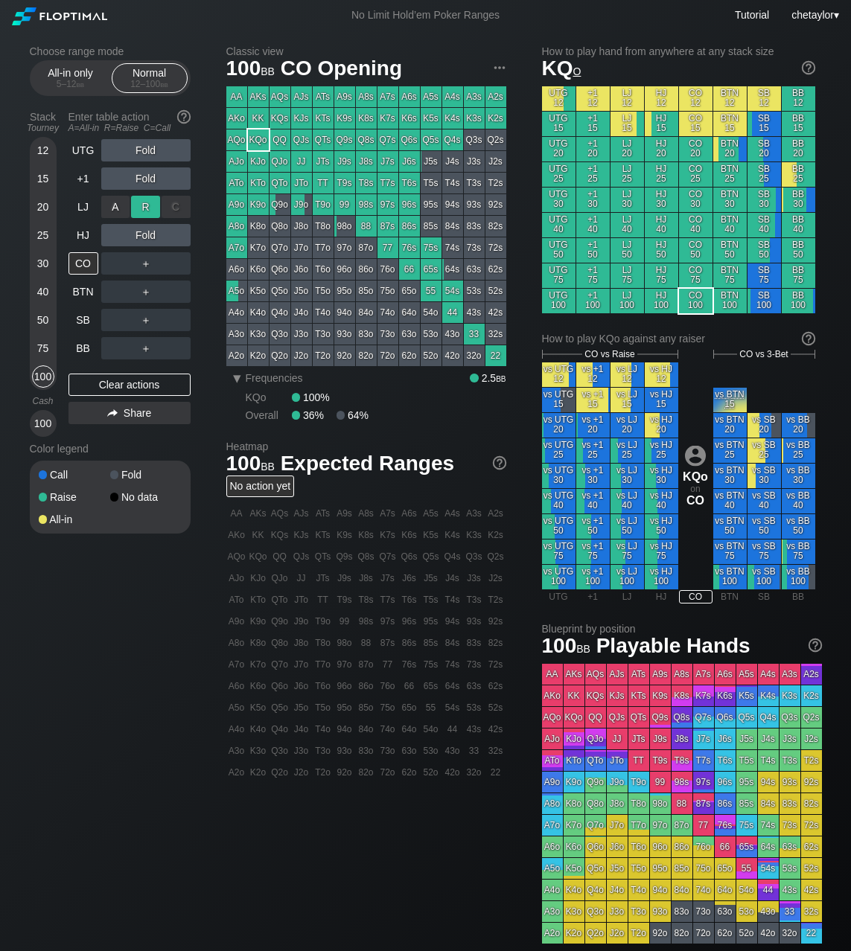
click at [150, 205] on div "R ✕" at bounding box center [145, 207] width 29 height 22
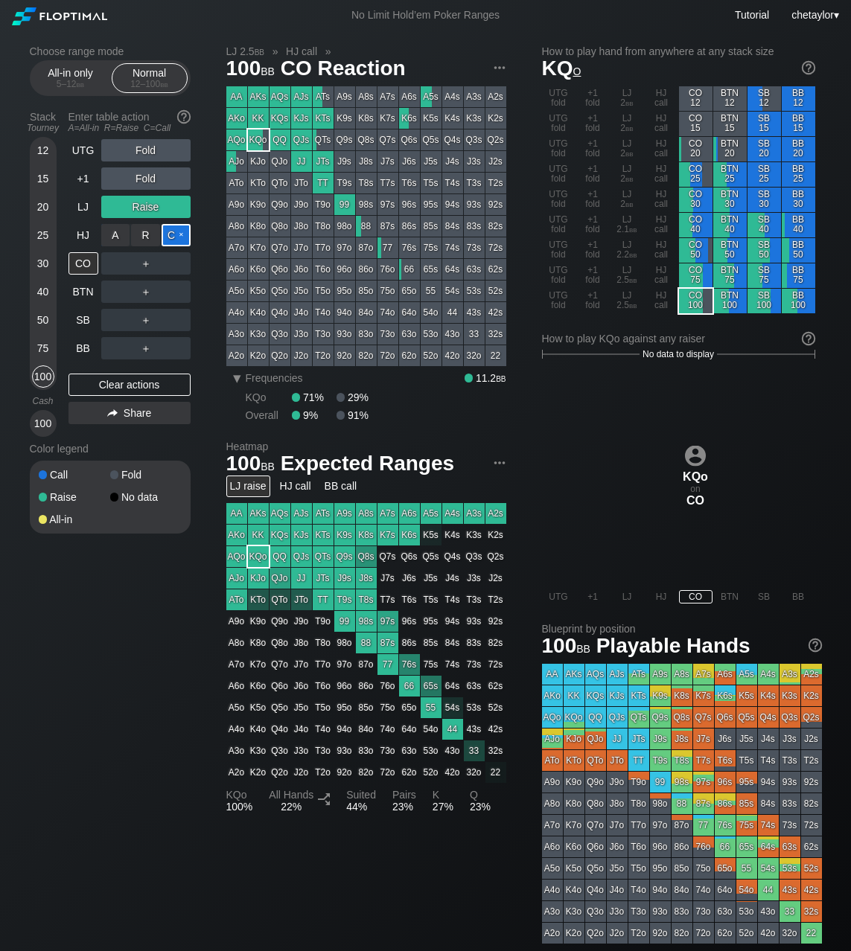
click at [176, 236] on div "C ✕" at bounding box center [175, 235] width 29 height 22
click at [150, 263] on div "R ✕" at bounding box center [145, 263] width 29 height 22
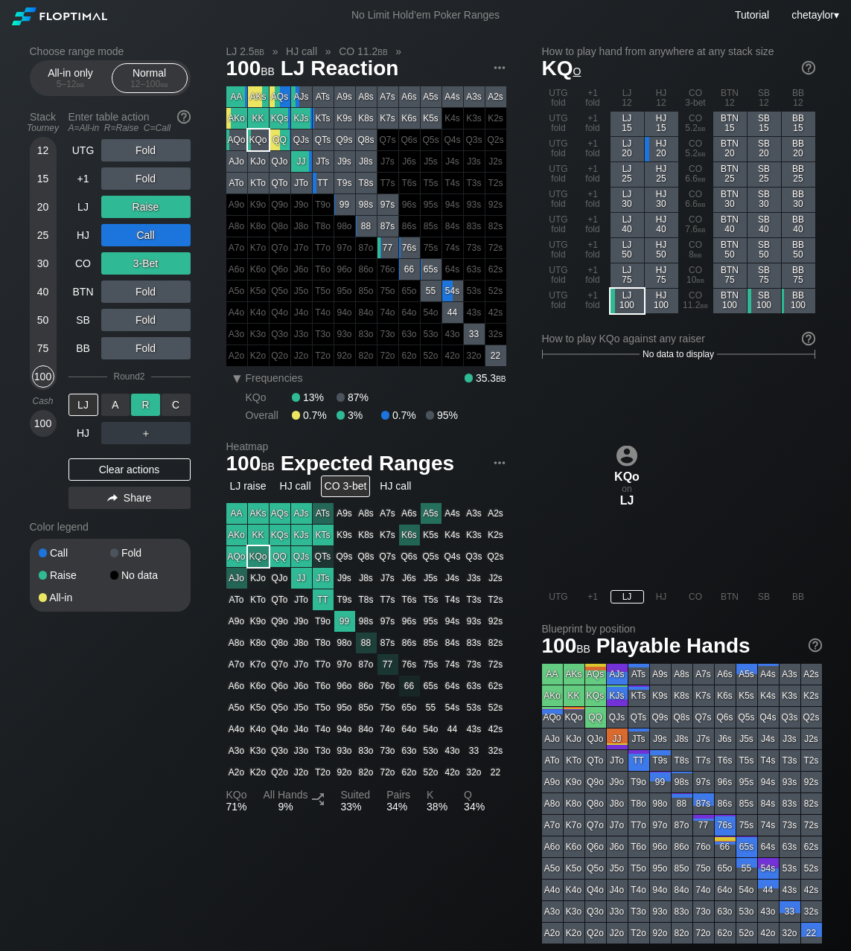
click at [147, 404] on div "R ✕" at bounding box center [145, 405] width 29 height 22
